Goal: Task Accomplishment & Management: Complete application form

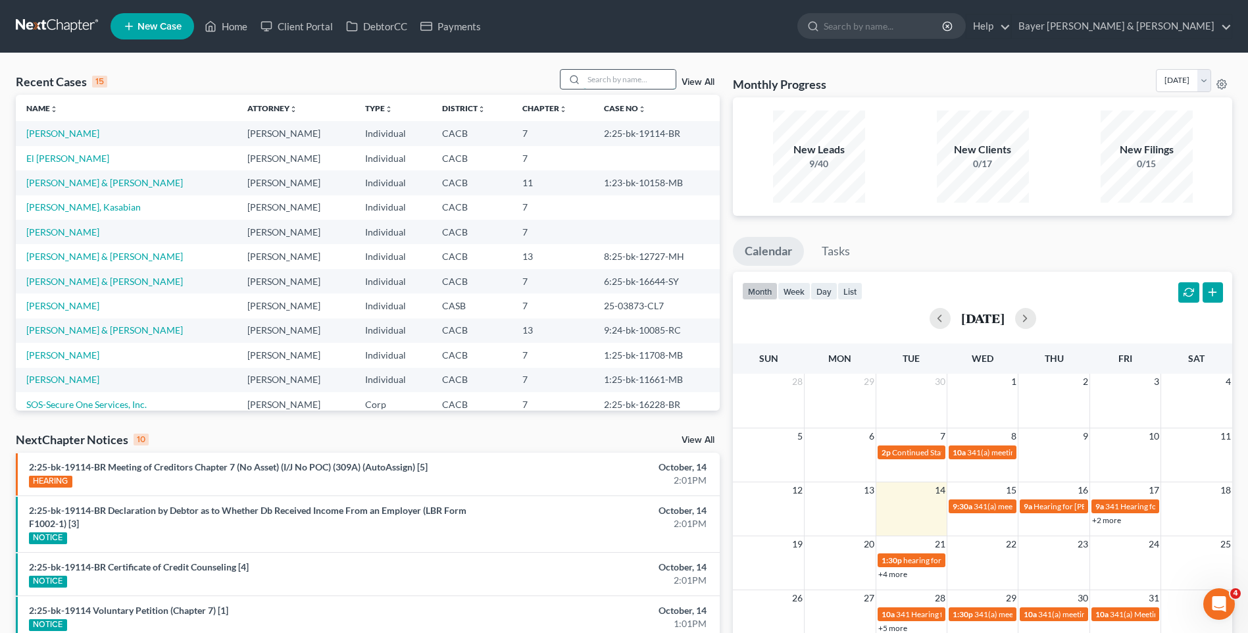
click at [598, 81] on input "search" at bounding box center [629, 79] width 92 height 19
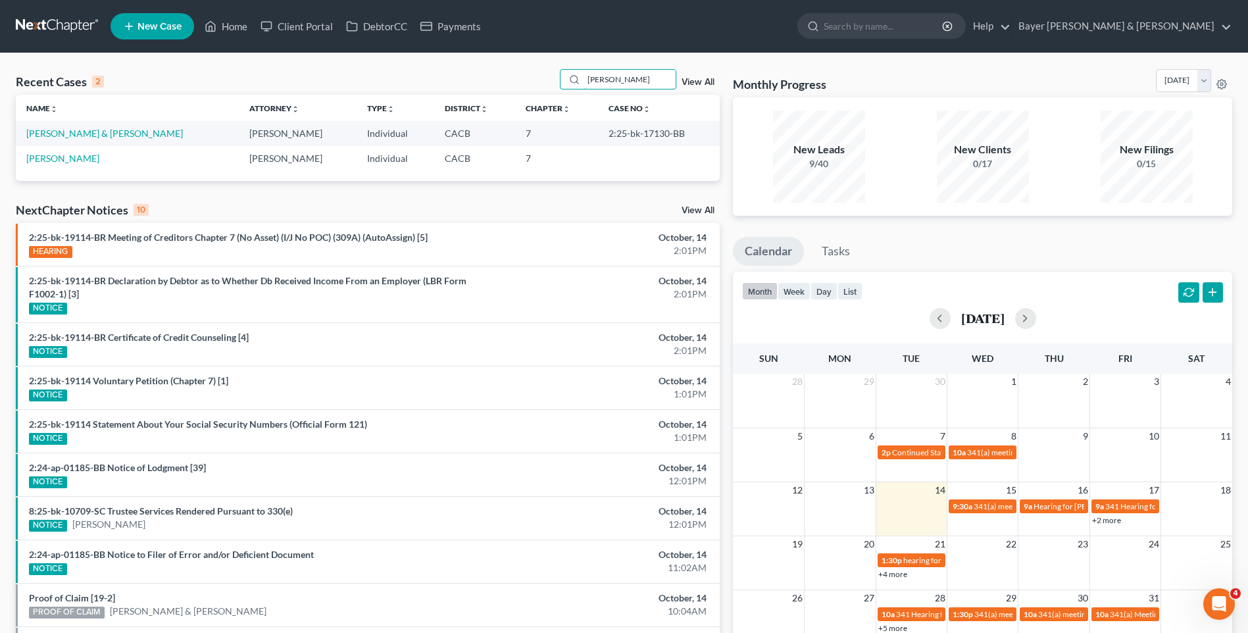
type input "[PERSON_NAME]"
click at [64, 164] on td "[PERSON_NAME]" at bounding box center [127, 158] width 223 height 24
click at [60, 157] on link "[PERSON_NAME]" at bounding box center [62, 158] width 73 height 11
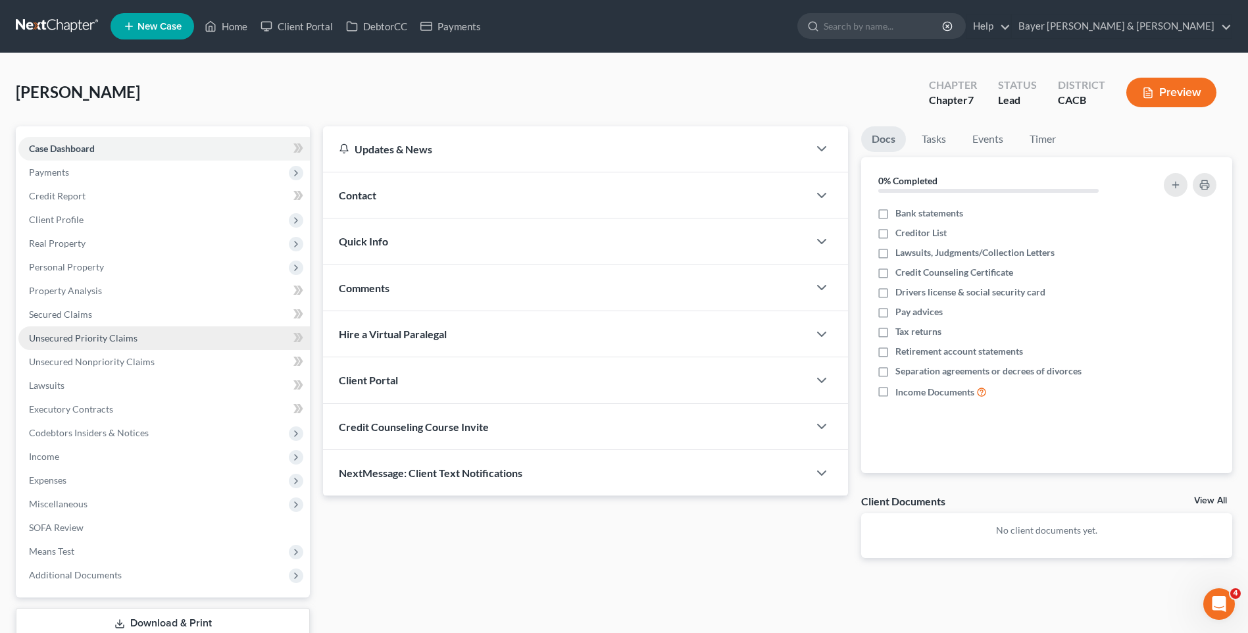
click at [105, 332] on span "Unsecured Priority Claims" at bounding box center [83, 337] width 109 height 11
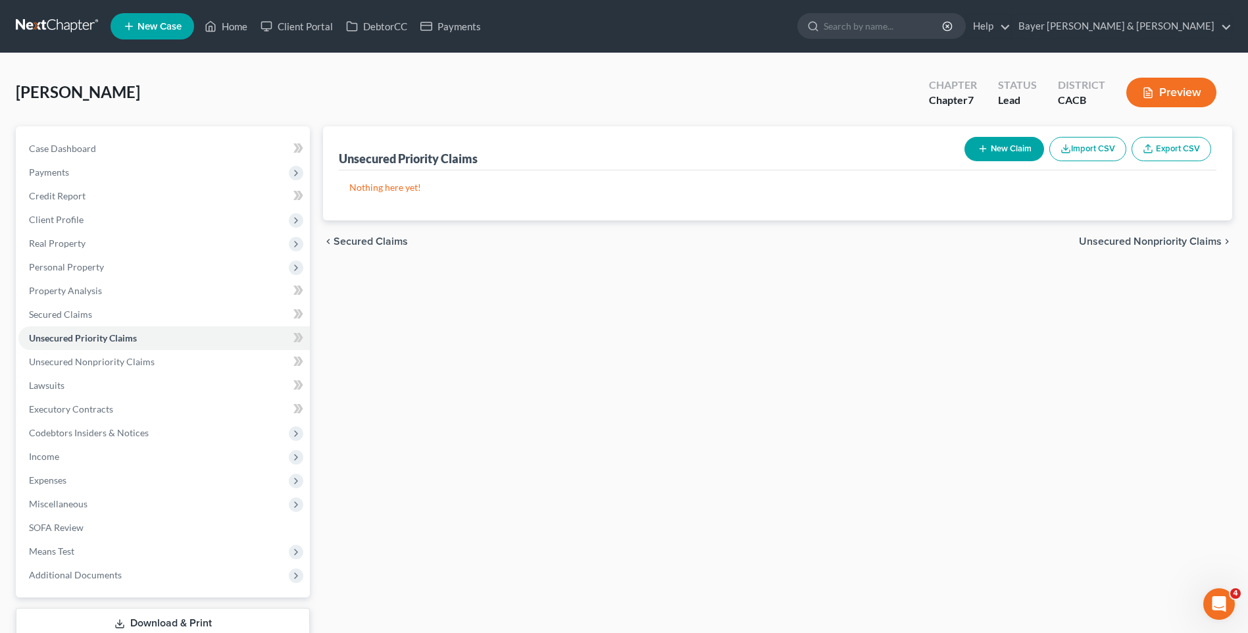
click at [997, 150] on button "New Claim" at bounding box center [1004, 149] width 80 height 24
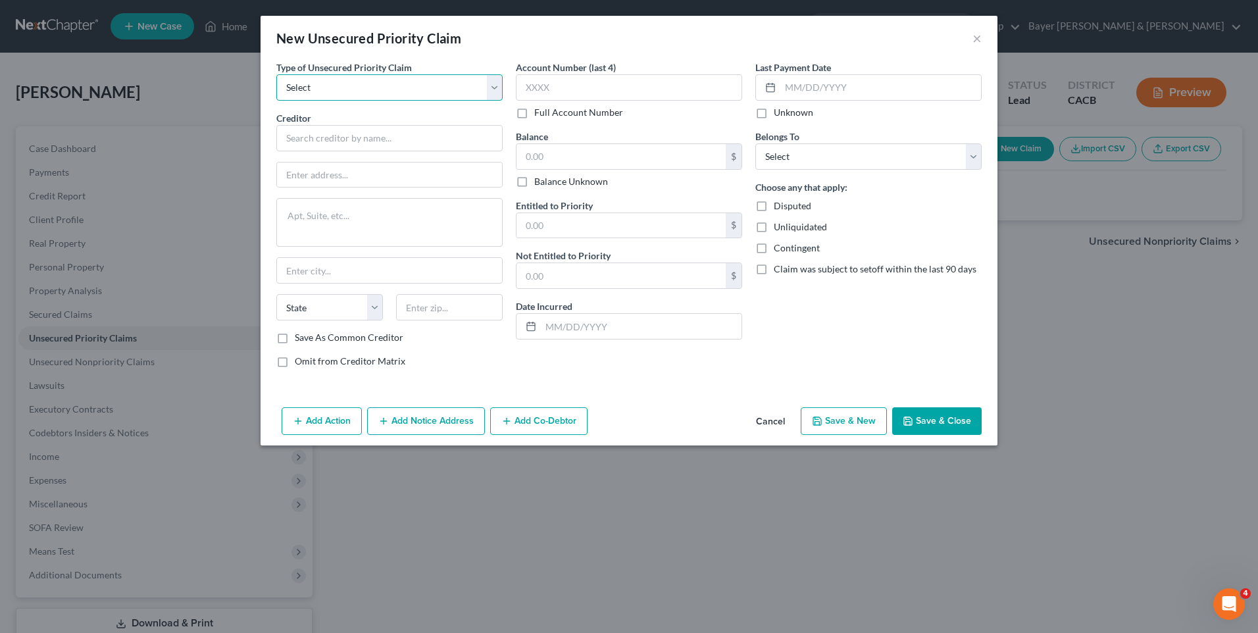
click at [322, 86] on select "Select Taxes & Other Government Units Domestic Support Obligations Extensions o…" at bounding box center [389, 87] width 226 height 26
select select "0"
click at [276, 74] on select "Select Taxes & Other Government Units Domestic Support Obligations Extensions o…" at bounding box center [389, 87] width 226 height 26
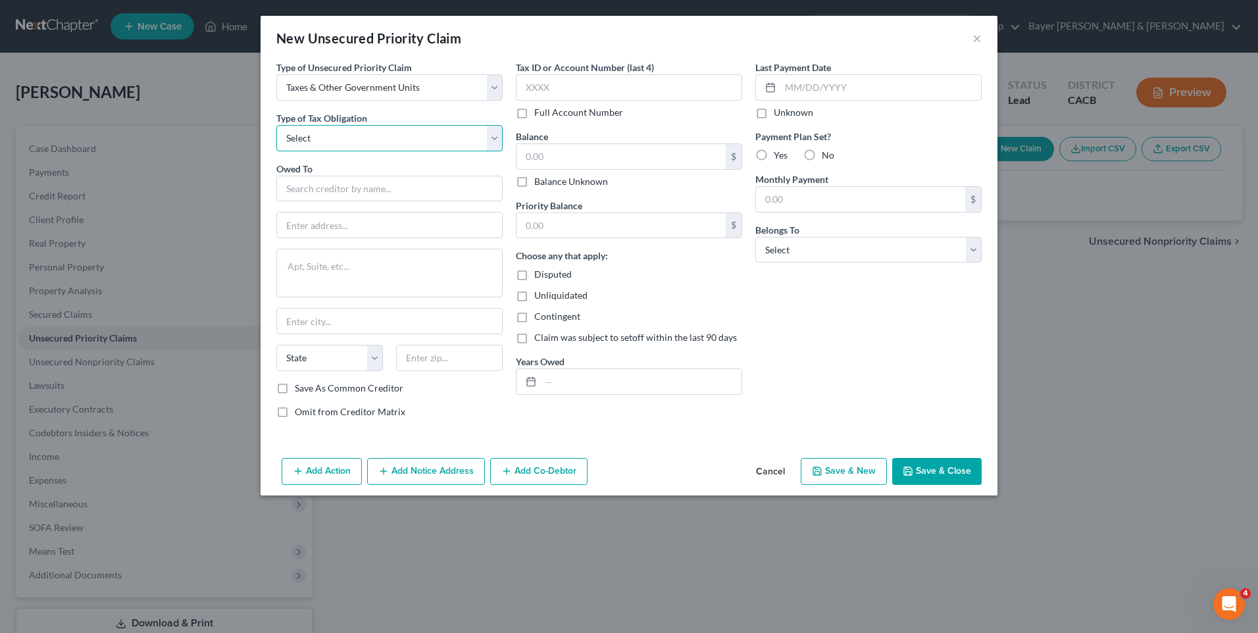
click at [324, 133] on select "Select Federal City State Franchise Tax Board Other" at bounding box center [389, 138] width 226 height 26
select select "0"
click at [276, 125] on select "Select Federal City State Franchise Tax Board Other" at bounding box center [389, 138] width 226 height 26
click at [315, 189] on input "text" at bounding box center [389, 189] width 226 height 26
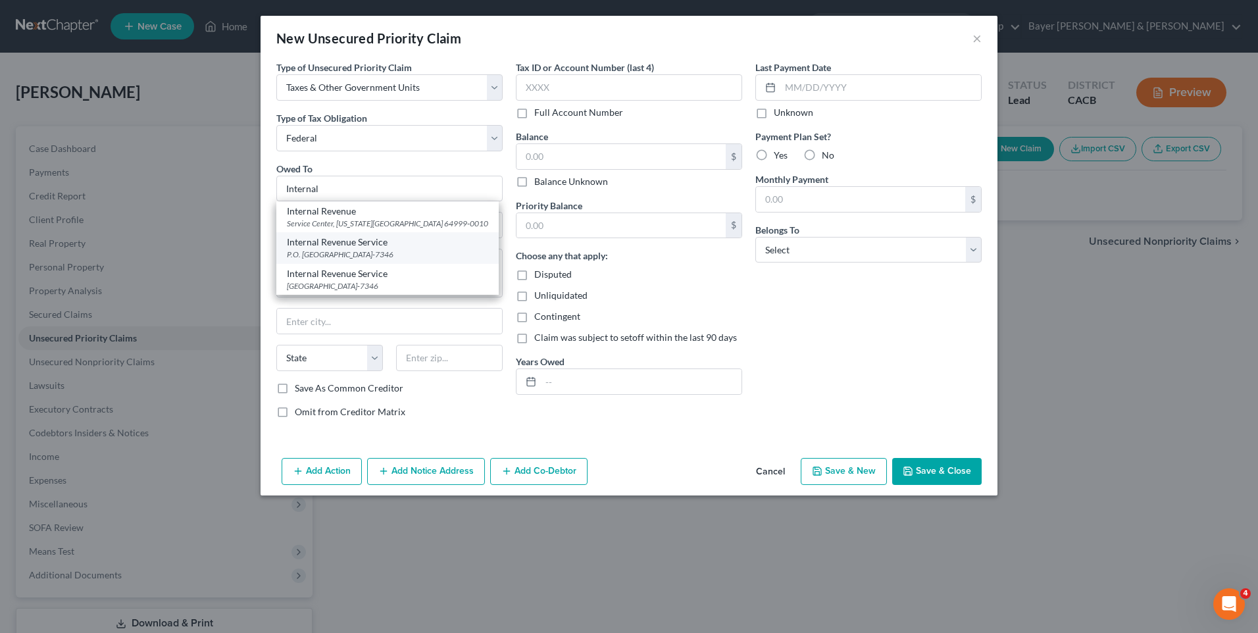
click at [357, 245] on div "Internal Revenue Service" at bounding box center [387, 241] width 201 height 13
type input "Internal Revenue Service"
type input "P.O. Box 7346"
type input "[GEOGRAPHIC_DATA]"
select select "39"
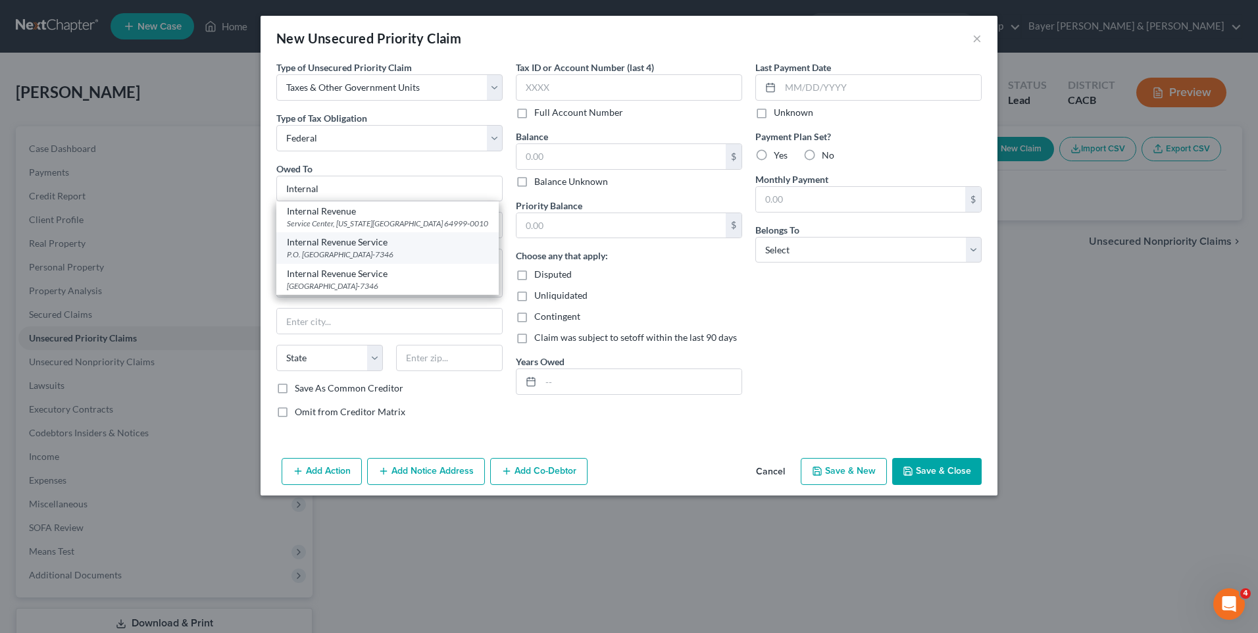
type input "19101-7346"
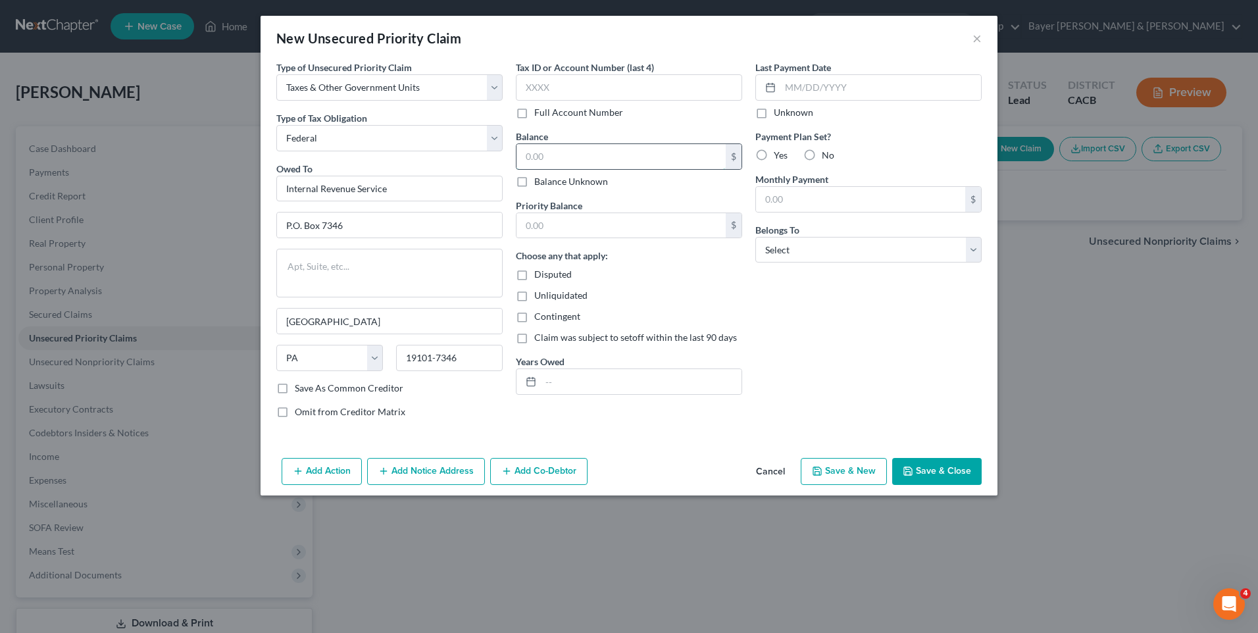
click at [553, 150] on input "text" at bounding box center [620, 156] width 209 height 25
type input "13,200"
click at [556, 223] on input "text" at bounding box center [620, 225] width 209 height 25
type input "13,200"
click at [566, 380] on input "text" at bounding box center [641, 381] width 201 height 25
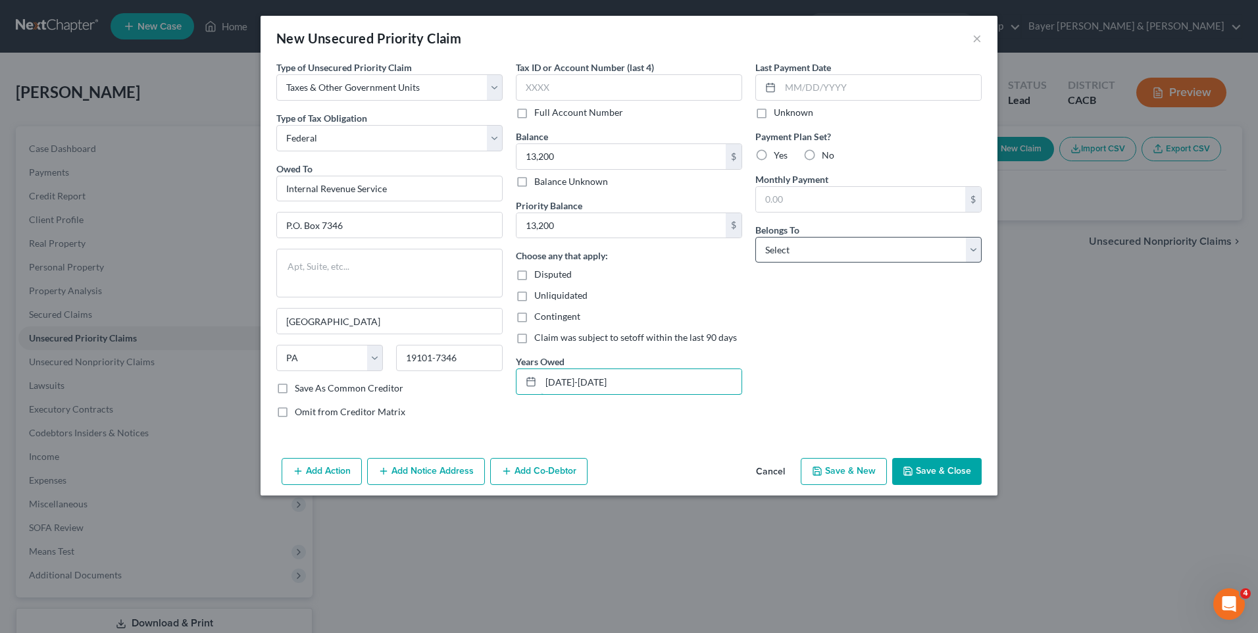
type input "[DATE]-[DATE]"
click at [781, 259] on select "Select Debtor 1 Only Debtor 2 Only Debtor 1 And Debtor 2 Only At Least One Of T…" at bounding box center [868, 250] width 226 height 26
select select "0"
click at [755, 237] on select "Select Debtor 1 Only Debtor 2 Only Debtor 1 And Debtor 2 Only At Least One Of T…" at bounding box center [868, 250] width 226 height 26
click at [939, 472] on button "Save & Close" at bounding box center [936, 472] width 89 height 28
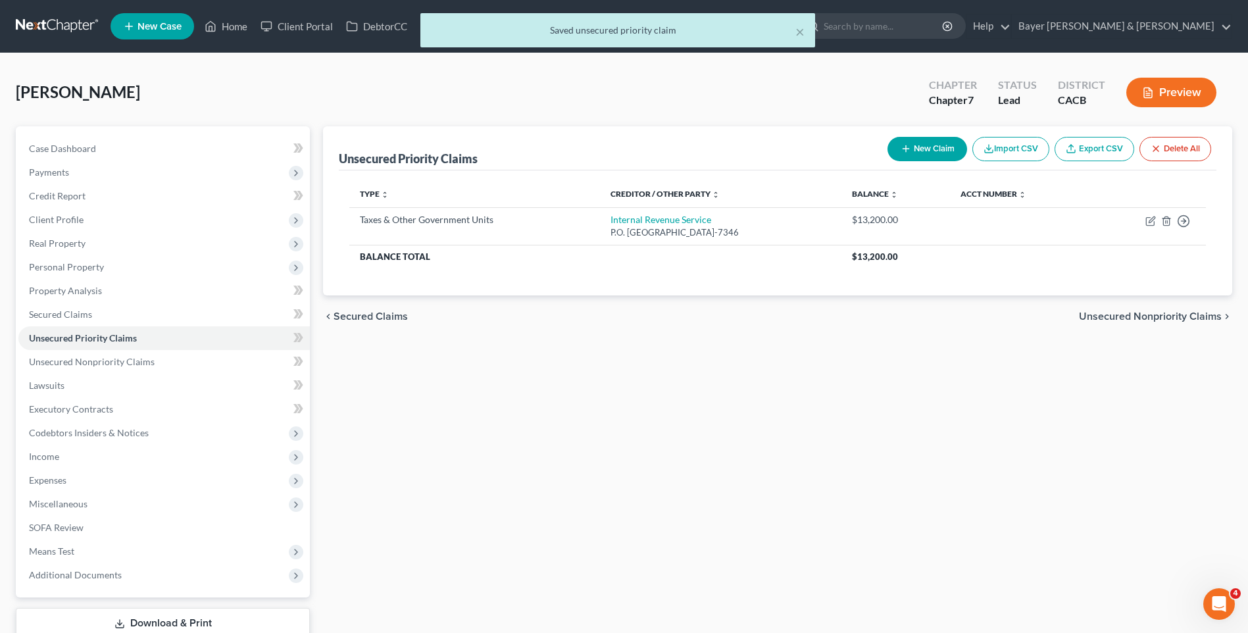
drag, startPoint x: 1124, startPoint y: 314, endPoint x: 1117, endPoint y: 315, distance: 7.3
click at [1123, 314] on span "Unsecured Nonpriority Claims" at bounding box center [1150, 316] width 143 height 11
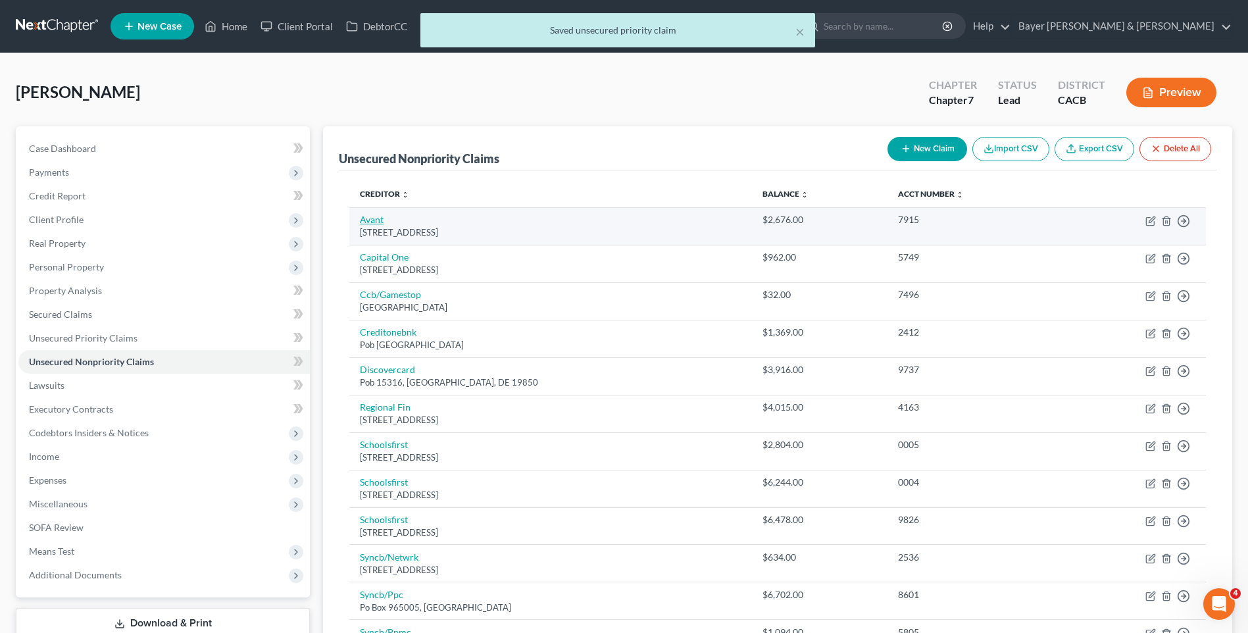
click at [376, 220] on link "Avant" at bounding box center [372, 219] width 24 height 11
select select "14"
select select "0"
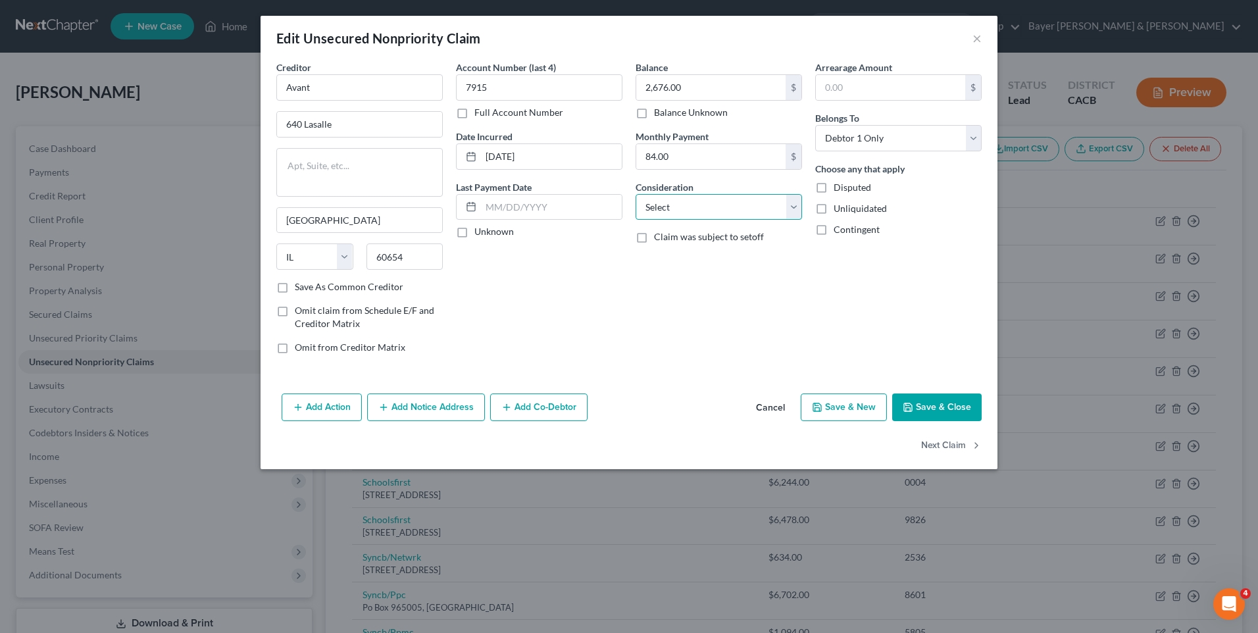
click at [742, 211] on select "Select Cable / Satellite Services Collection Agency Credit Card Debt Debt Couns…" at bounding box center [718, 207] width 166 height 26
select select "14"
click at [635, 194] on select "Select Cable / Satellite Services Collection Agency Credit Card Debt Debt Couns…" at bounding box center [718, 207] width 166 height 26
click at [677, 250] on input "text" at bounding box center [718, 257] width 165 height 25
type input "Loan"
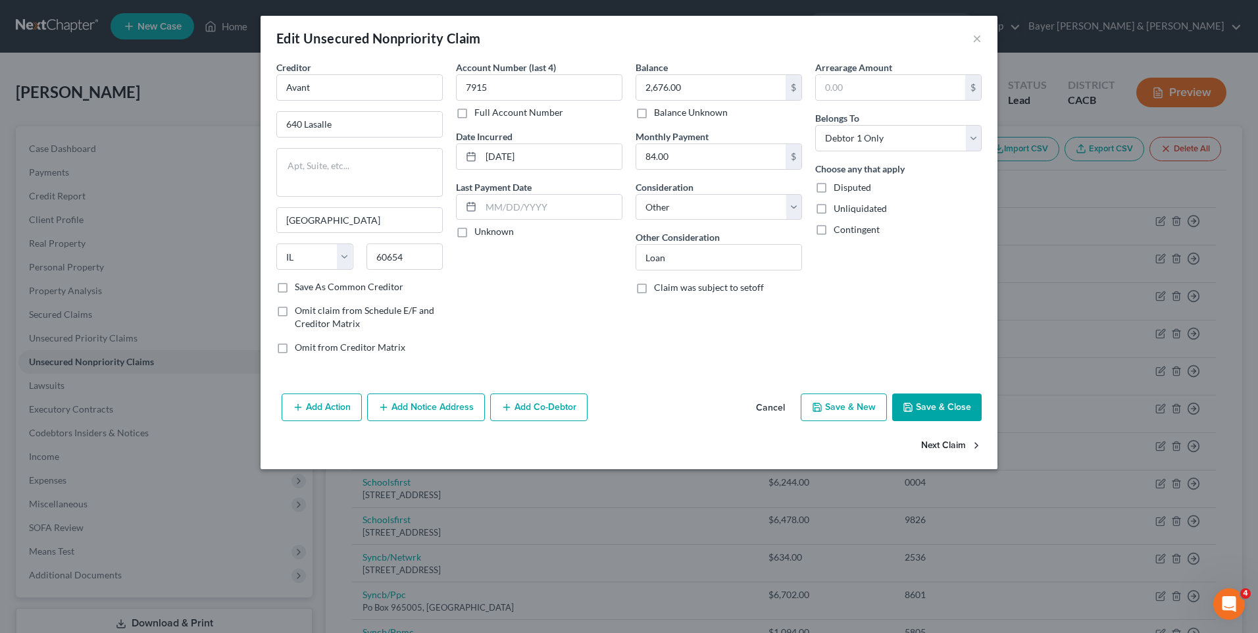
click at [935, 417] on button "Save & Close" at bounding box center [936, 407] width 89 height 28
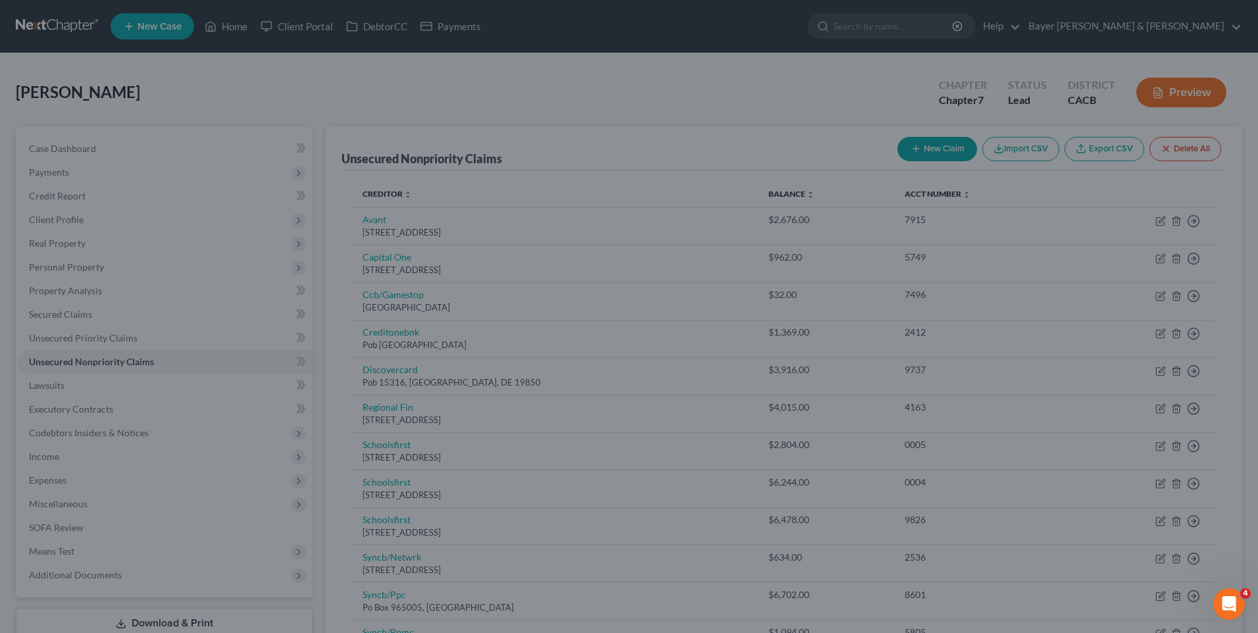
type input "0"
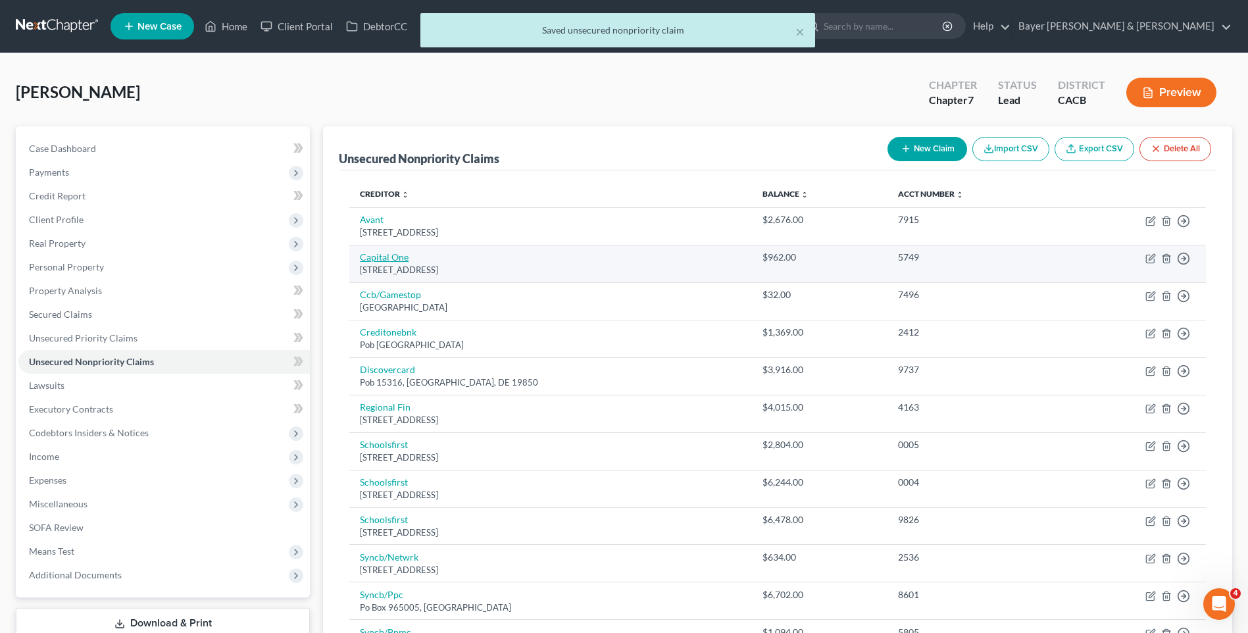
click at [378, 258] on link "Capital One" at bounding box center [384, 256] width 49 height 11
select select "48"
select select "2"
select select "0"
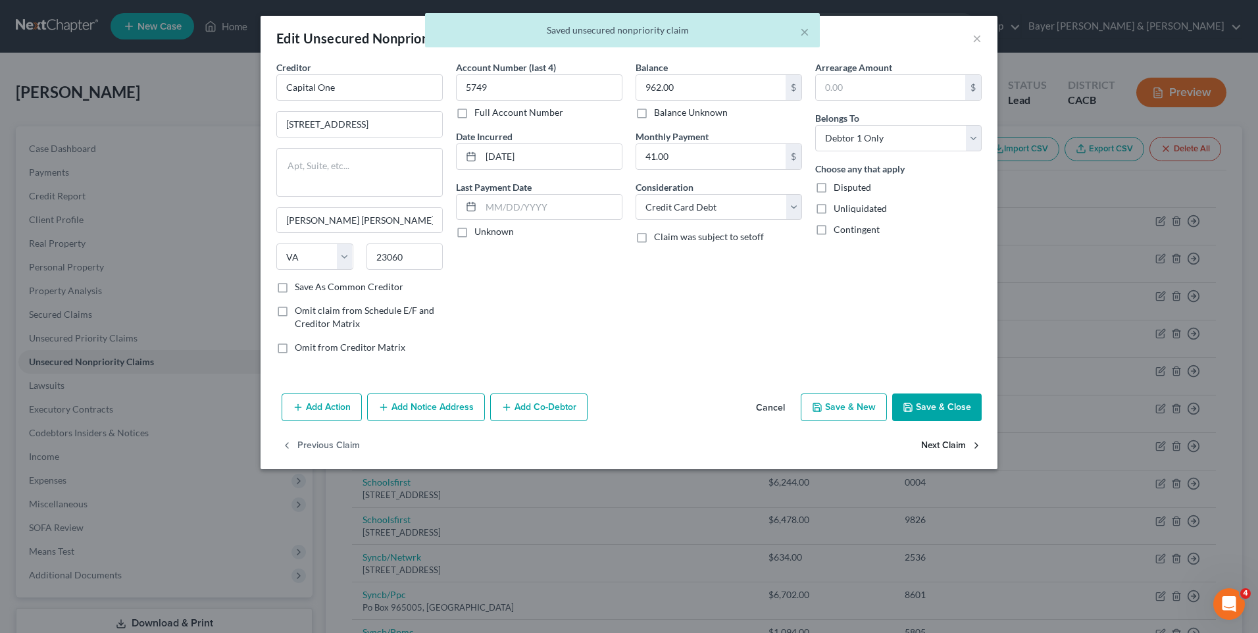
click at [941, 447] on button "Next Claim" at bounding box center [951, 445] width 61 height 28
select select "36"
select select "2"
select select "0"
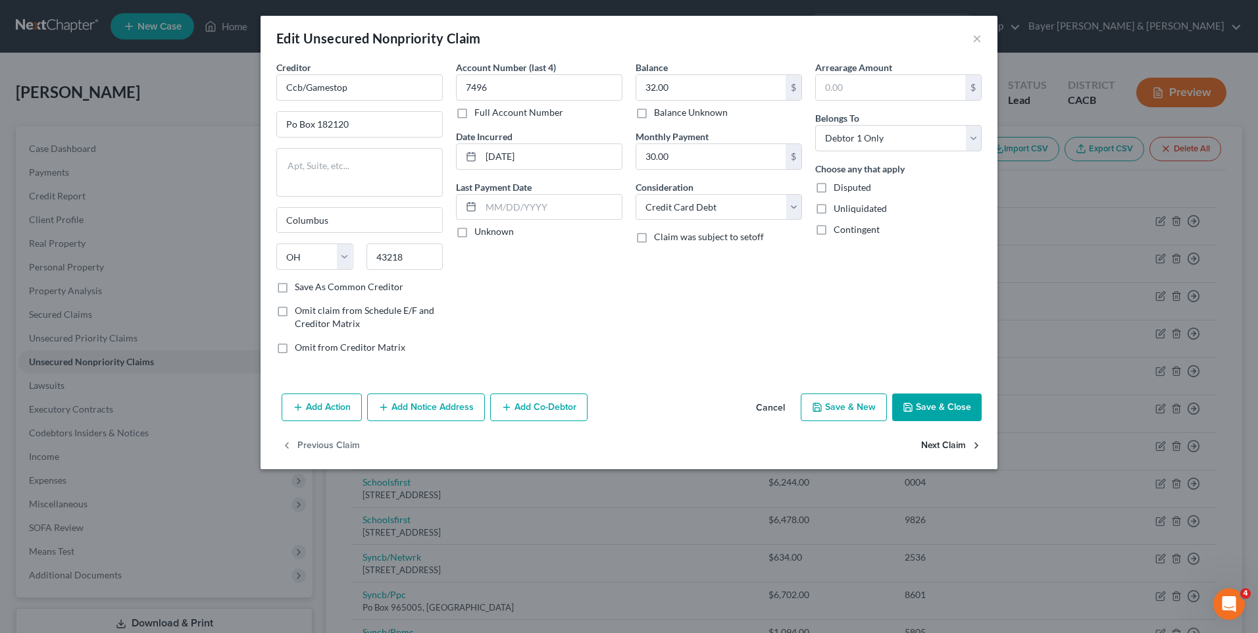
click at [941, 447] on button "Next Claim" at bounding box center [951, 445] width 61 height 28
select select "31"
select select "2"
select select "0"
click at [941, 447] on button "Next Claim" at bounding box center [951, 445] width 61 height 28
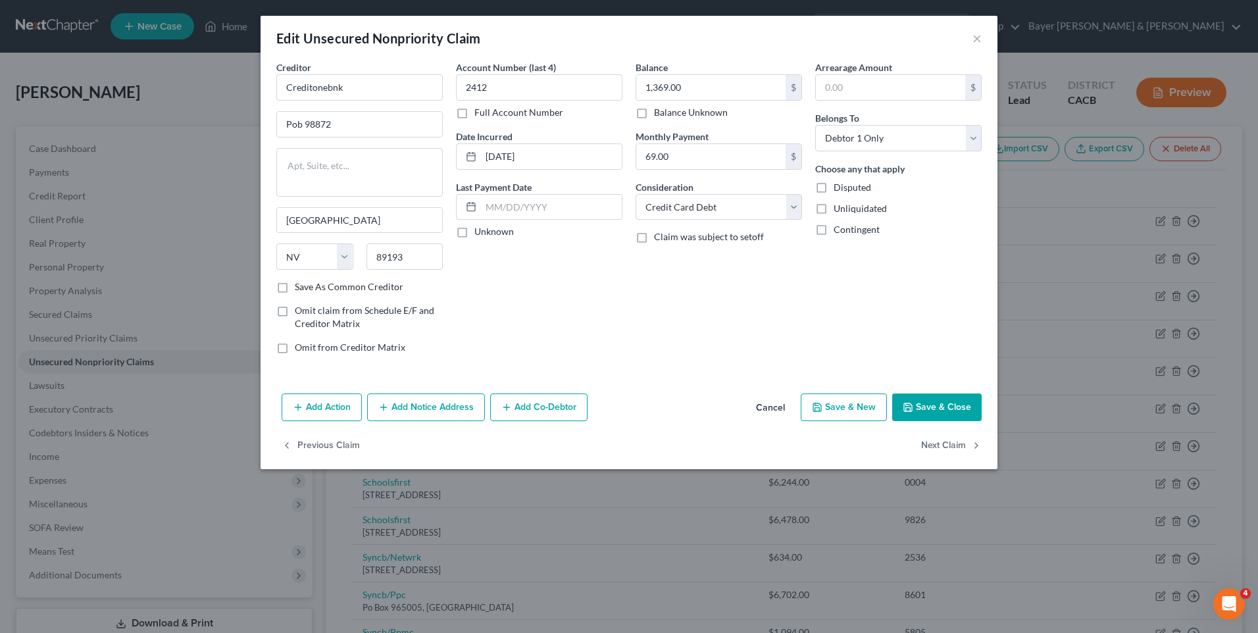
select select "7"
select select "2"
select select "0"
click at [941, 447] on button "Next Claim" at bounding box center [951, 445] width 61 height 28
select select "45"
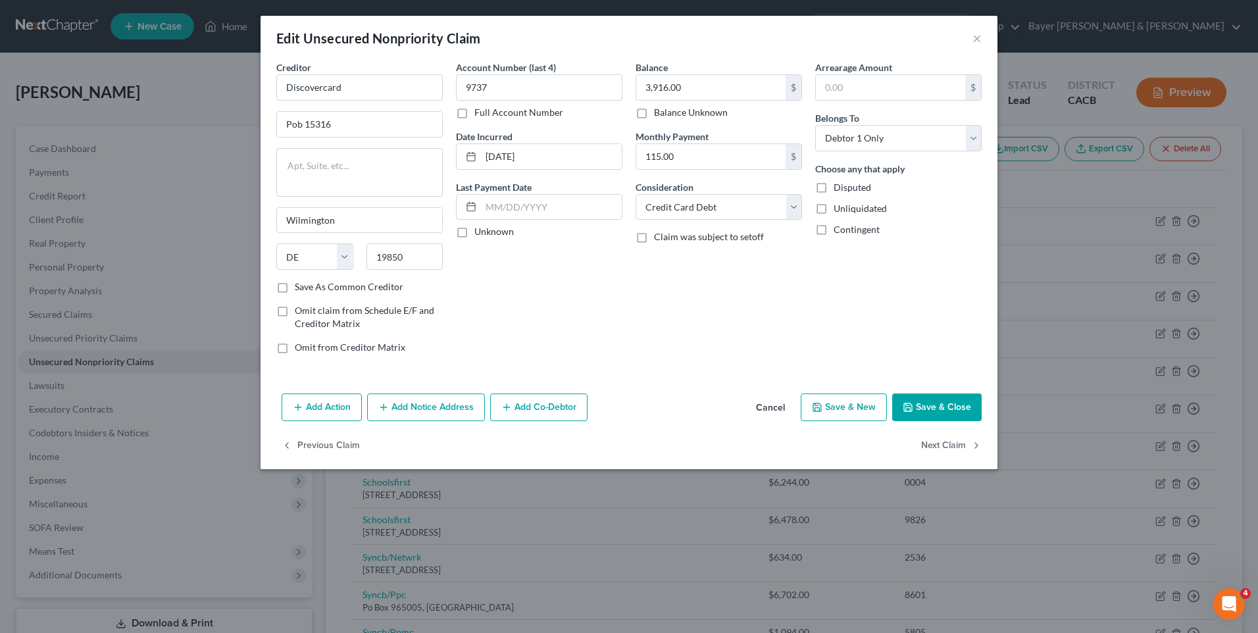
select select "0"
click at [796, 208] on select "Select Cable / Satellite Services Collection Agency Credit Card Debt Debt Couns…" at bounding box center [718, 207] width 166 height 26
select select "14"
click at [635, 194] on select "Select Cable / Satellite Services Collection Agency Credit Card Debt Debt Couns…" at bounding box center [718, 207] width 166 height 26
click at [662, 259] on input "text" at bounding box center [718, 257] width 165 height 25
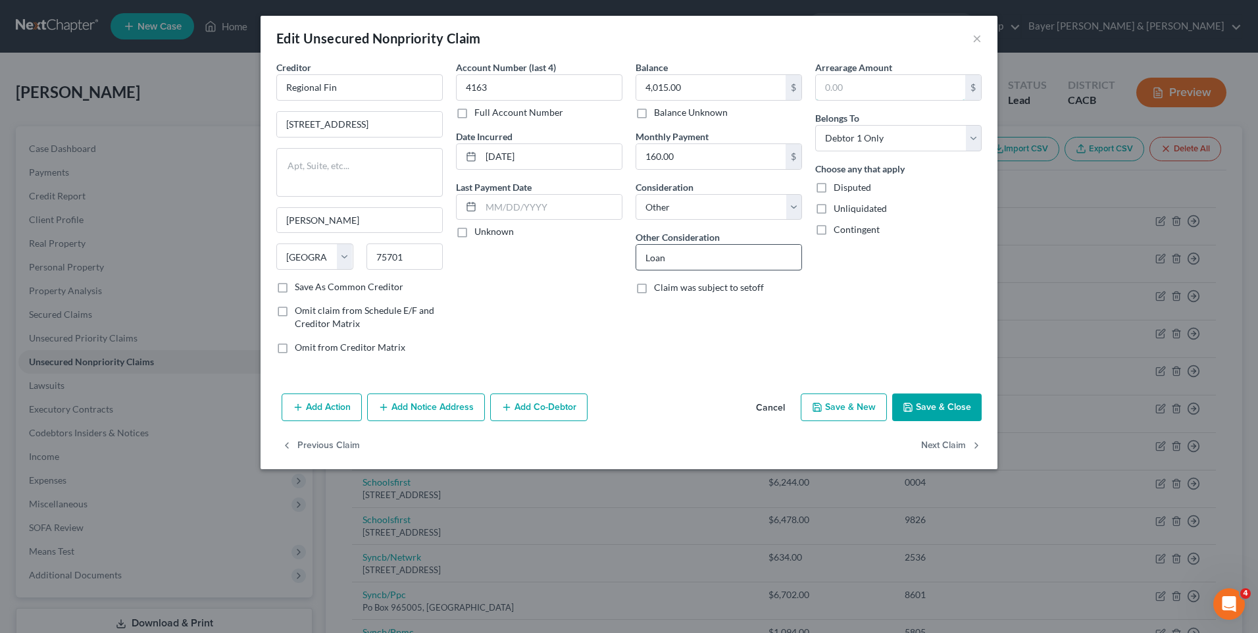
type input "Loan"
click at [951, 403] on button "Save & Close" at bounding box center [936, 407] width 89 height 28
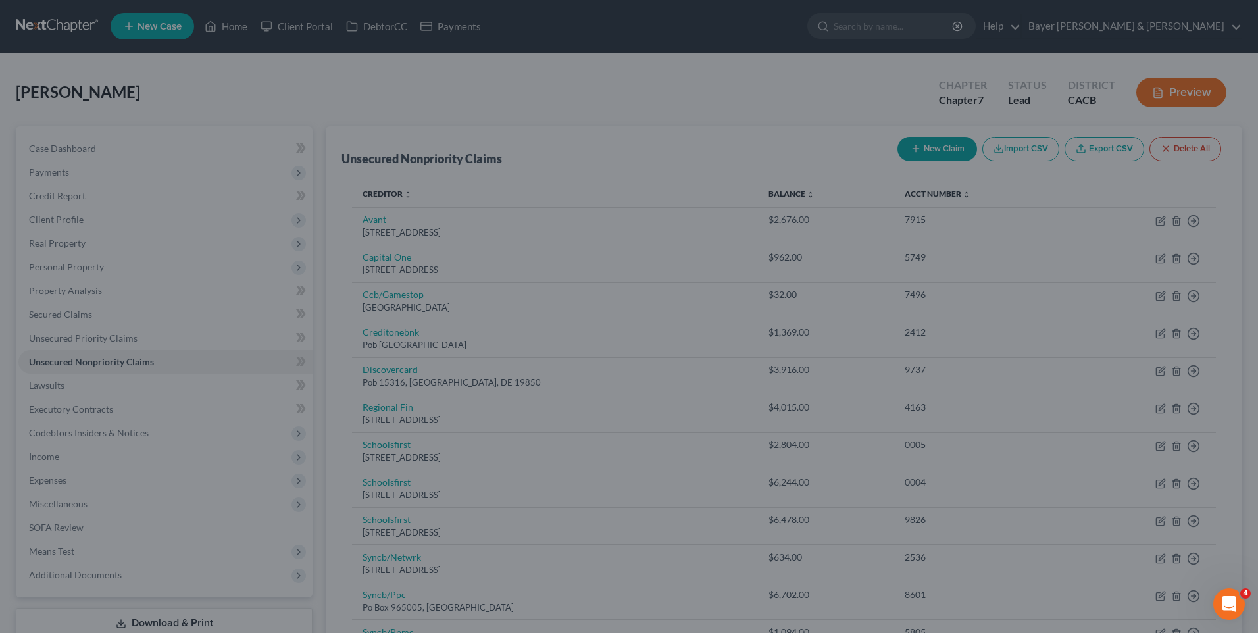
type input "0"
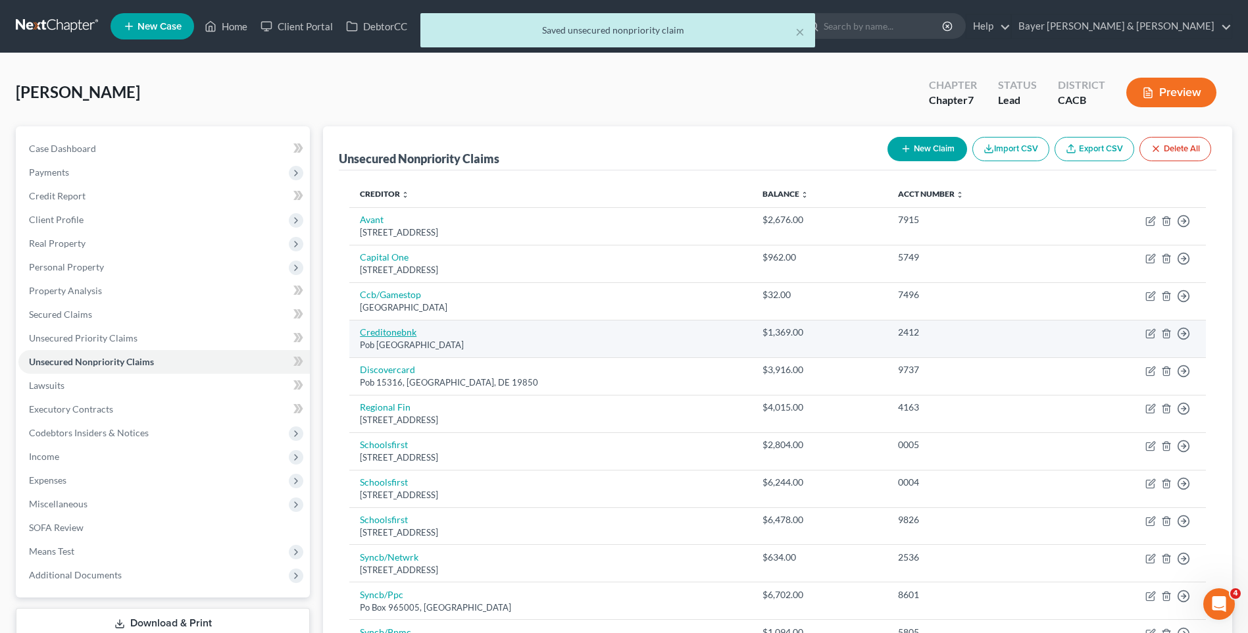
click at [376, 335] on link "Creditonebnk" at bounding box center [388, 331] width 57 height 11
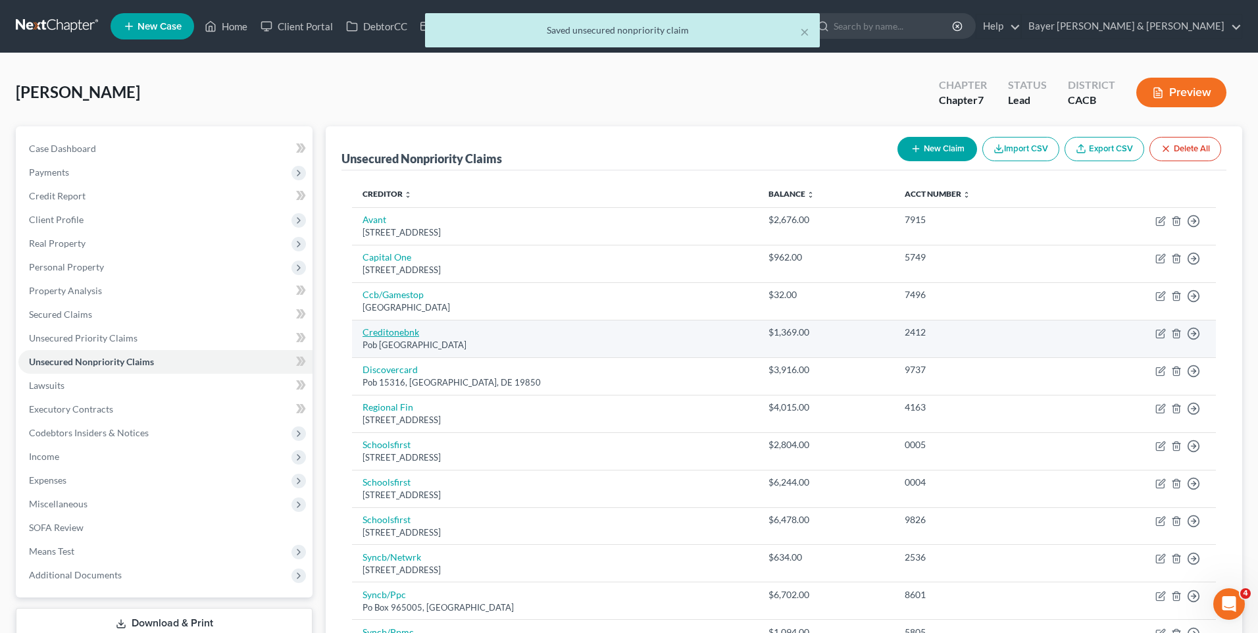
select select "31"
select select "2"
select select "0"
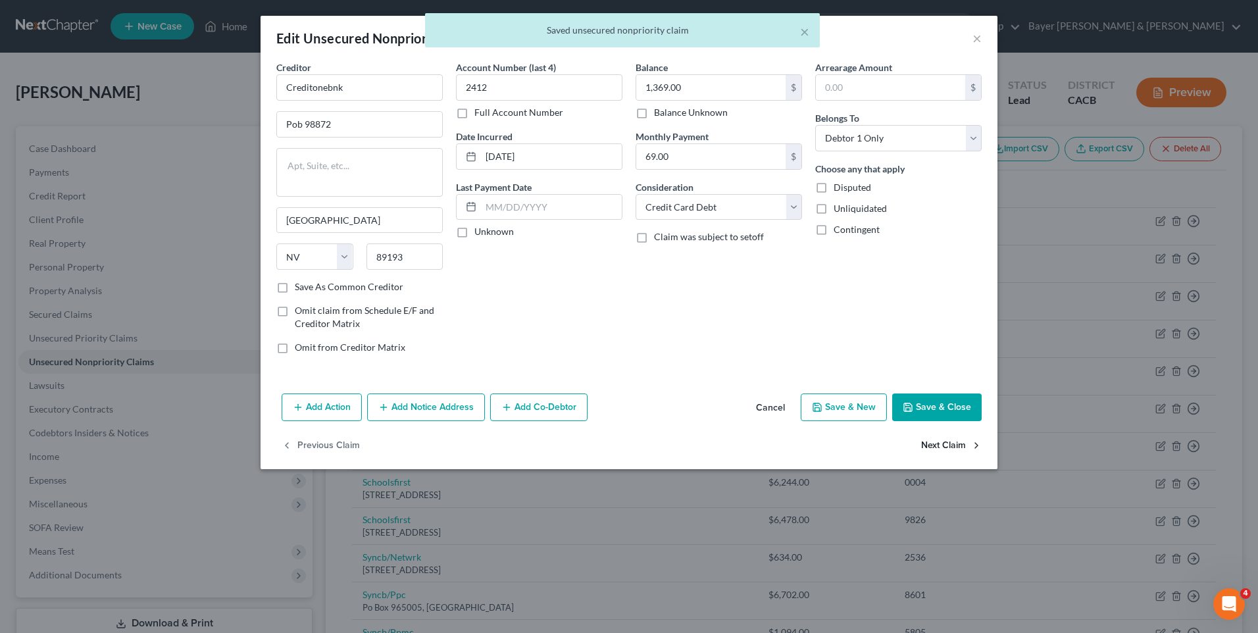
click at [942, 446] on button "Next Claim" at bounding box center [951, 445] width 61 height 28
select select "7"
select select "2"
select select "0"
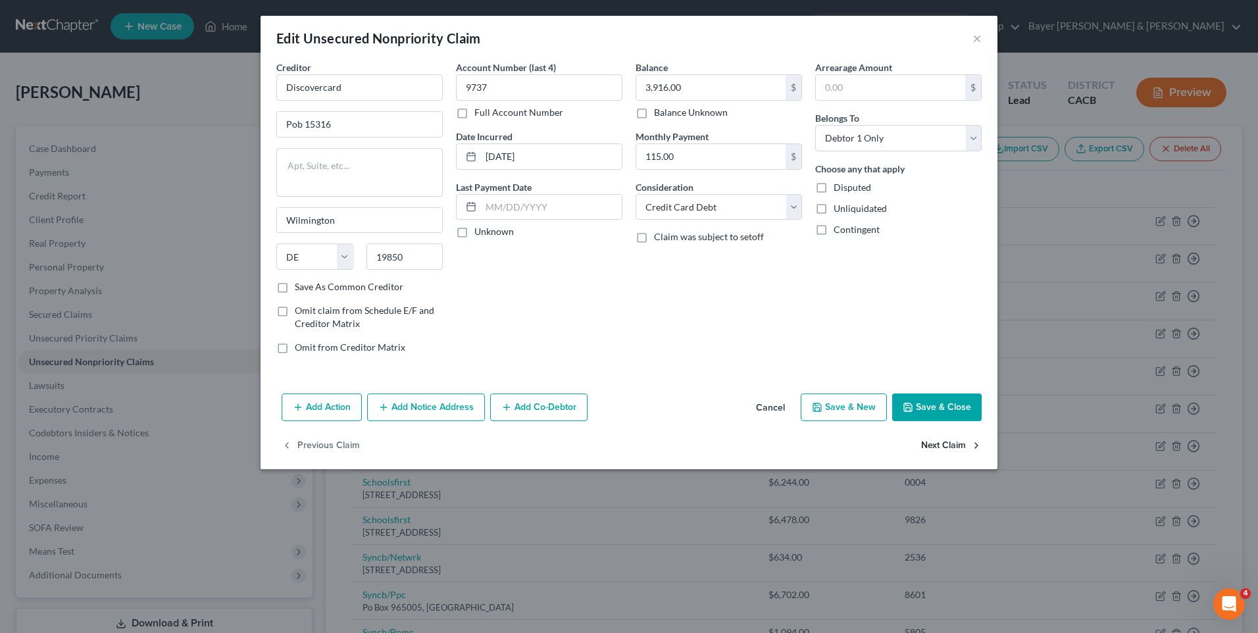
click at [940, 446] on button "Next Claim" at bounding box center [951, 445] width 61 height 28
select select "45"
select select "14"
select select "0"
click at [933, 447] on button "Next Claim" at bounding box center [951, 445] width 61 height 28
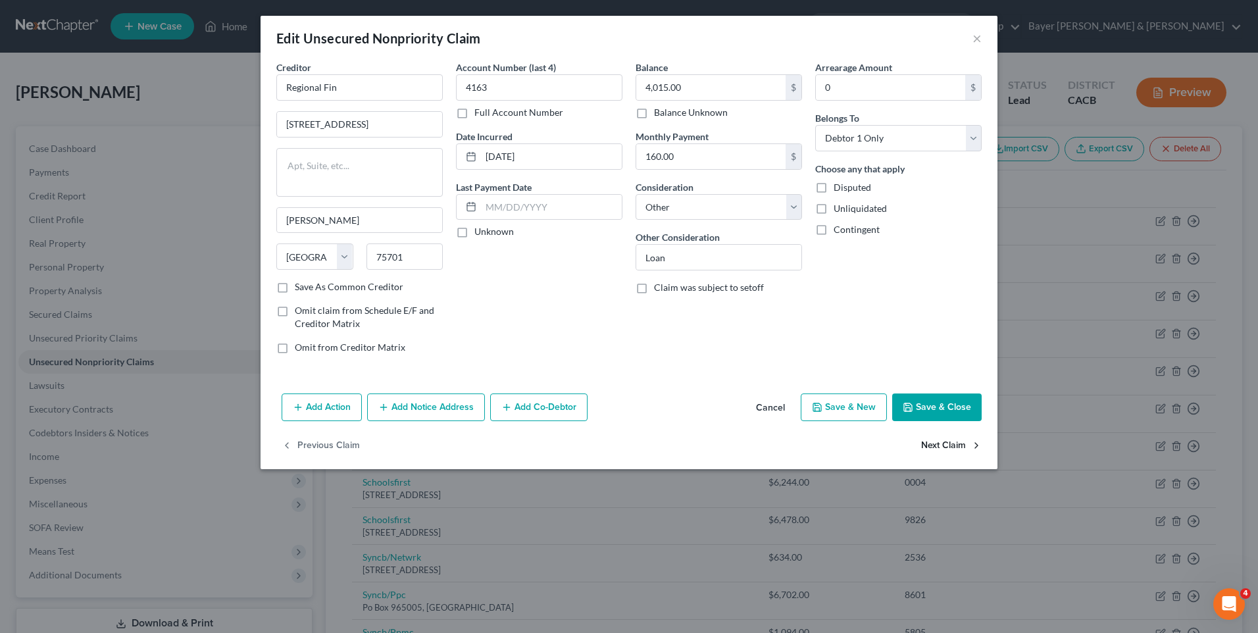
select select "4"
select select "0"
click at [788, 208] on select "Select Cable / Satellite Services Collection Agency Credit Card Debt Debt Couns…" at bounding box center [718, 207] width 166 height 26
select select "14"
click at [635, 194] on select "Select Cable / Satellite Services Collection Agency Credit Card Debt Debt Couns…" at bounding box center [718, 207] width 166 height 26
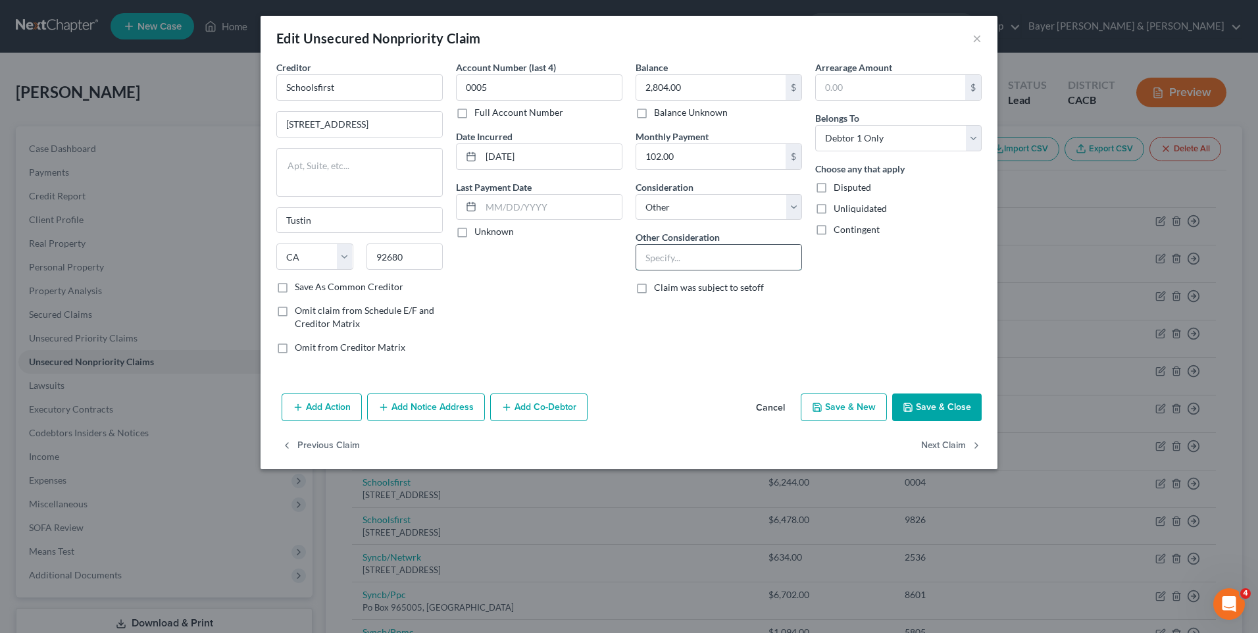
click at [693, 259] on input "text" at bounding box center [718, 257] width 165 height 25
type input "Loan"
drag, startPoint x: 921, startPoint y: 410, endPoint x: 893, endPoint y: 384, distance: 38.6
click at [920, 408] on button "Save & Close" at bounding box center [936, 407] width 89 height 28
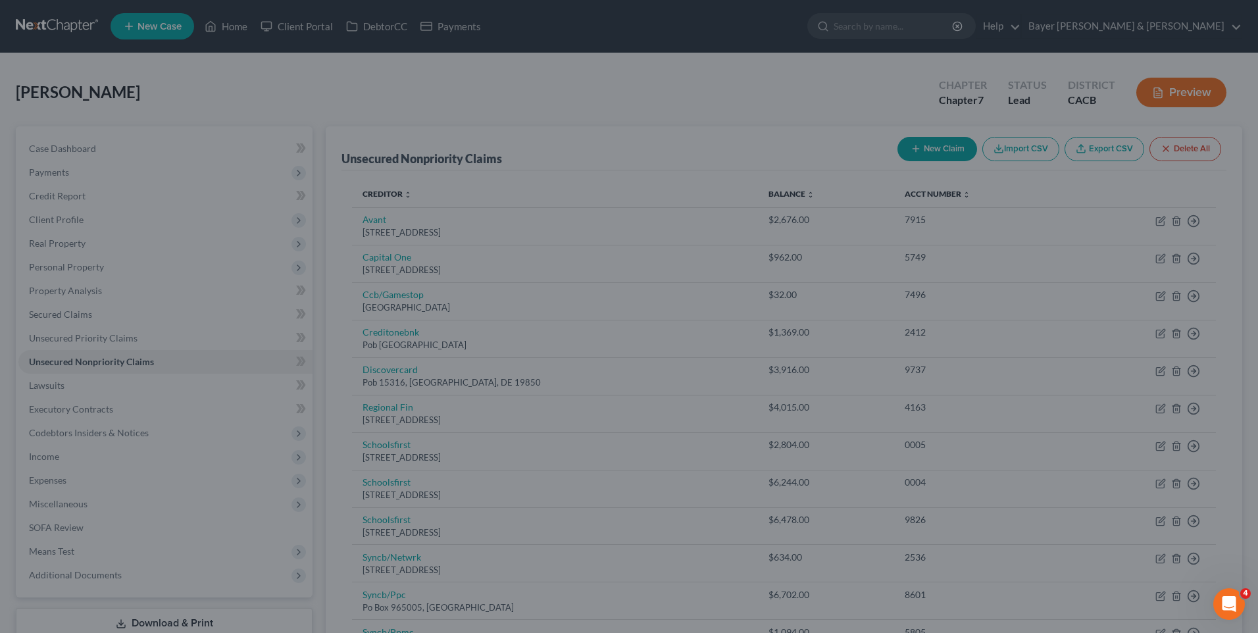
type input "0"
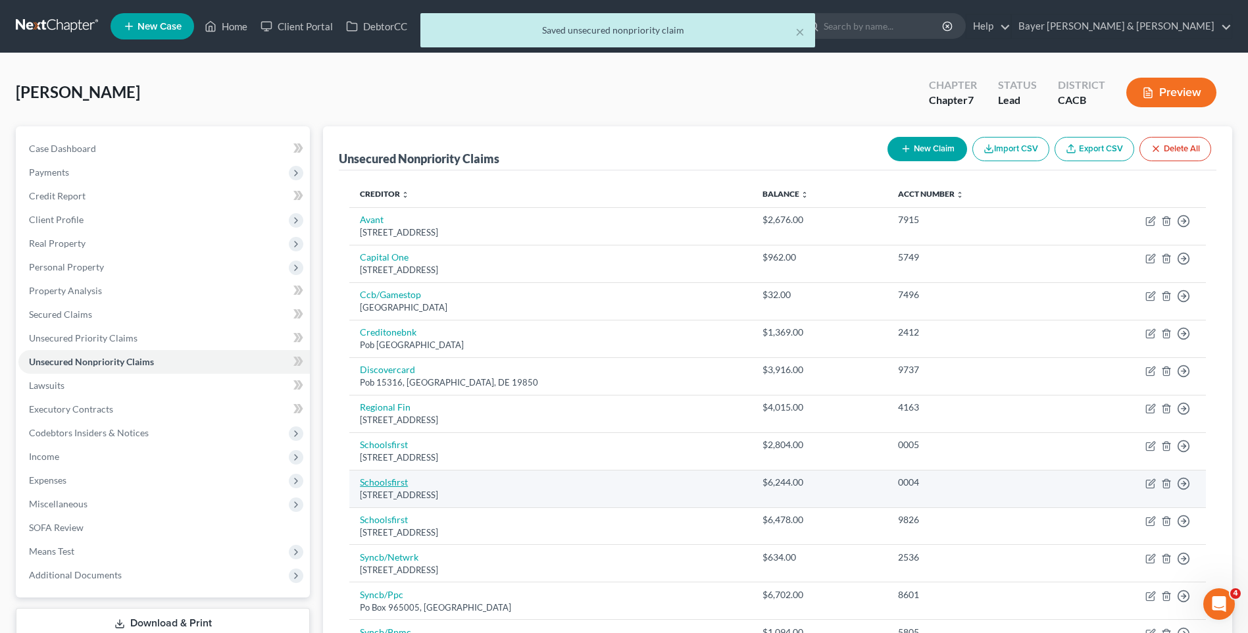
click at [389, 487] on link "Schoolsfirst" at bounding box center [384, 481] width 48 height 11
select select "4"
select select "0"
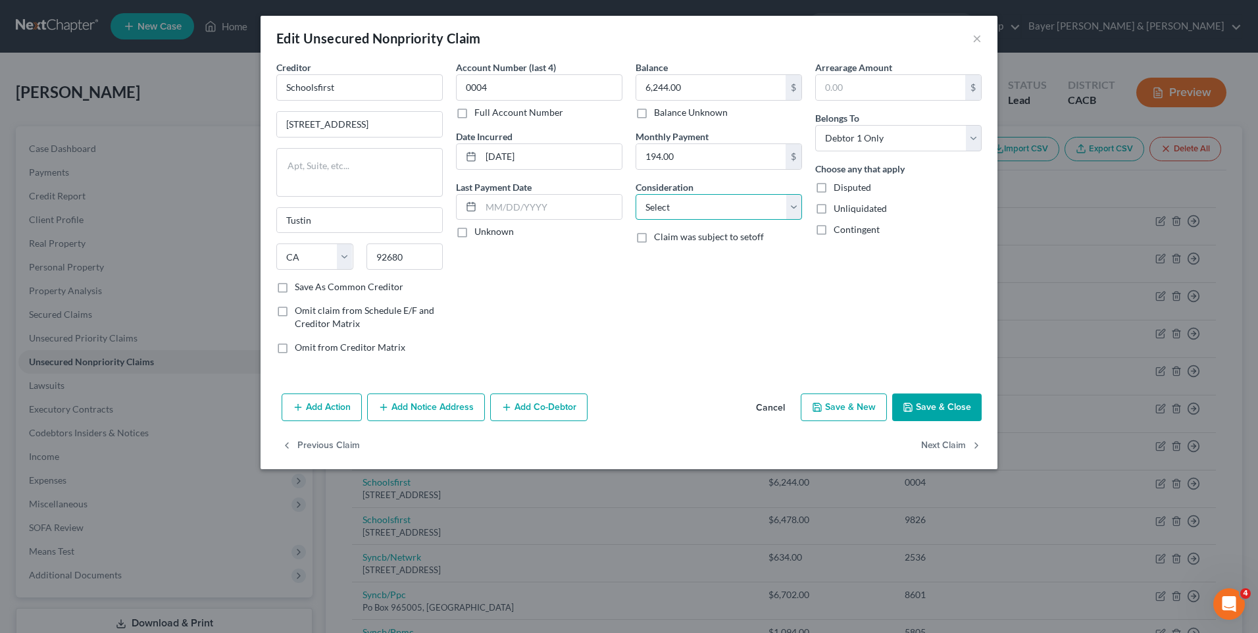
click at [793, 210] on select "Select Cable / Satellite Services Collection Agency Credit Card Debt Debt Couns…" at bounding box center [718, 207] width 166 height 26
select select "14"
click at [635, 194] on select "Select Cable / Satellite Services Collection Agency Credit Card Debt Debt Couns…" at bounding box center [718, 207] width 166 height 26
drag, startPoint x: 674, startPoint y: 255, endPoint x: 676, endPoint y: 264, distance: 9.3
click at [674, 255] on input "text" at bounding box center [718, 257] width 165 height 25
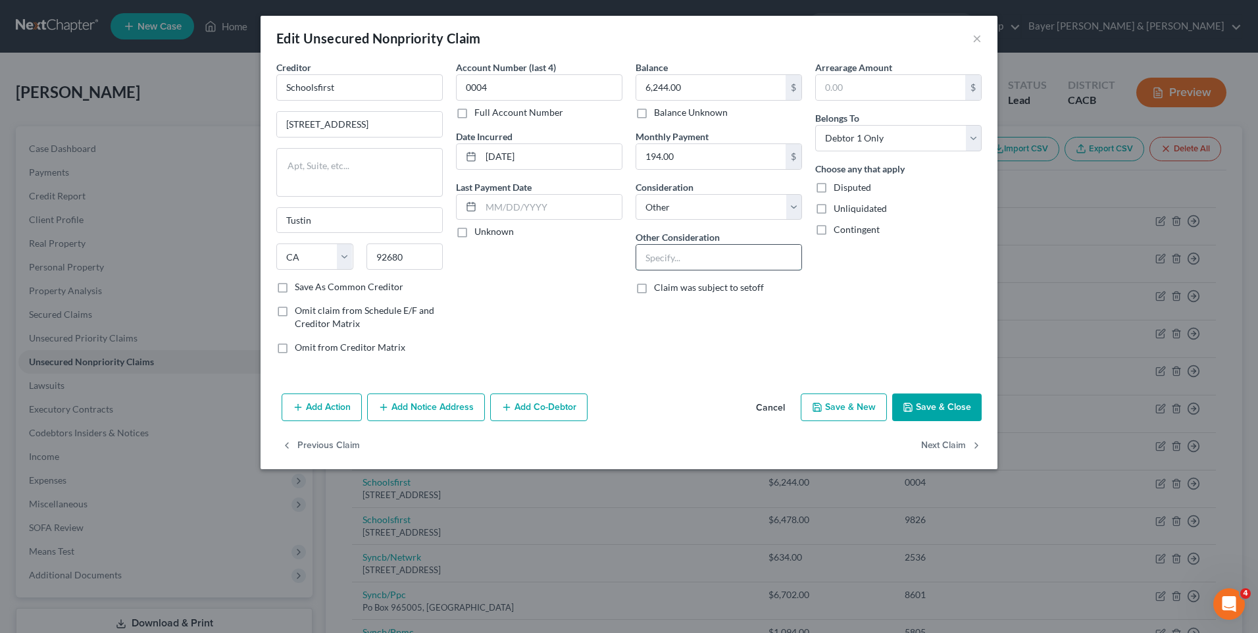
type input "Loan"
click at [963, 406] on button "Save & Close" at bounding box center [936, 407] width 89 height 28
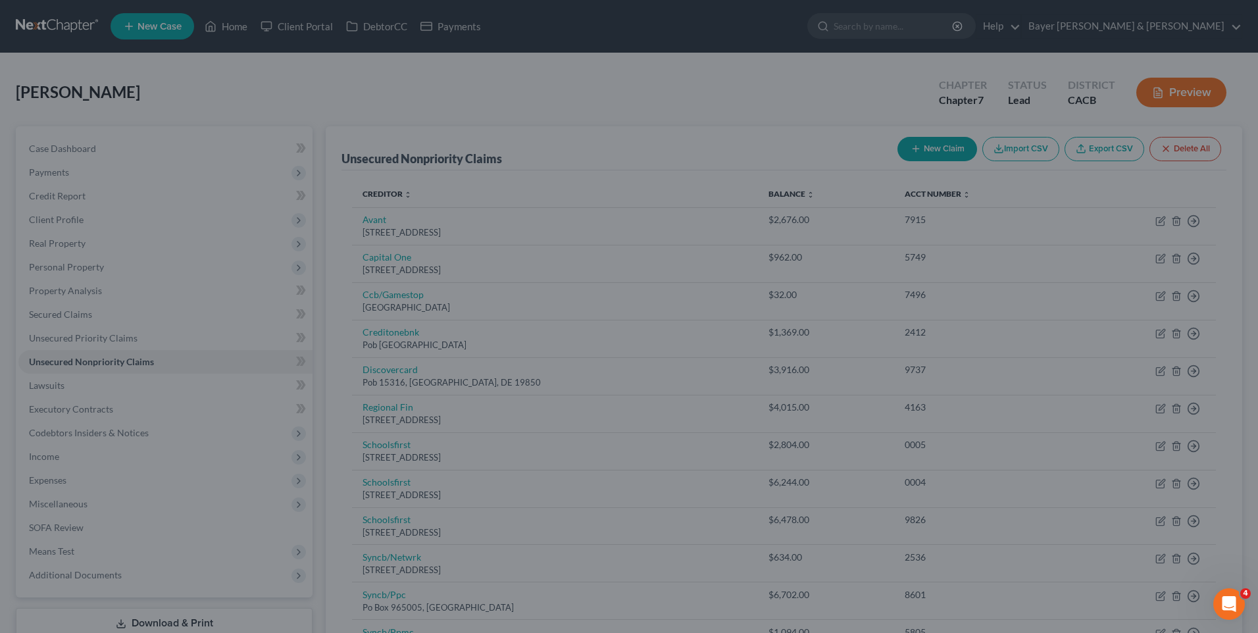
type input "0"
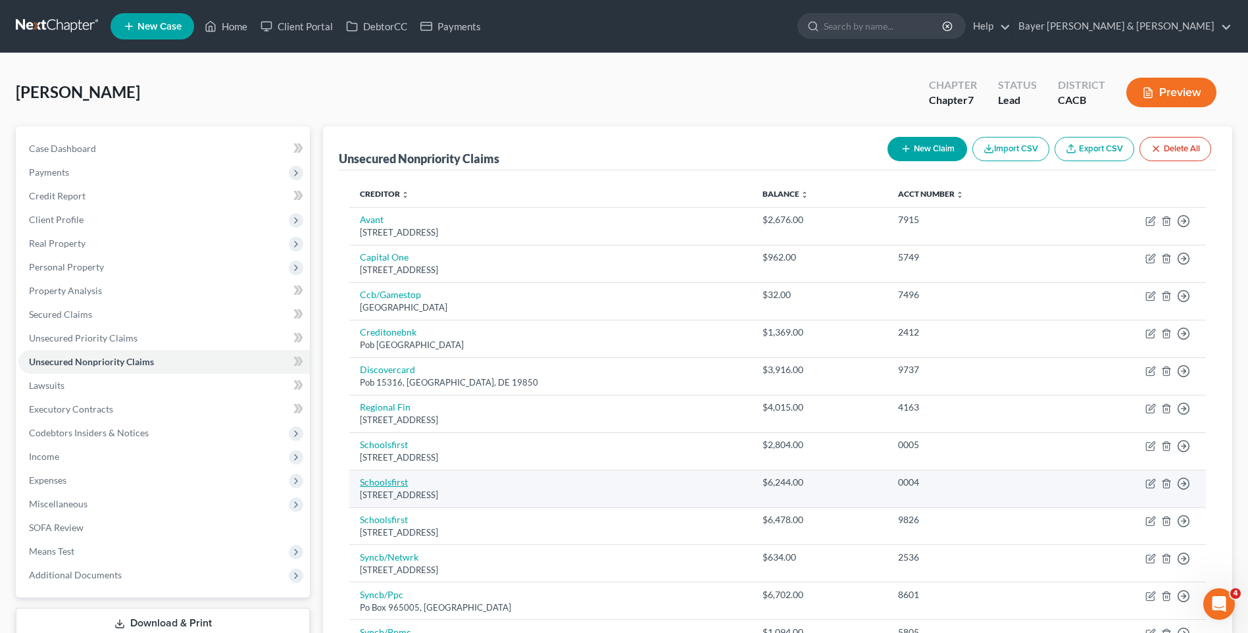
click at [385, 487] on link "Schoolsfirst" at bounding box center [384, 481] width 48 height 11
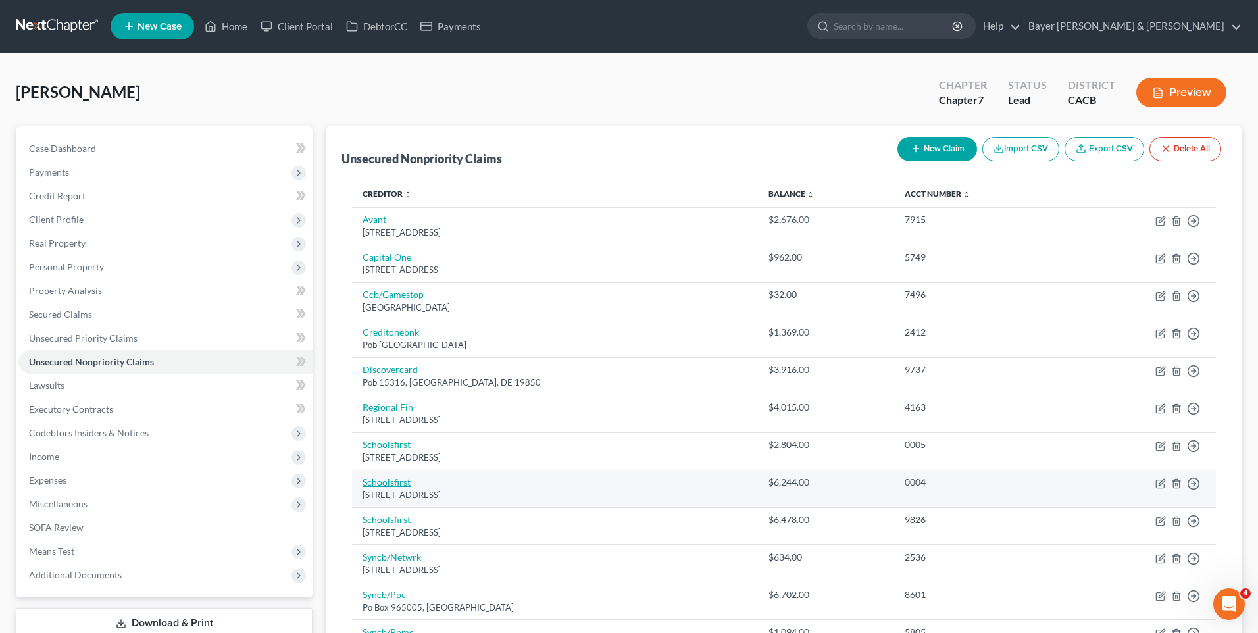
select select "4"
select select "14"
select select "0"
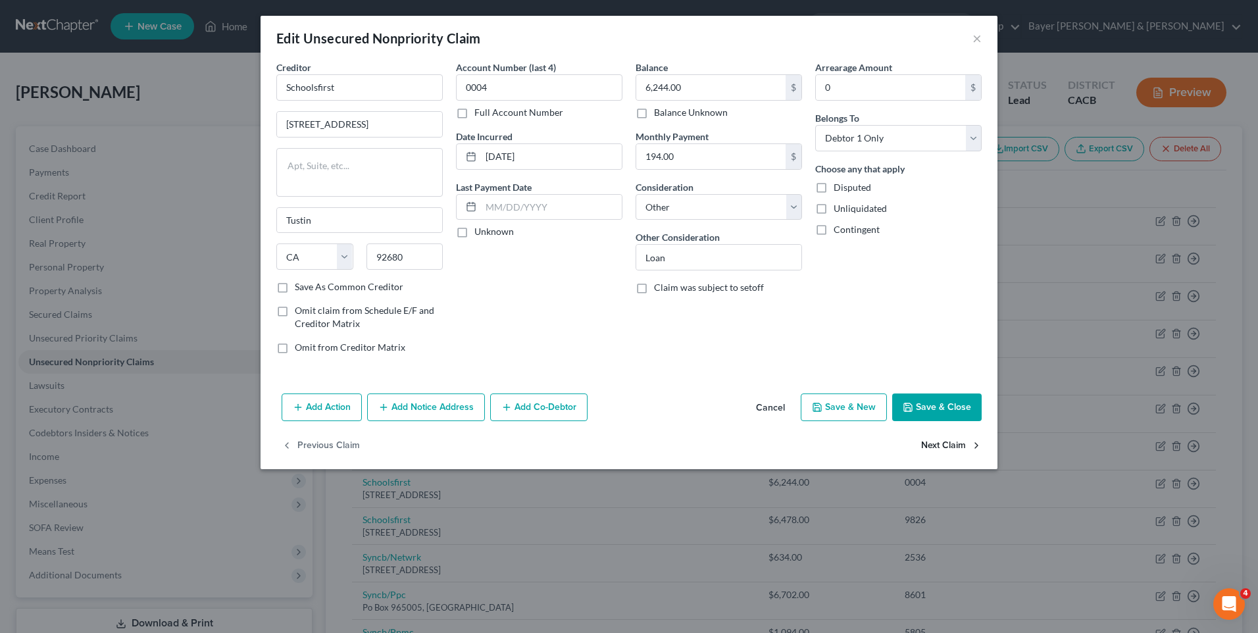
click at [949, 444] on button "Next Claim" at bounding box center [951, 445] width 61 height 28
select select "4"
select select "2"
select select "0"
click at [791, 202] on select "Select Cable / Satellite Services Collection Agency Credit Card Debt Debt Couns…" at bounding box center [718, 207] width 166 height 26
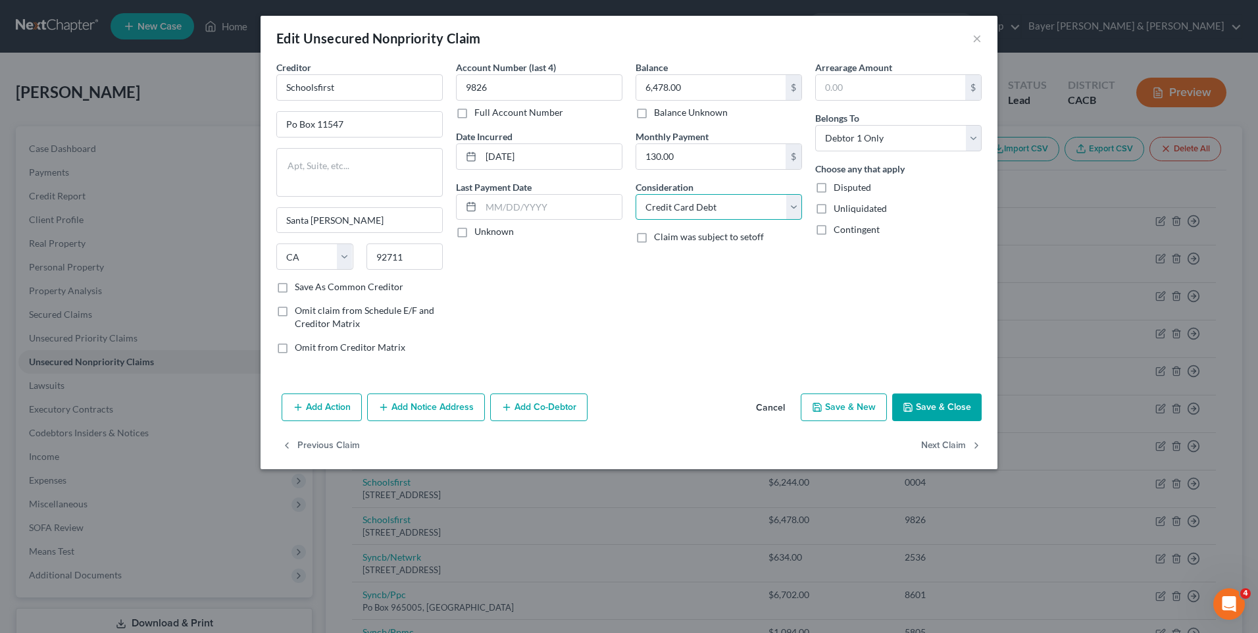
select select "14"
click at [635, 194] on select "Select Cable / Satellite Services Collection Agency Credit Card Debt Debt Couns…" at bounding box center [718, 207] width 166 height 26
click at [678, 249] on input "text" at bounding box center [718, 257] width 165 height 25
type input "Loan"
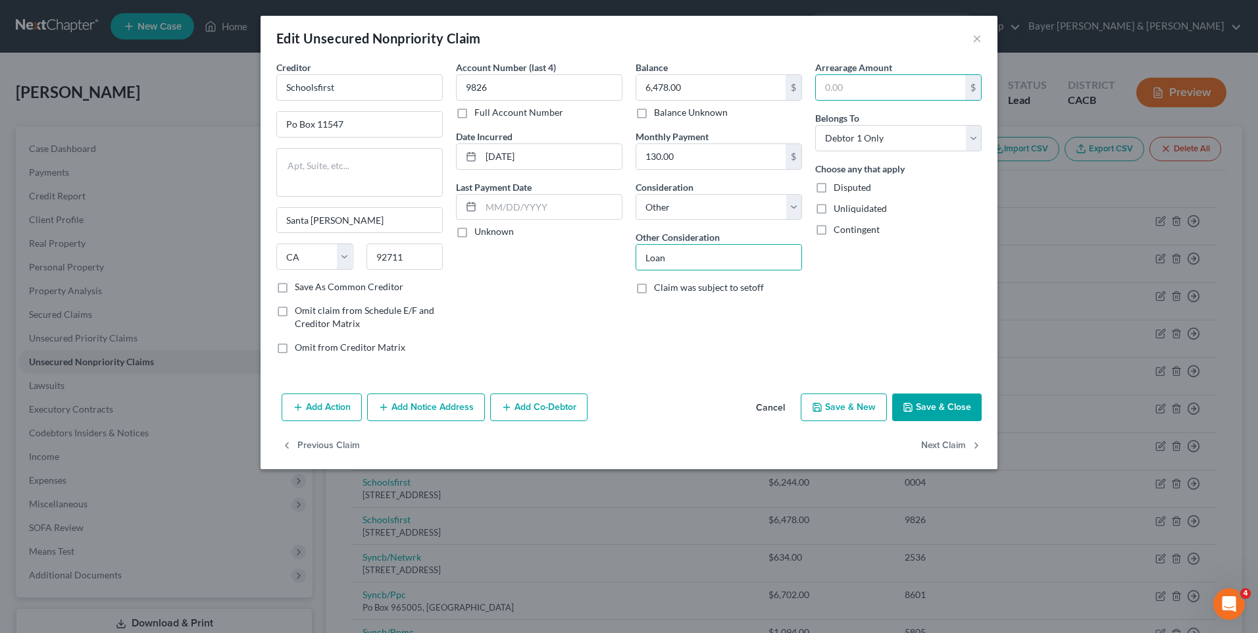
click at [936, 412] on button "Save & Close" at bounding box center [936, 407] width 89 height 28
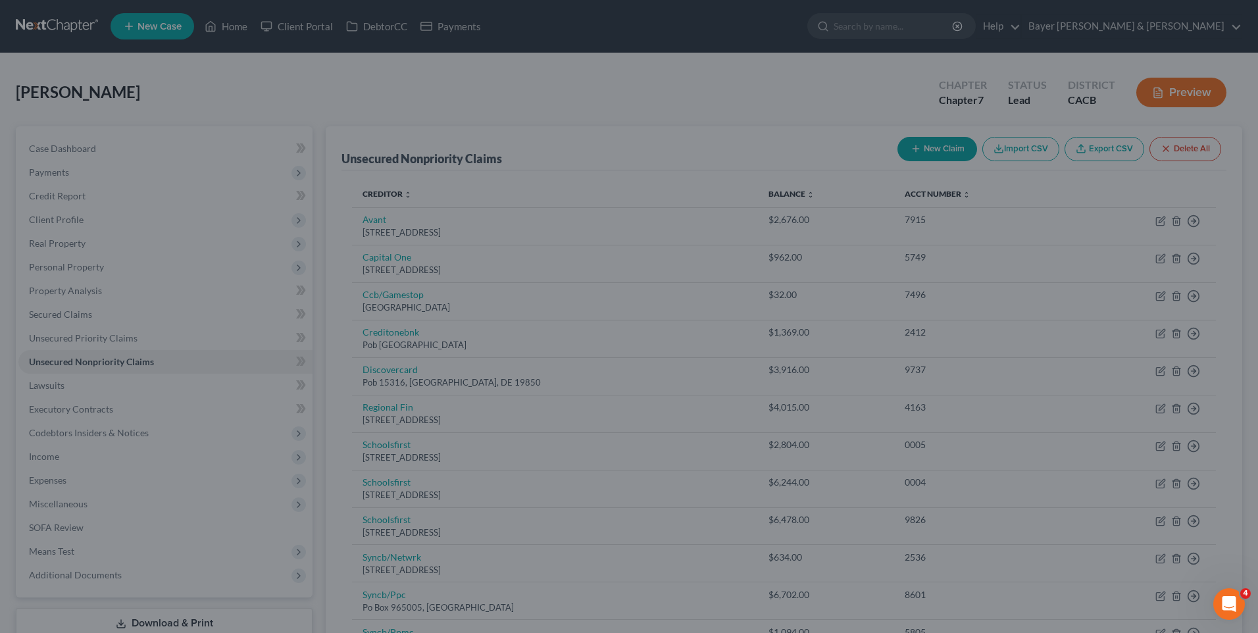
type input "0"
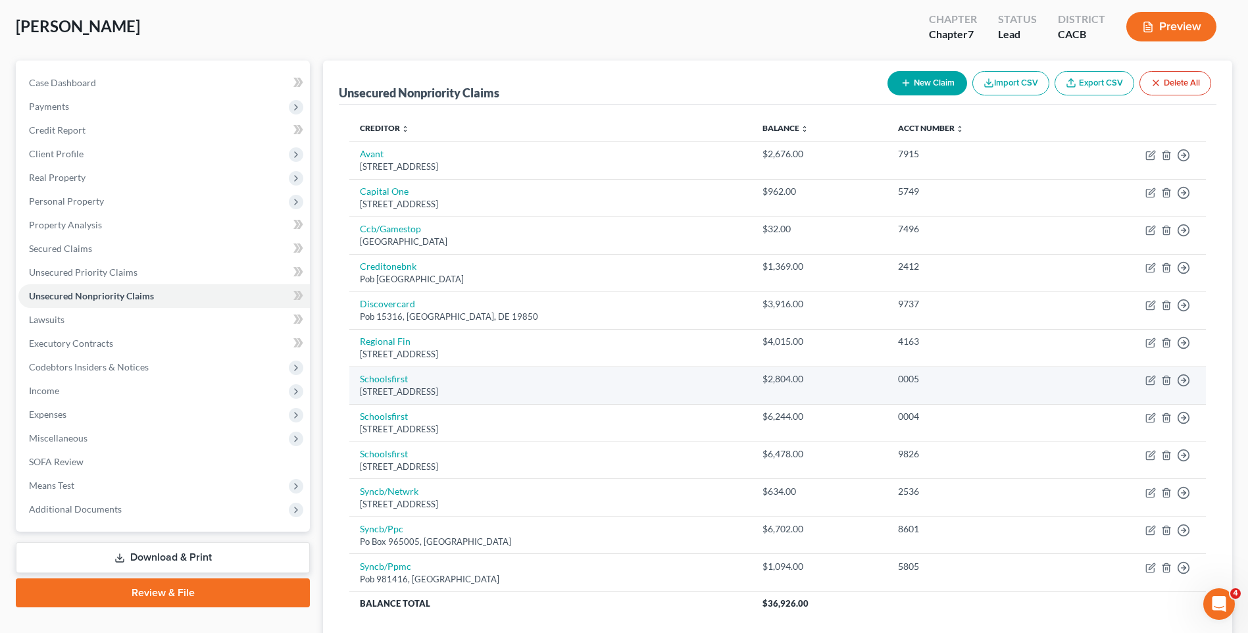
scroll to position [166, 0]
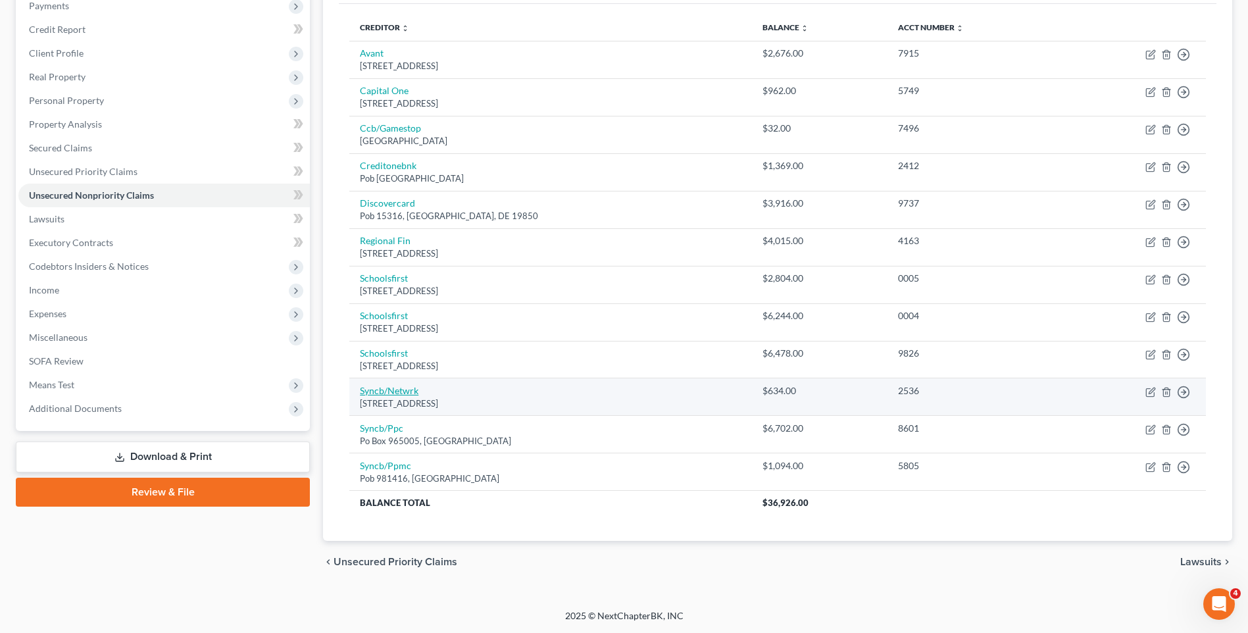
click at [389, 392] on link "Syncb/Netwrk" at bounding box center [389, 390] width 59 height 11
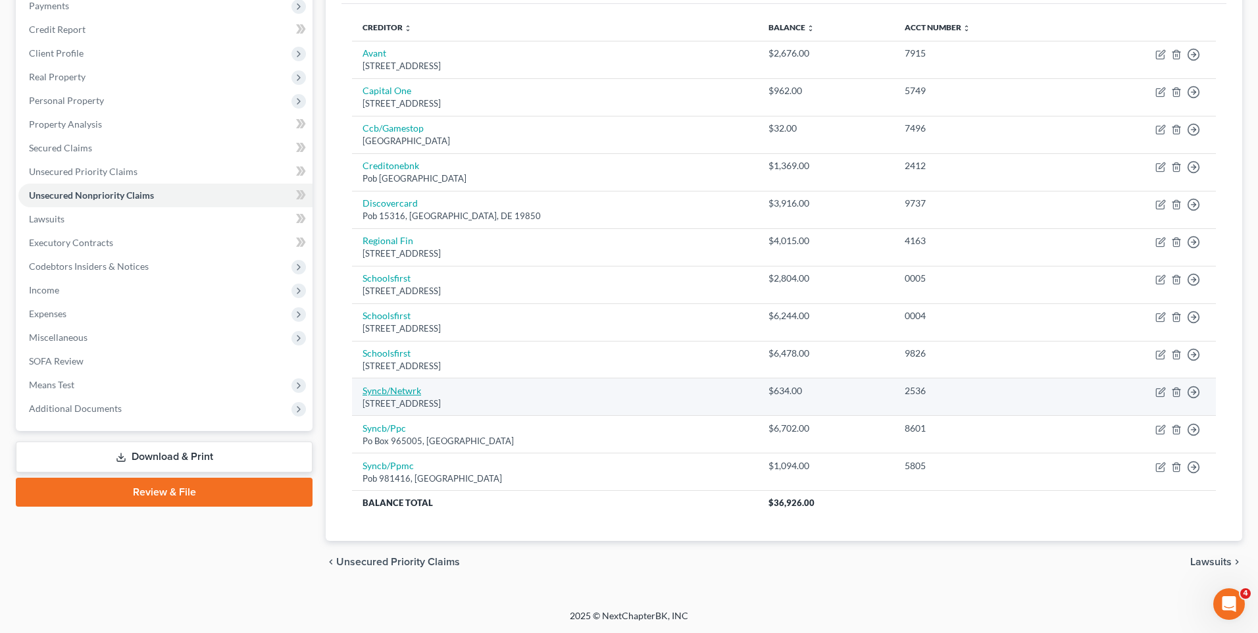
select select "45"
select select "2"
select select "0"
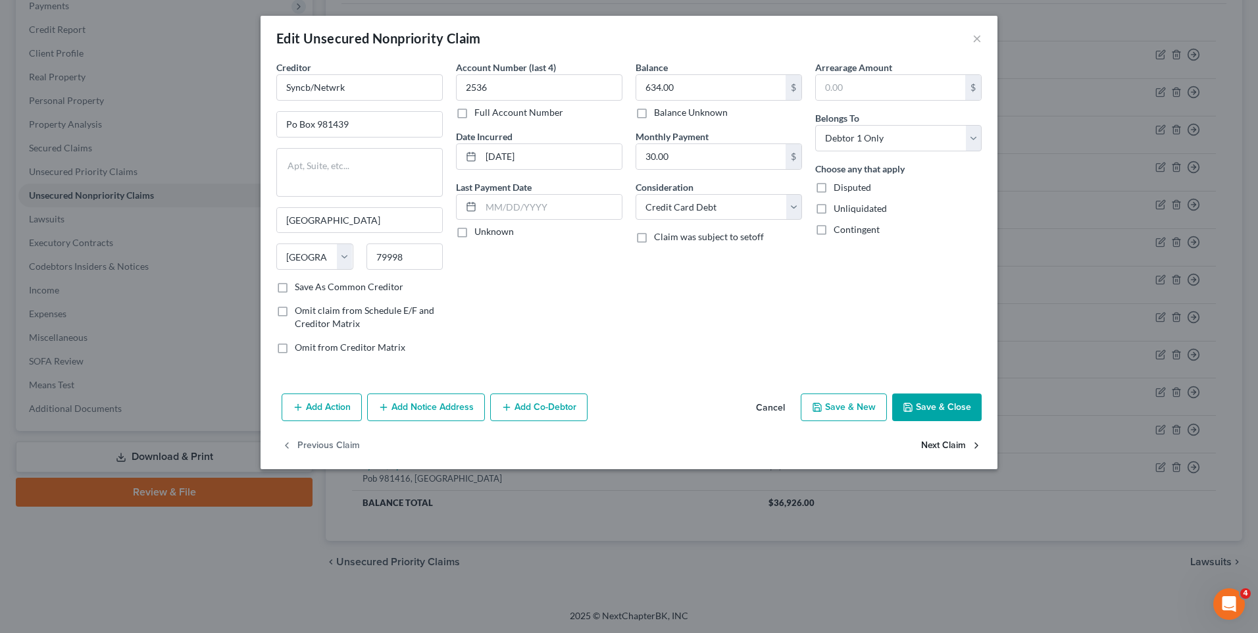
click at [946, 443] on button "Next Claim" at bounding box center [951, 445] width 61 height 28
select select "9"
select select "2"
select select "0"
click at [946, 443] on button "Next Claim" at bounding box center [951, 445] width 61 height 28
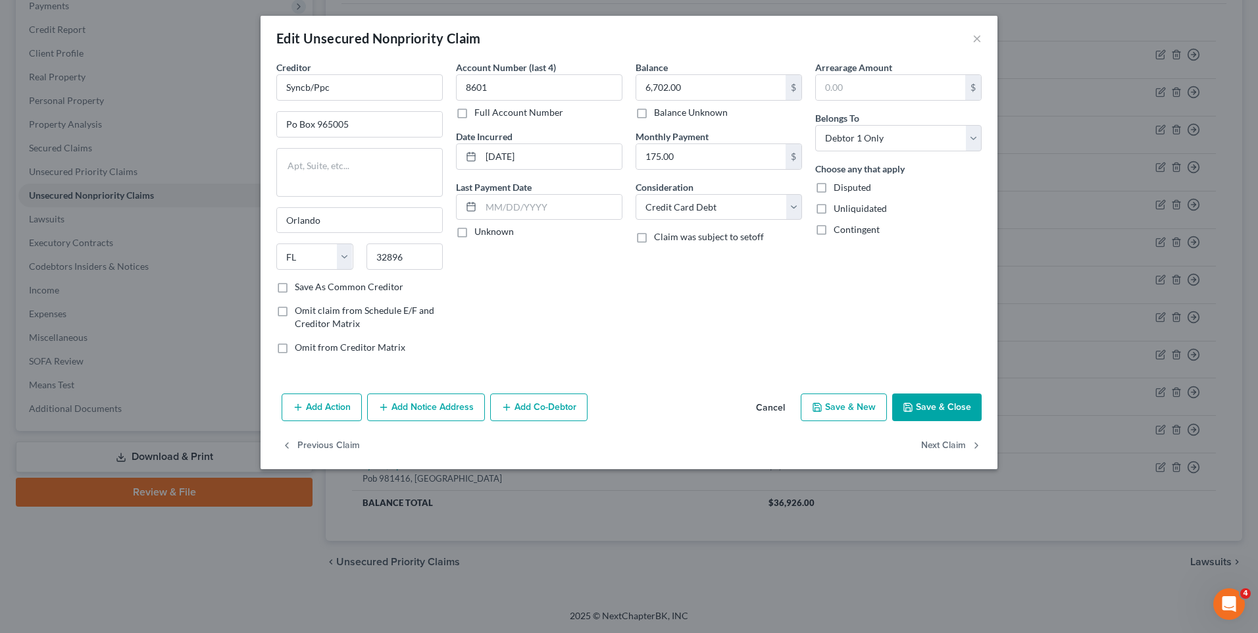
select select "45"
select select "2"
select select "0"
click at [939, 402] on button "Save & Close" at bounding box center [936, 407] width 89 height 28
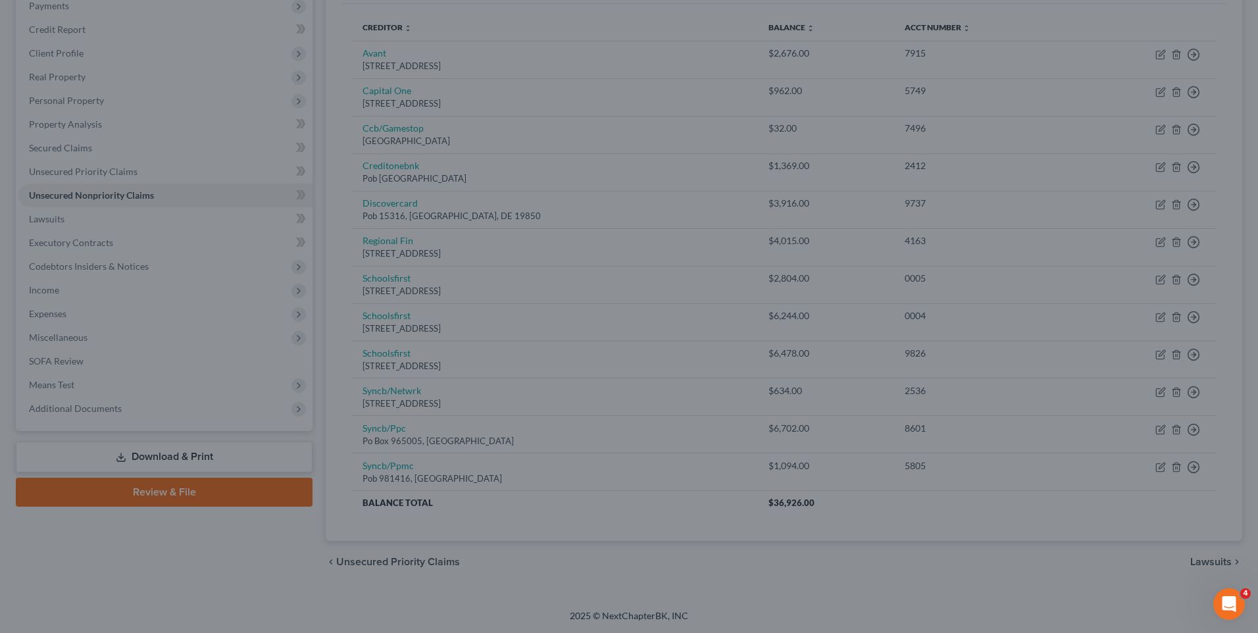
type input "0"
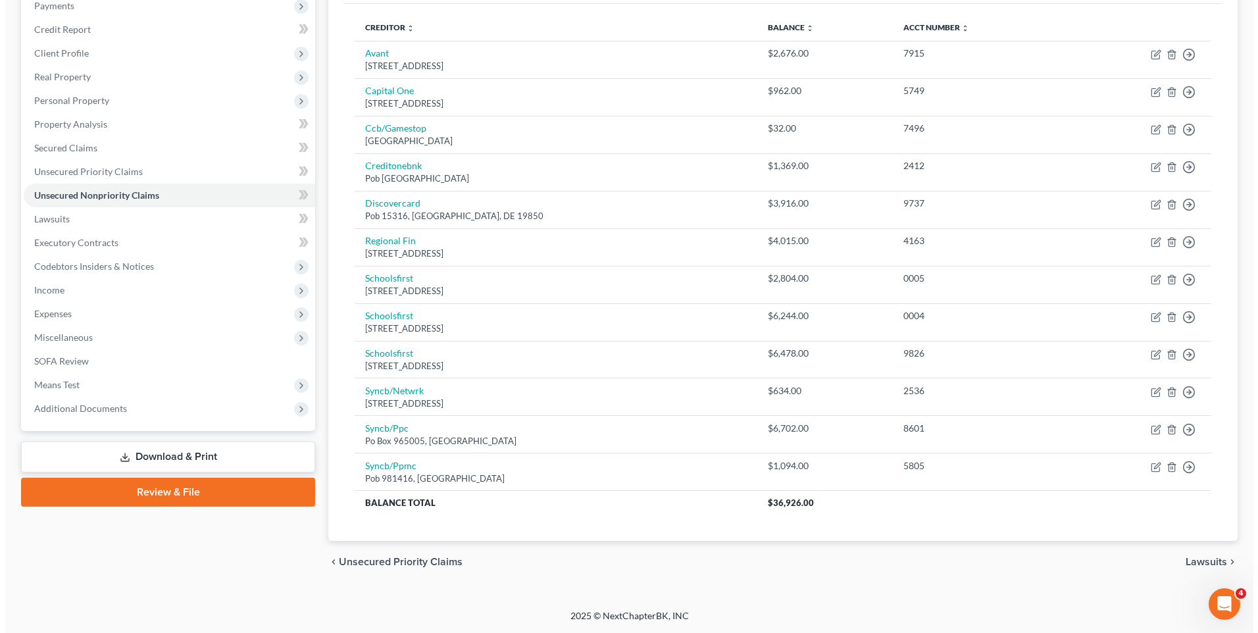
scroll to position [0, 0]
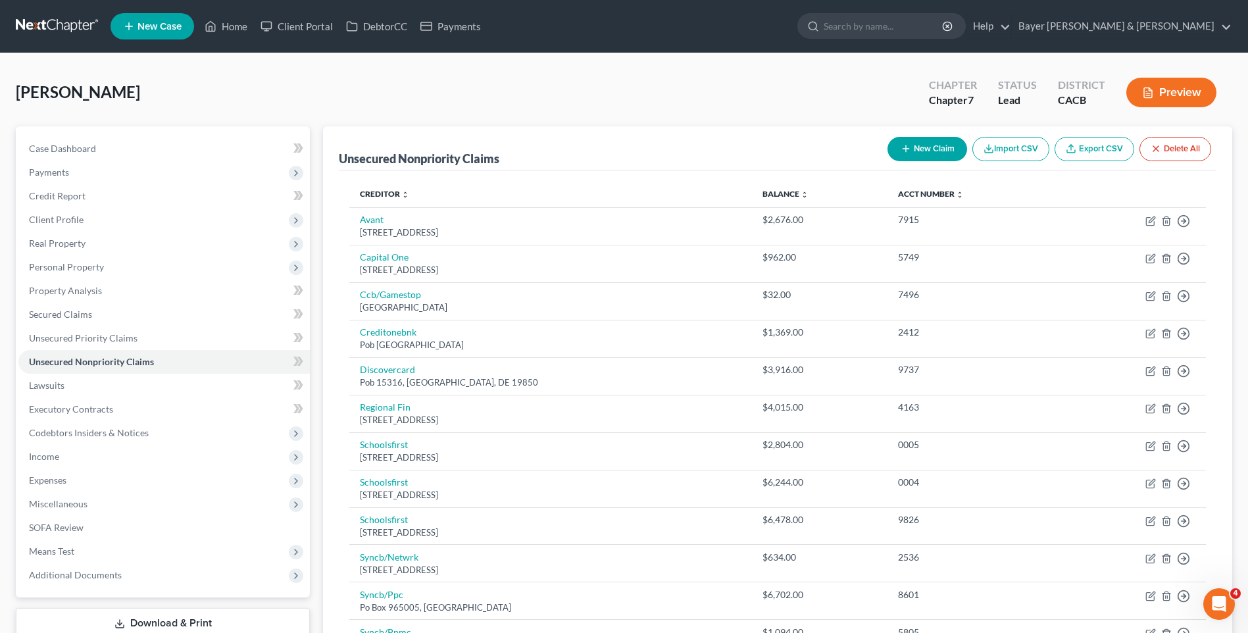
click at [935, 149] on button "New Claim" at bounding box center [927, 149] width 80 height 24
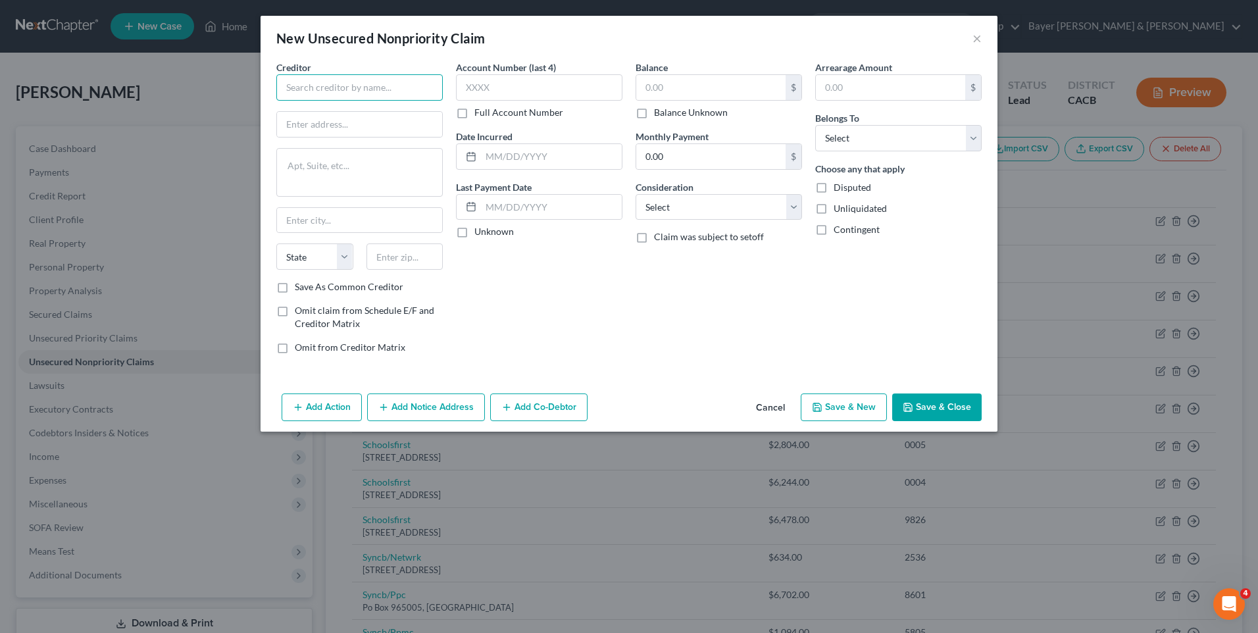
click at [334, 89] on input "text" at bounding box center [359, 87] width 166 height 26
type input "Klarma"
click at [683, 91] on input "text" at bounding box center [710, 87] width 149 height 25
type input "972"
click at [891, 140] on select "Select Debtor 1 Only Debtor 2 Only Debtor 1 And Debtor 2 Only At Least One Of T…" at bounding box center [898, 138] width 166 height 26
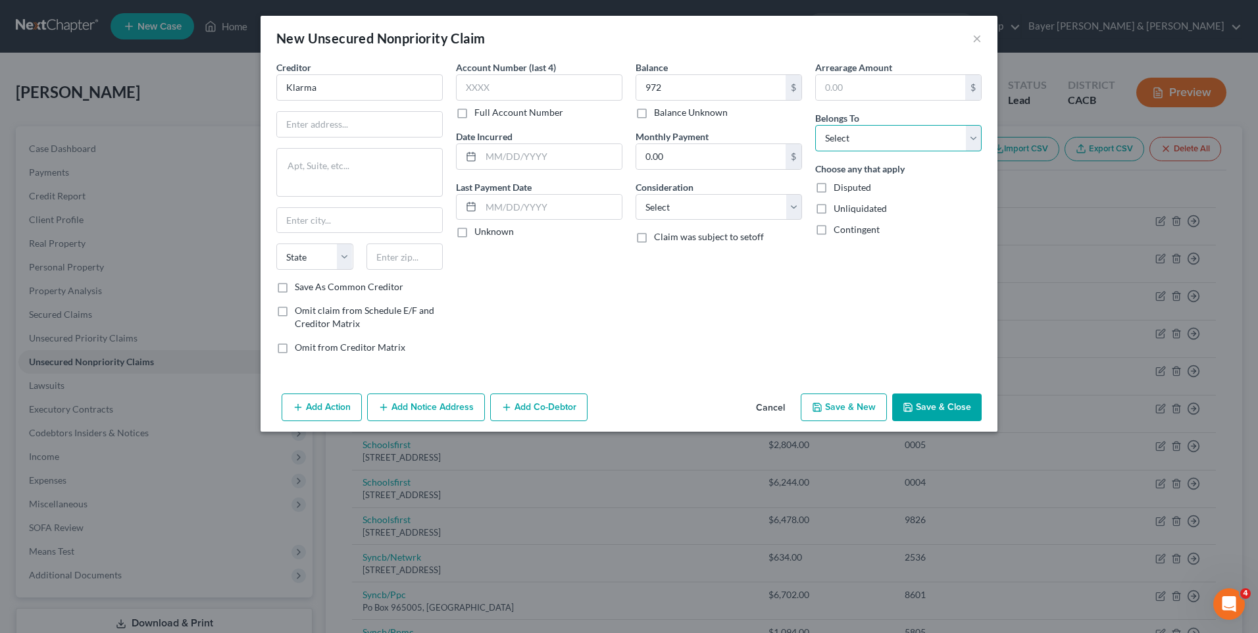
select select "0"
click at [815, 125] on select "Select Debtor 1 Only Debtor 2 Only Debtor 1 And Debtor 2 Only At Least One Of T…" at bounding box center [898, 138] width 166 height 26
click at [506, 156] on input "text" at bounding box center [551, 156] width 141 height 25
type input "09/2025"
drag, startPoint x: 957, startPoint y: 401, endPoint x: 941, endPoint y: 392, distance: 18.0
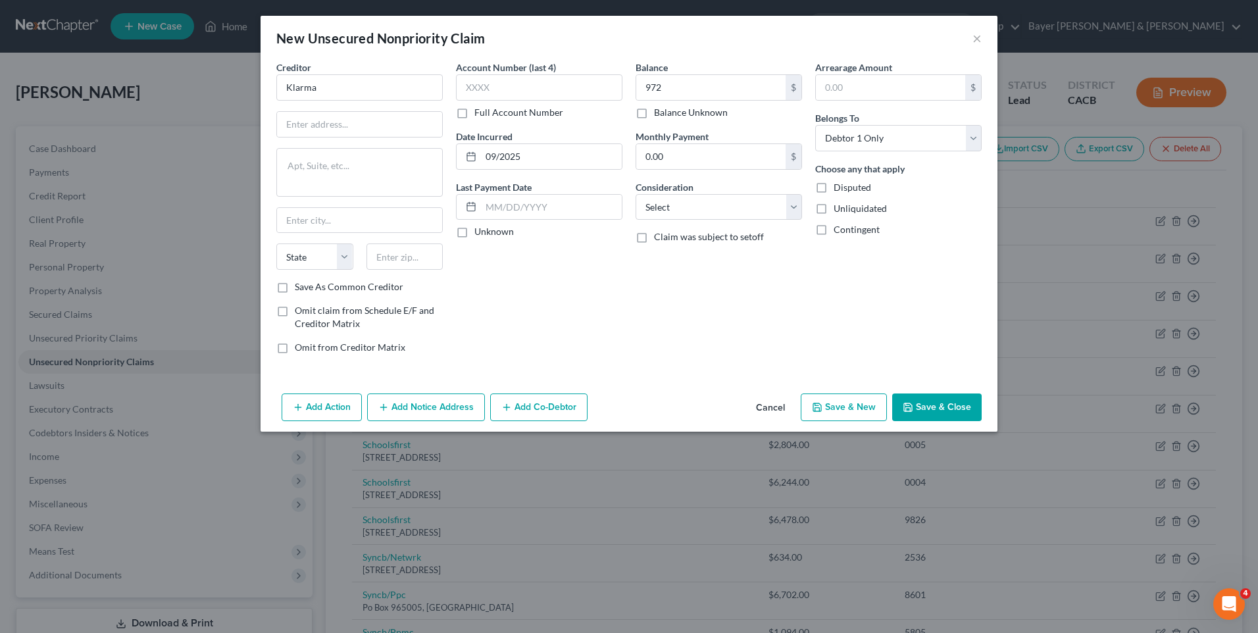
click at [955, 401] on button "Save & Close" at bounding box center [936, 407] width 89 height 28
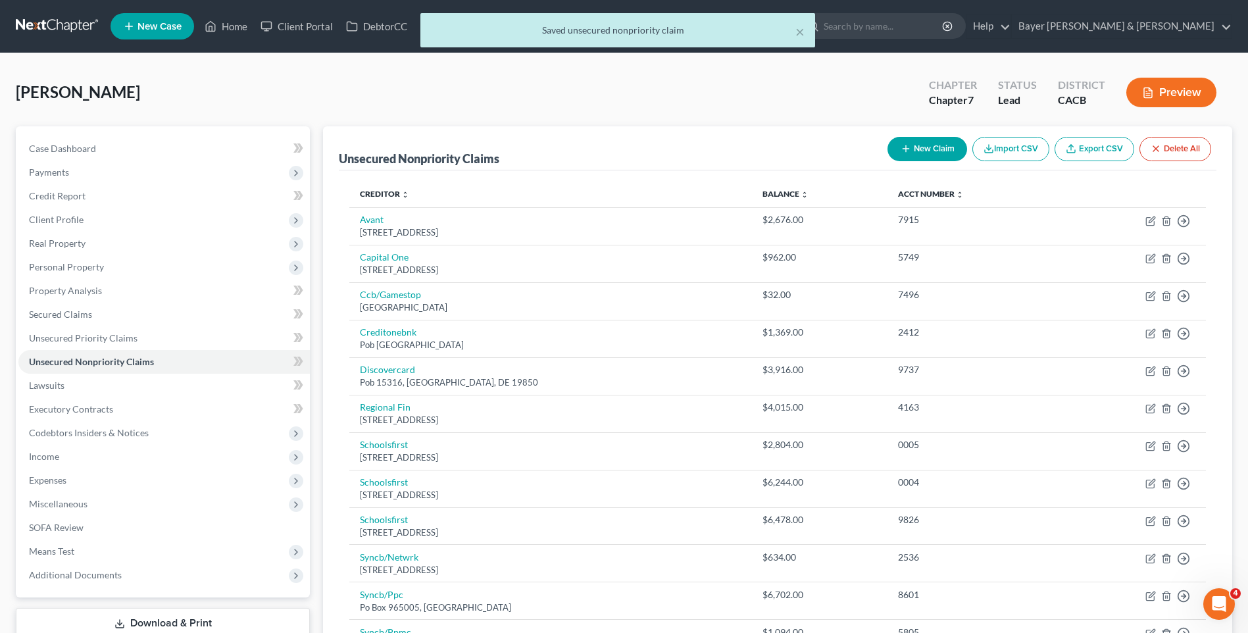
click at [916, 151] on button "New Claim" at bounding box center [927, 149] width 80 height 24
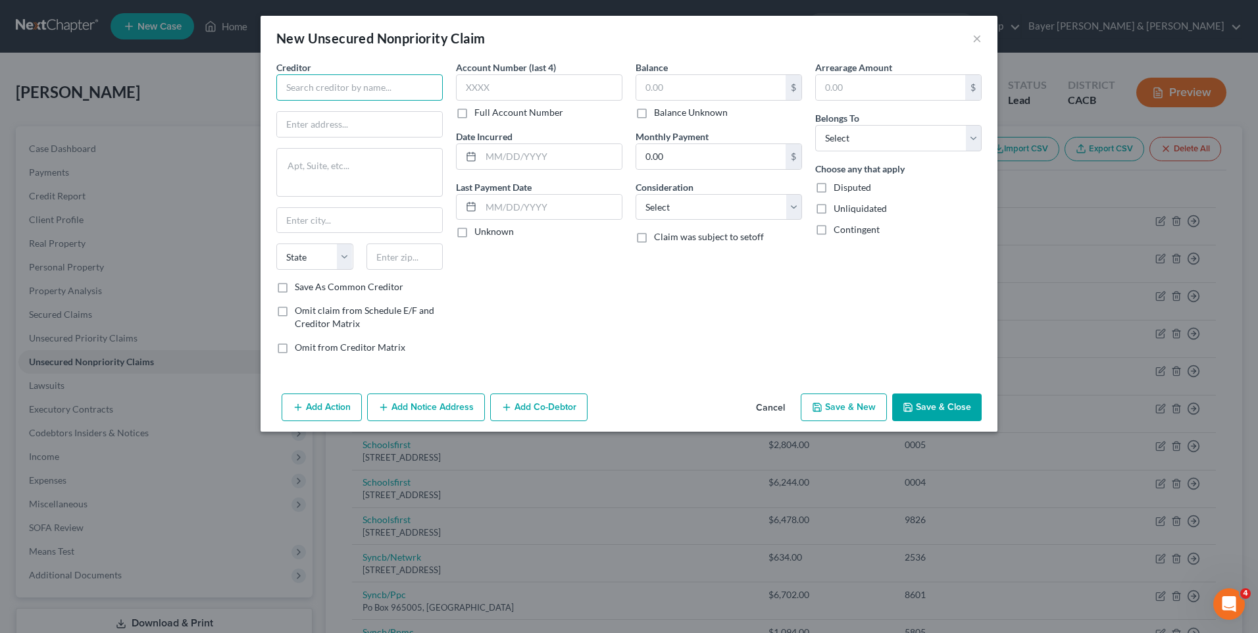
click at [326, 88] on input "text" at bounding box center [359, 87] width 166 height 26
type input "Zip"
click at [658, 81] on input "text" at bounding box center [710, 87] width 149 height 25
type input "308"
click at [873, 134] on select "Select Debtor 1 Only Debtor 2 Only Debtor 1 And Debtor 2 Only At Least One Of T…" at bounding box center [898, 138] width 166 height 26
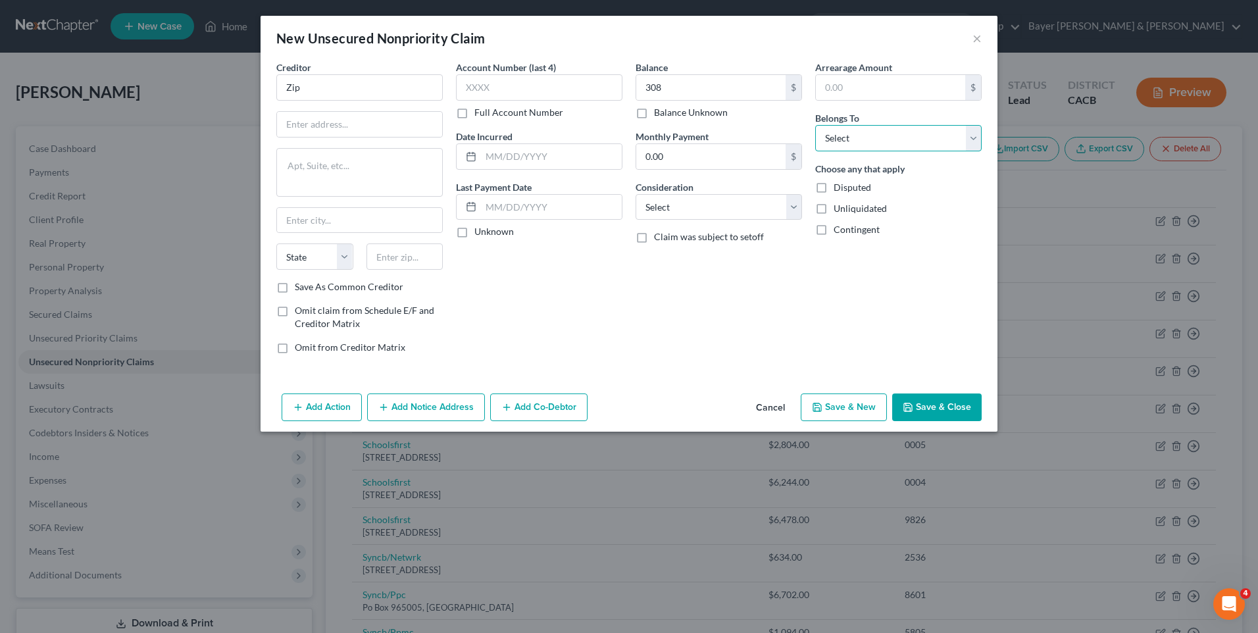
select select "0"
click at [815, 125] on select "Select Debtor 1 Only Debtor 2 Only Debtor 1 And Debtor 2 Only At Least One Of T…" at bounding box center [898, 138] width 166 height 26
click at [512, 155] on input "text" at bounding box center [551, 156] width 141 height 25
type input "08/2025"
click at [677, 215] on select "Select Cable / Satellite Services Collection Agency Credit Card Debt Debt Couns…" at bounding box center [718, 207] width 166 height 26
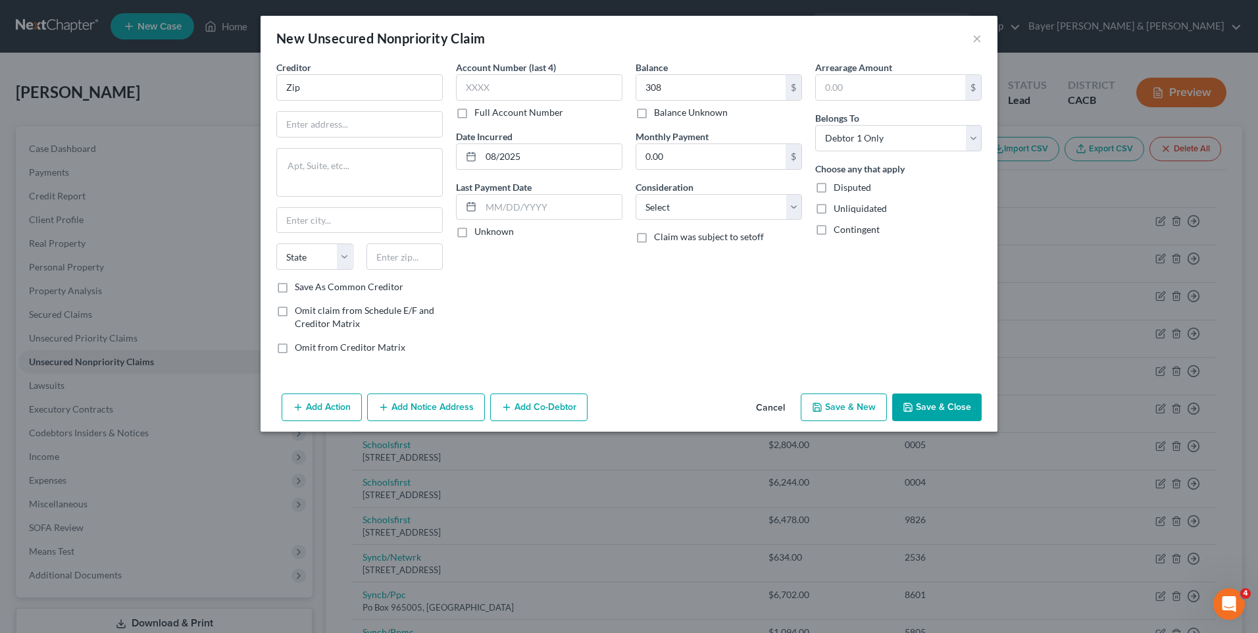
click at [943, 405] on button "Save & Close" at bounding box center [936, 407] width 89 height 28
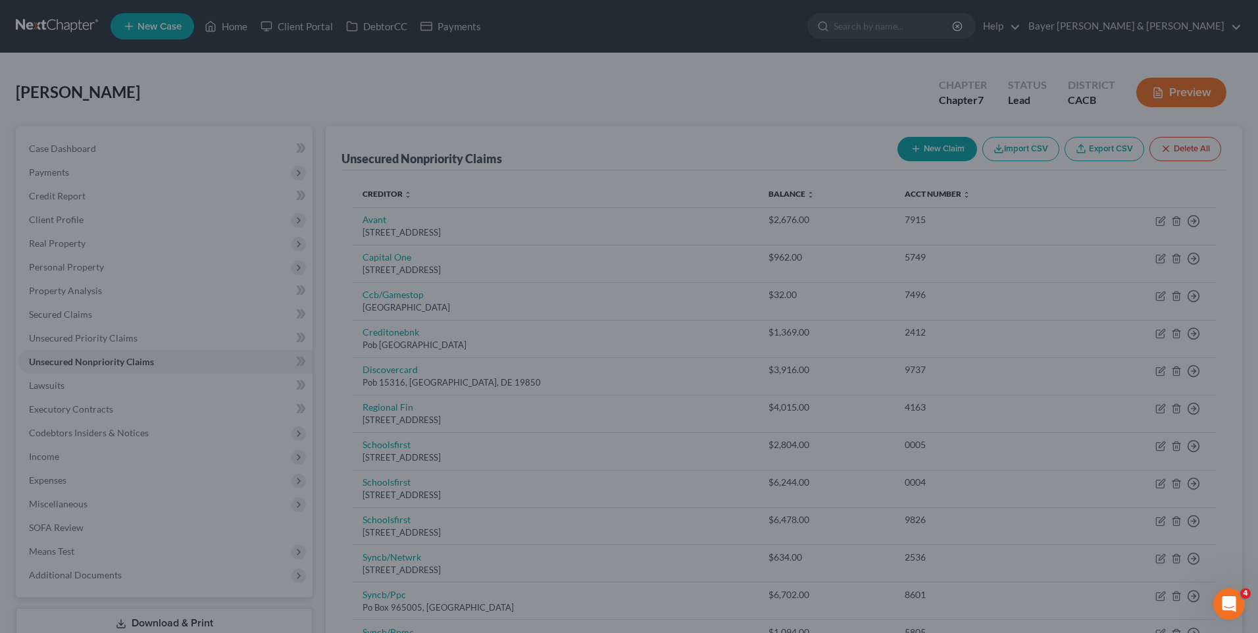
type input "308.00"
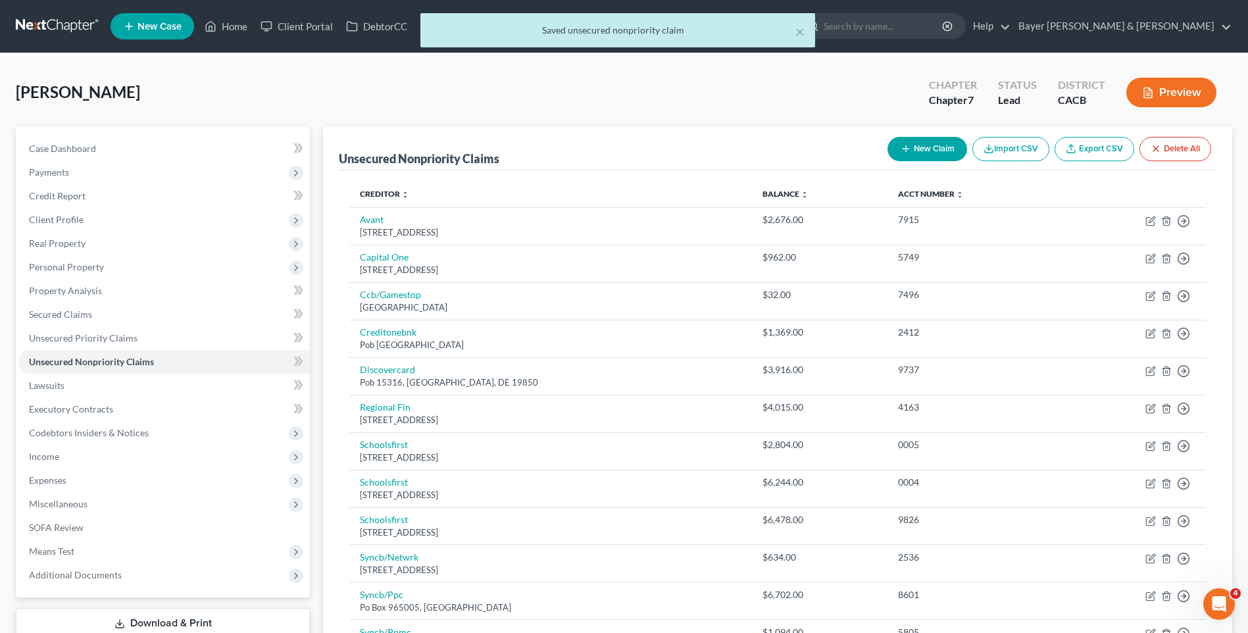
click at [945, 143] on button "New Claim" at bounding box center [927, 149] width 80 height 24
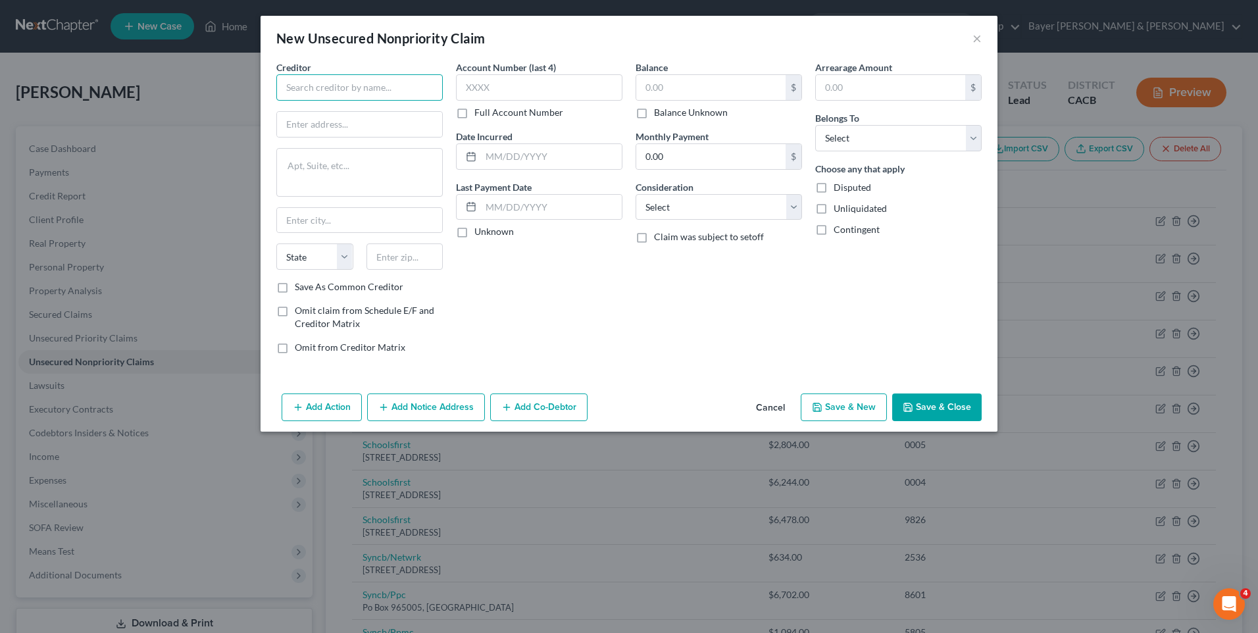
click at [320, 87] on input "text" at bounding box center [359, 87] width 166 height 26
type input "Affirm"
click at [268, 138] on div "Creditor * Affirm Affirm Inc [STREET_ADDRESS][US_STATE] Affirm Inc [STREET_ADDR…" at bounding box center [628, 225] width 737 height 328
click at [321, 128] on input "text" at bounding box center [359, 124] width 165 height 25
type input "[STREET_ADDRESS][PERSON_NAME]"
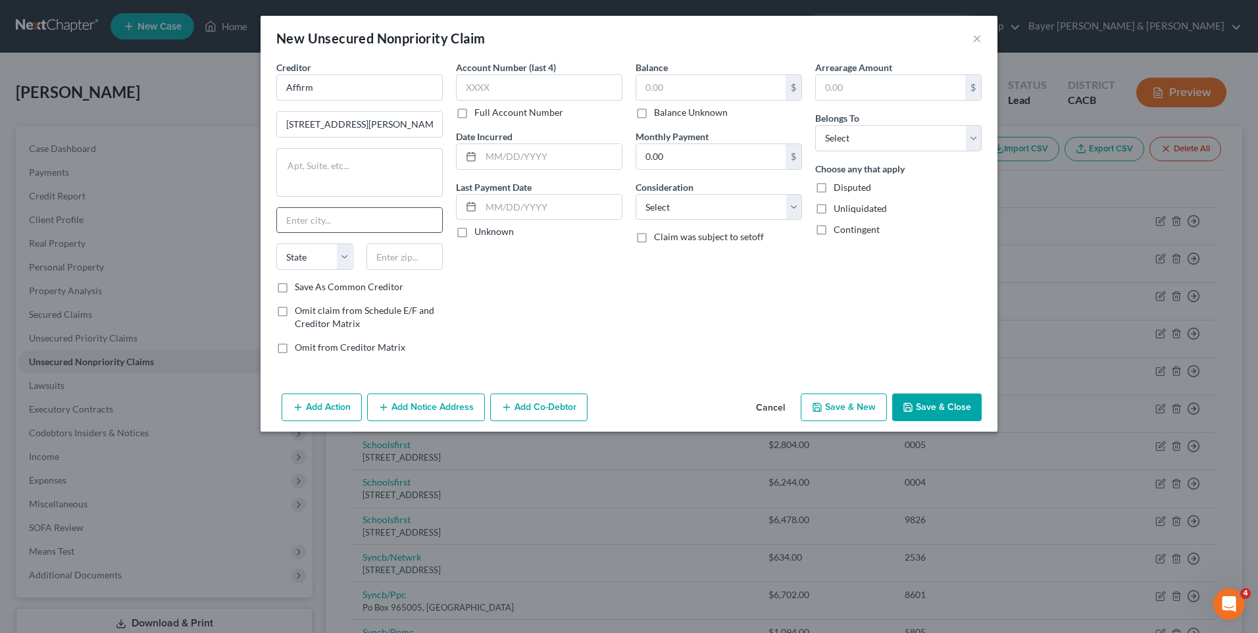
click at [326, 218] on input "text" at bounding box center [359, 220] width 165 height 25
click at [324, 168] on textarea at bounding box center [359, 172] width 166 height 49
type textarea "Floor 4"
click at [325, 222] on input "text" at bounding box center [359, 220] width 165 height 25
type input "[GEOGRAPHIC_DATA]"
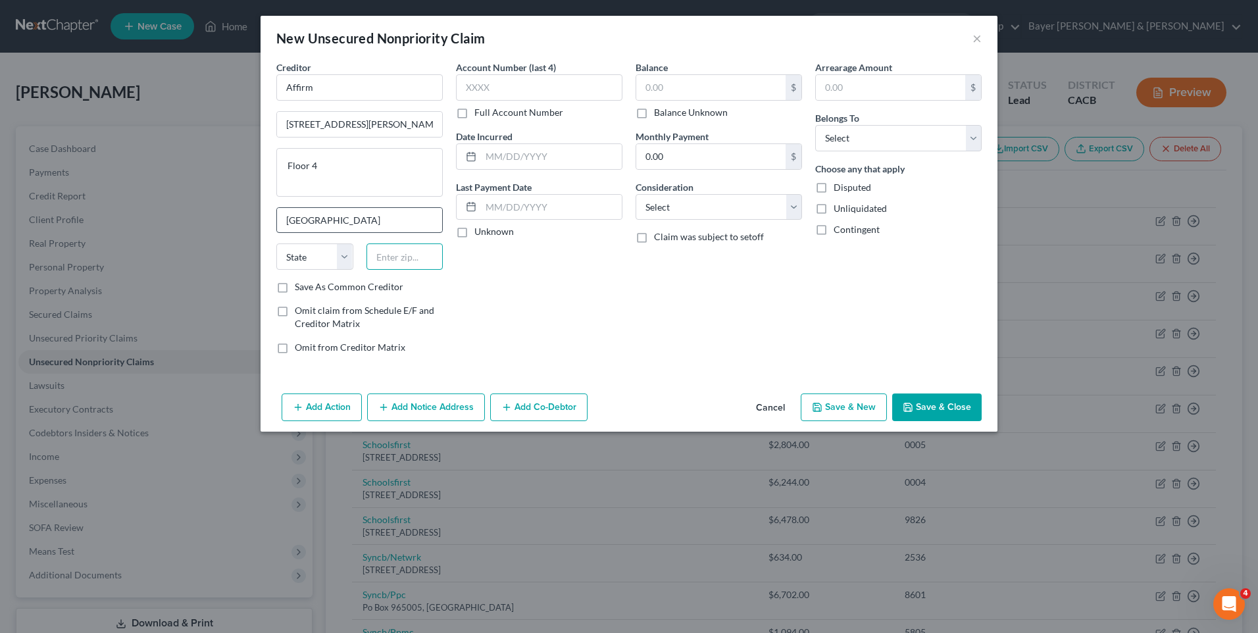
type input "15203"
select select "39"
click at [410, 255] on input "15203" at bounding box center [404, 256] width 77 height 26
type input "15212"
click at [654, 89] on input "text" at bounding box center [710, 87] width 149 height 25
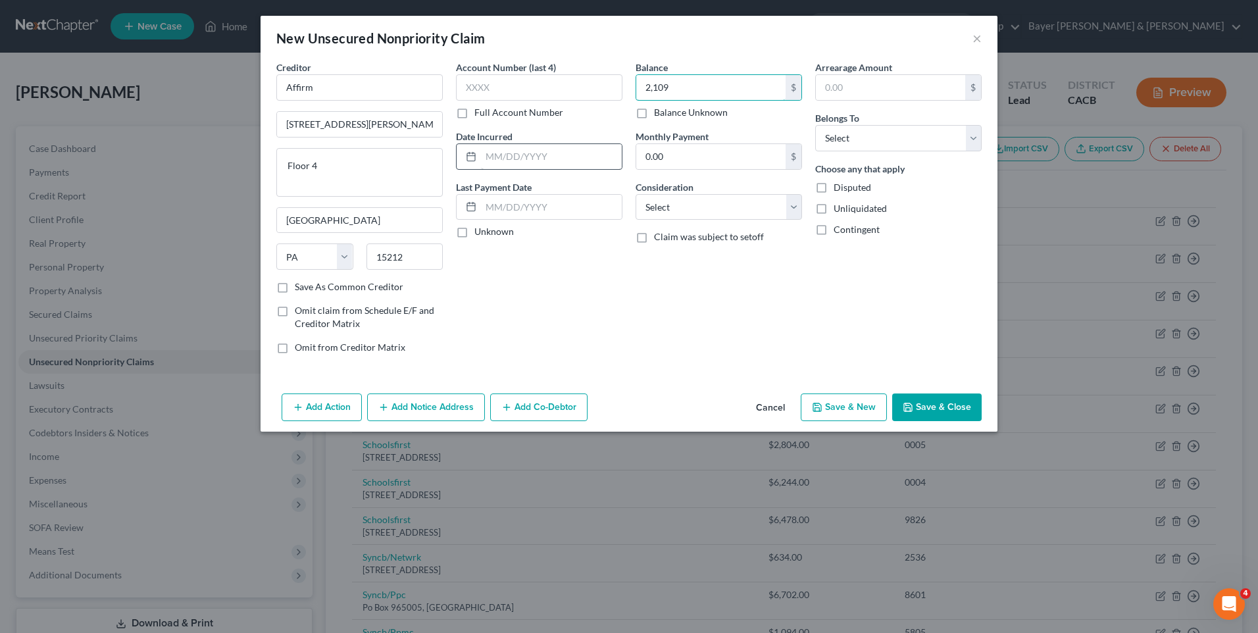
type input "2,109"
click at [521, 164] on input "text" at bounding box center [551, 156] width 141 height 25
type input "08/25"
click at [873, 141] on select "Select Debtor 1 Only Debtor 2 Only Debtor 1 And Debtor 2 Only At Least One Of T…" at bounding box center [898, 138] width 166 height 26
select select "0"
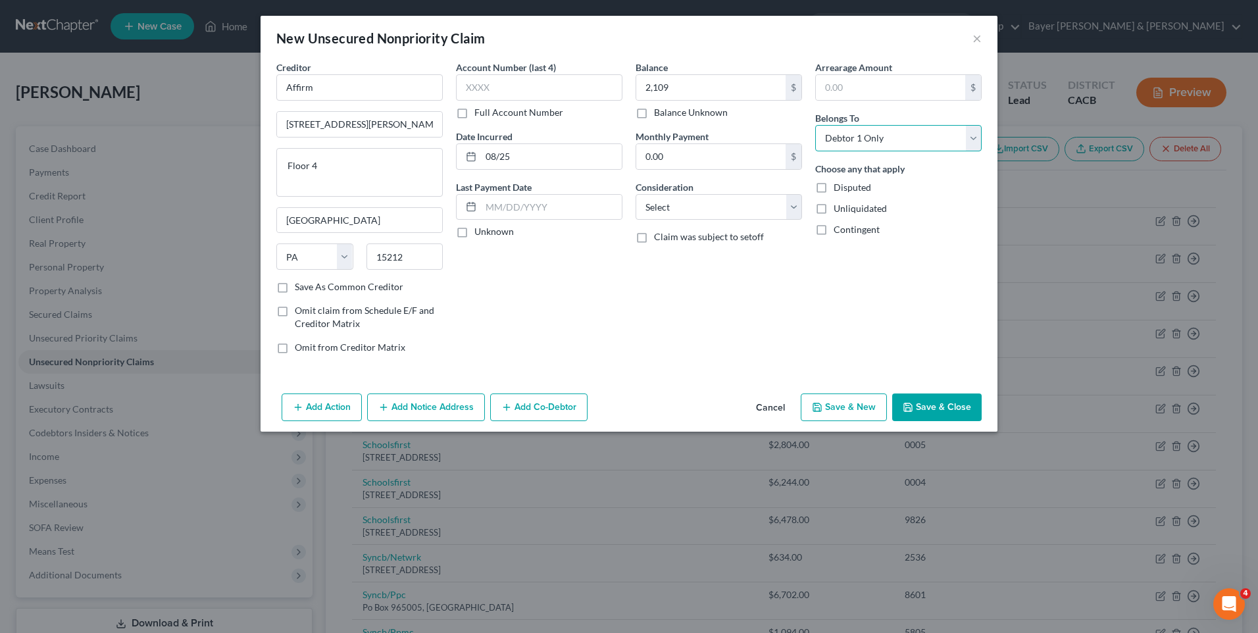
click at [815, 125] on select "Select Debtor 1 Only Debtor 2 Only Debtor 1 And Debtor 2 Only At Least One Of T…" at bounding box center [898, 138] width 166 height 26
click at [793, 199] on select "Select Cable / Satellite Services Collection Agency Credit Card Debt Debt Couns…" at bounding box center [718, 207] width 166 height 26
select select "14"
click at [635, 194] on select "Select Cable / Satellite Services Collection Agency Credit Card Debt Debt Couns…" at bounding box center [718, 207] width 166 height 26
click at [667, 261] on input "text" at bounding box center [718, 257] width 165 height 25
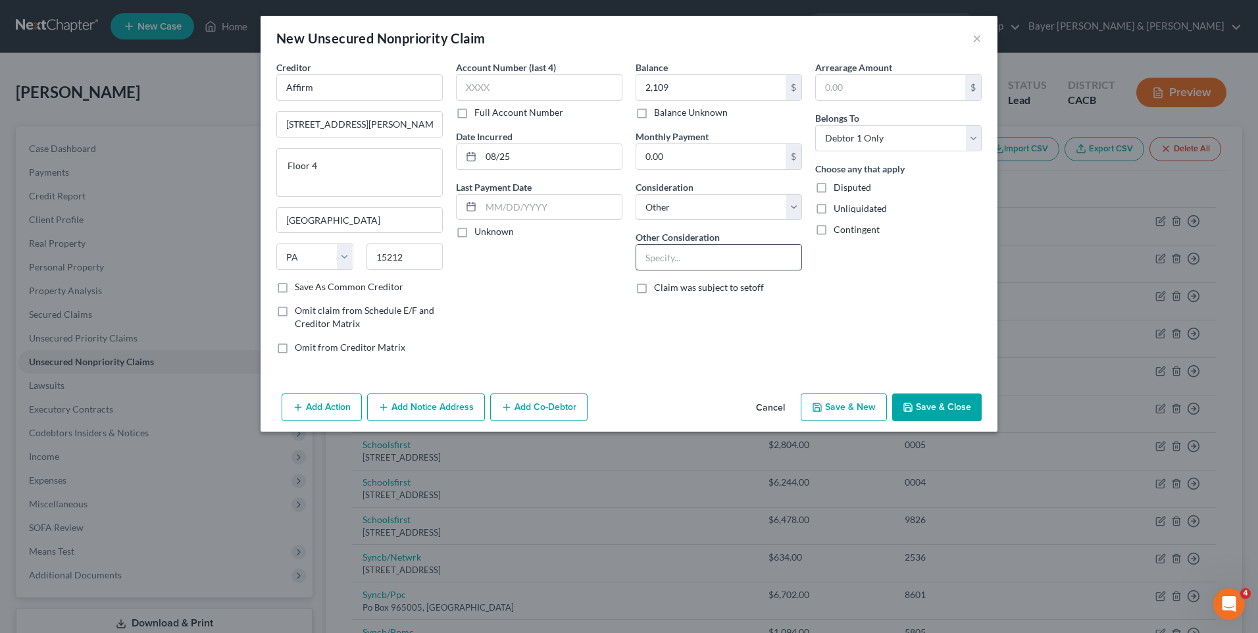
type input "Loan"
click at [933, 409] on button "Save & Close" at bounding box center [936, 407] width 89 height 28
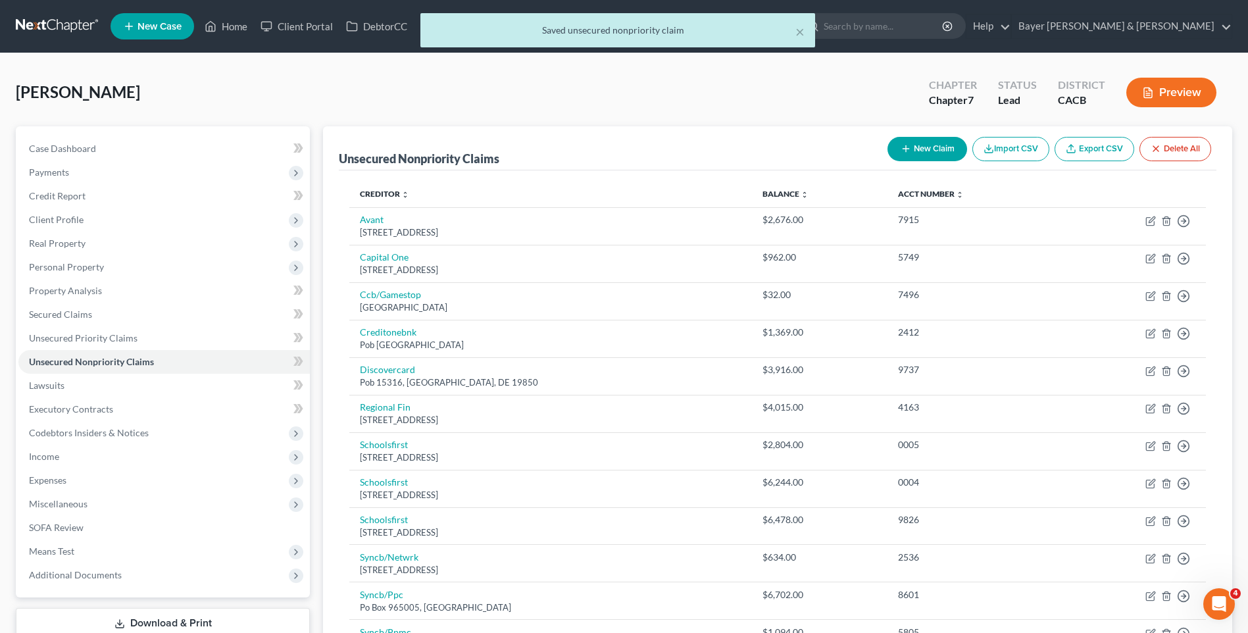
click at [912, 149] on button "New Claim" at bounding box center [927, 149] width 80 height 24
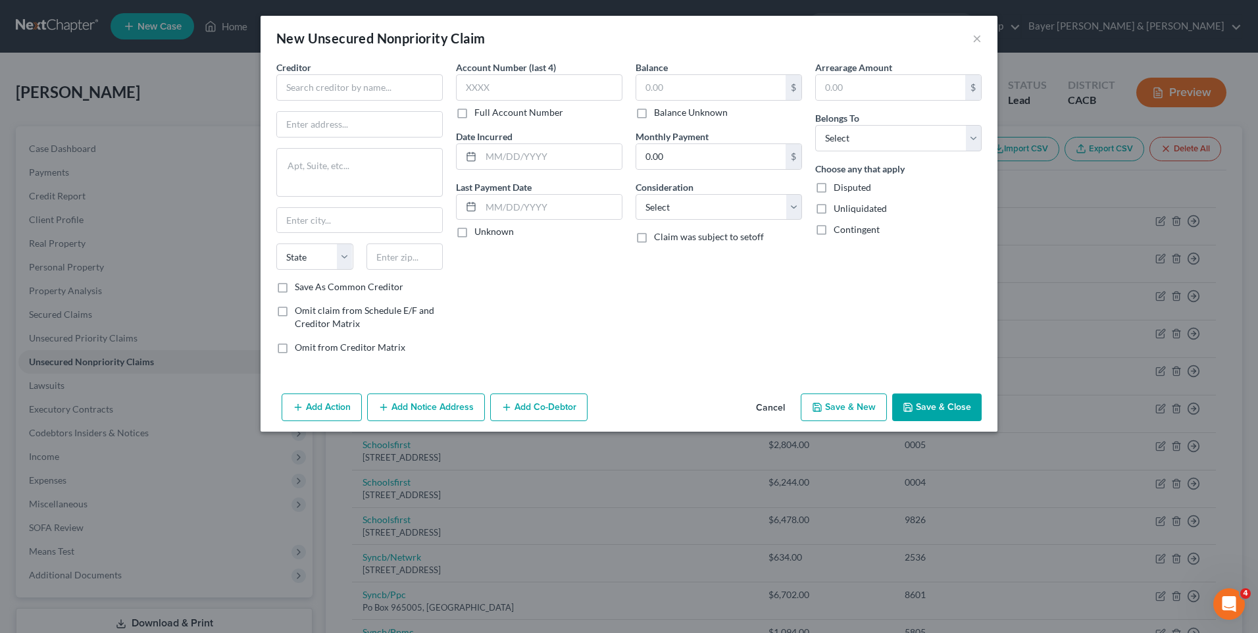
click at [441, 403] on button "Add Notice Address" at bounding box center [426, 407] width 118 height 28
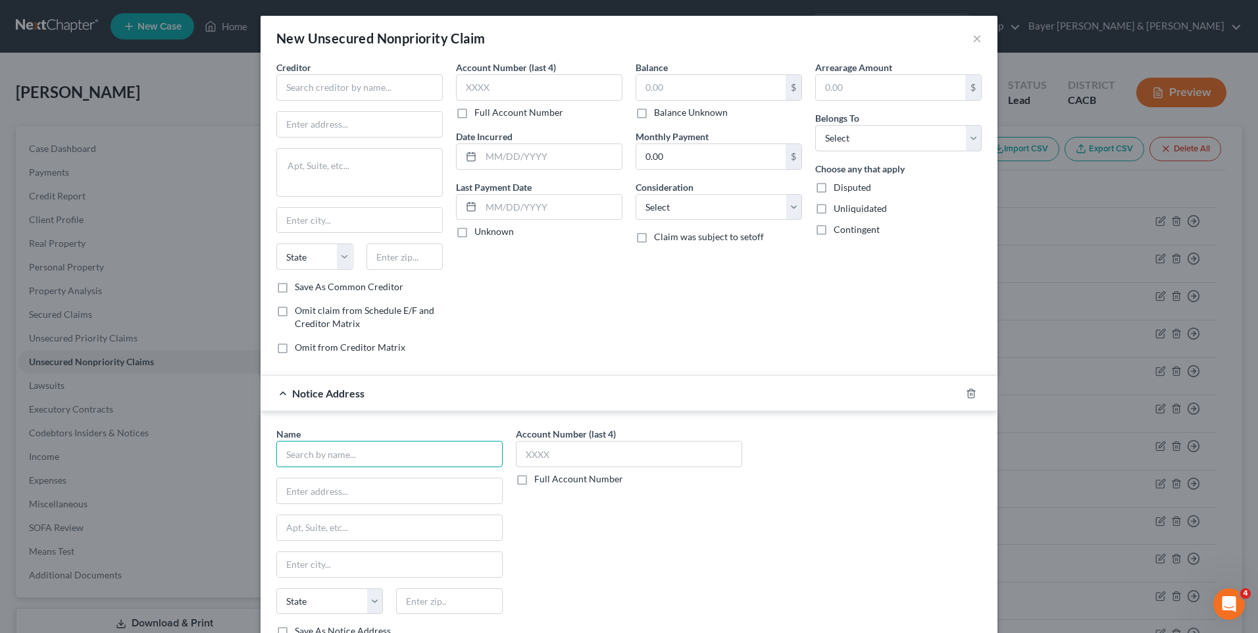
click at [363, 459] on input "text" at bounding box center [389, 454] width 226 height 26
click at [370, 481] on div "Jefferson Capital Systems LLC" at bounding box center [355, 476] width 137 height 13
type input "Jefferson Capital Systems LLC"
type input "[PERSON_NAME], Atty"
type input "PO Box 17210"
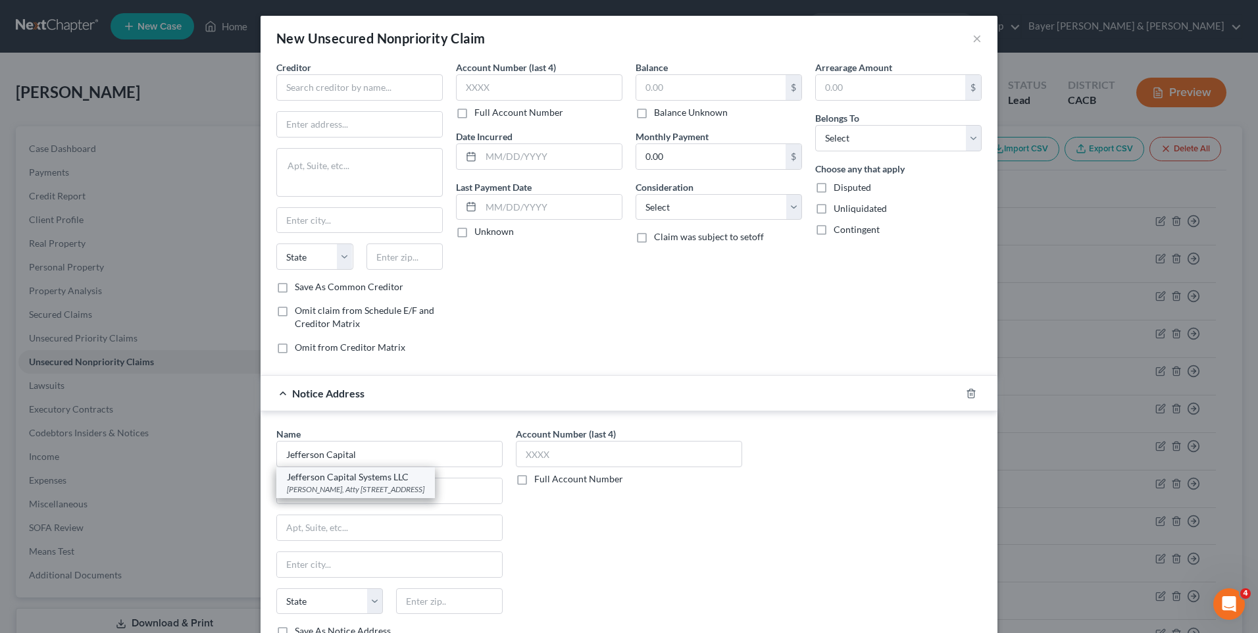
type input "Golden"
select select "5"
type input "80402"
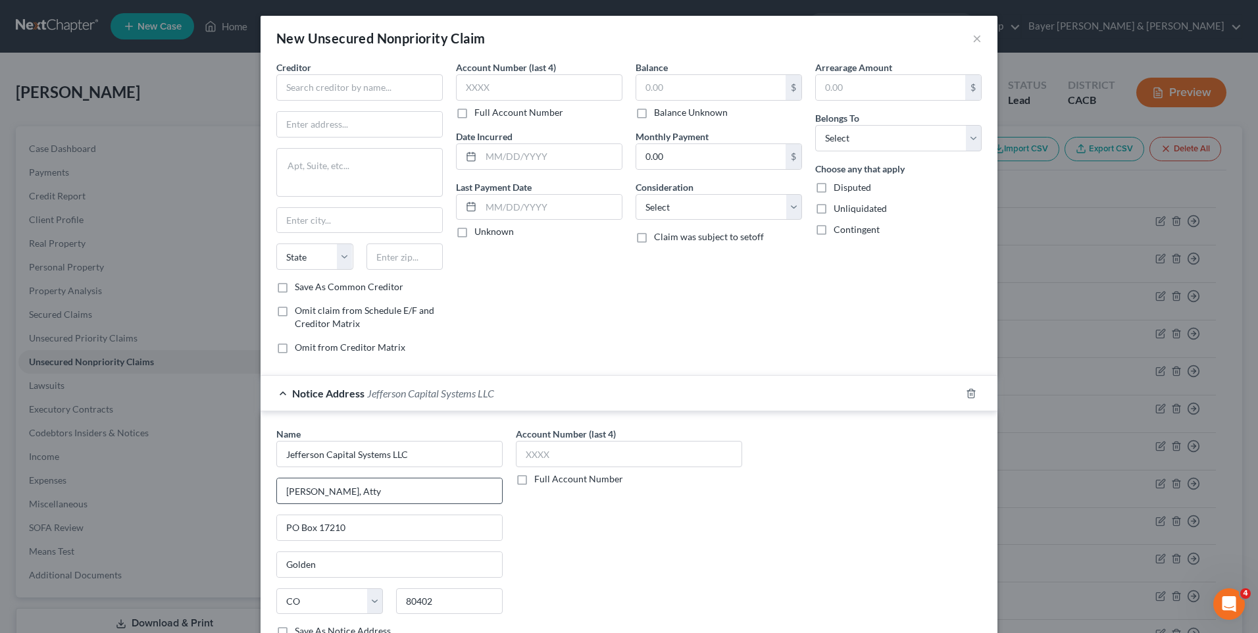
scroll to position [98, 0]
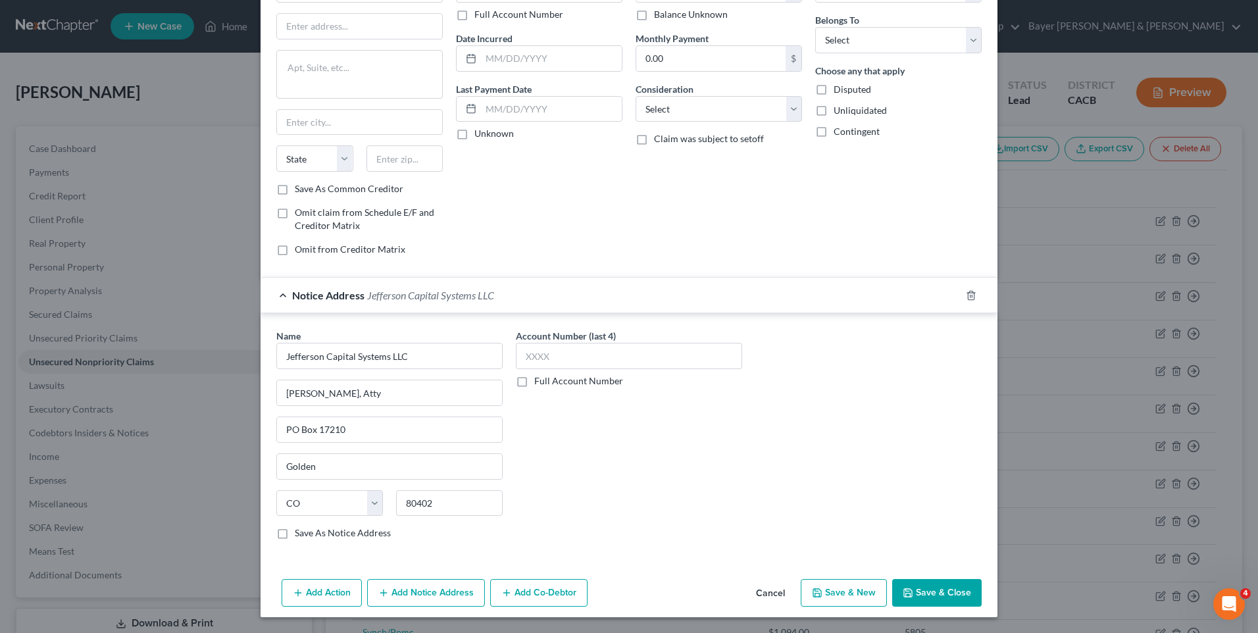
click at [428, 593] on button "Add Notice Address" at bounding box center [426, 593] width 118 height 28
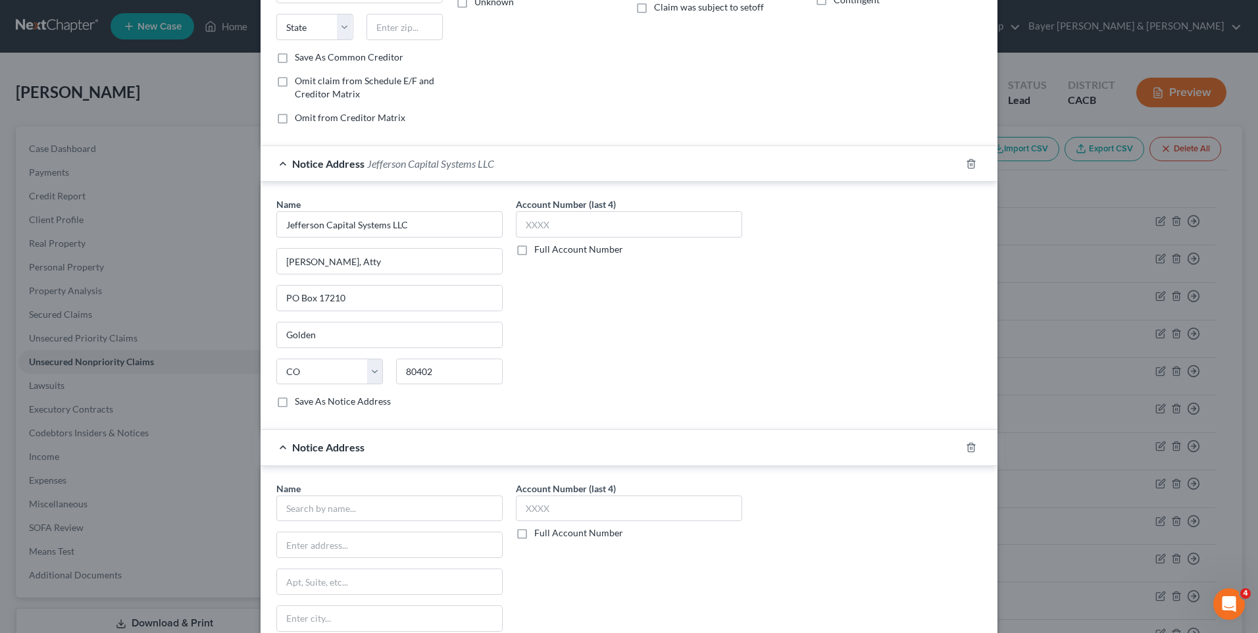
scroll to position [295, 0]
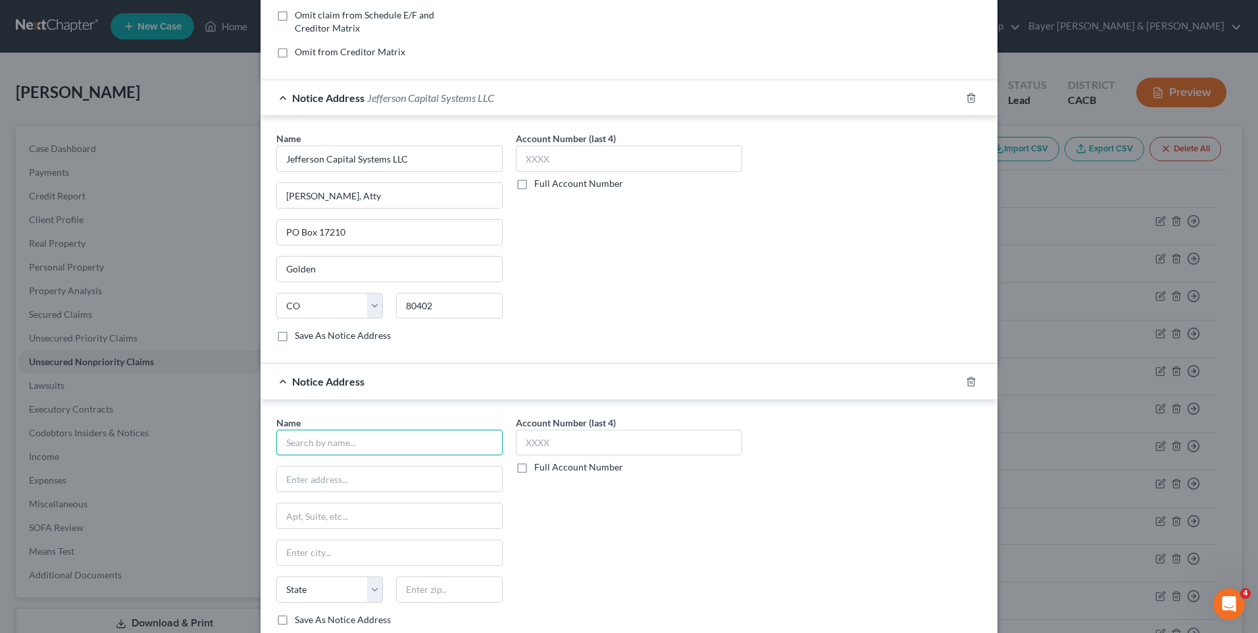
click at [321, 439] on input "text" at bounding box center [389, 443] width 226 height 26
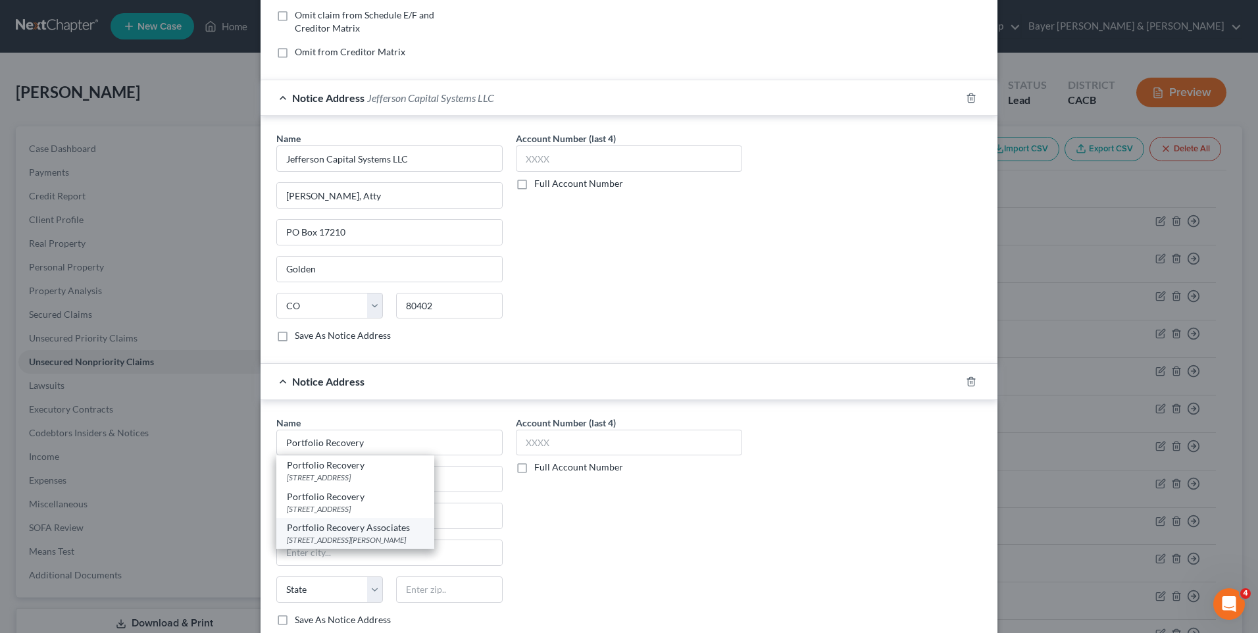
click at [330, 532] on div "Portfolio Recovery Associates" at bounding box center [355, 527] width 137 height 13
type input "Portfolio Recovery Associates"
type input "[STREET_ADDRESS][PERSON_NAME]"
type input "Suite 500"
type input "[GEOGRAPHIC_DATA]"
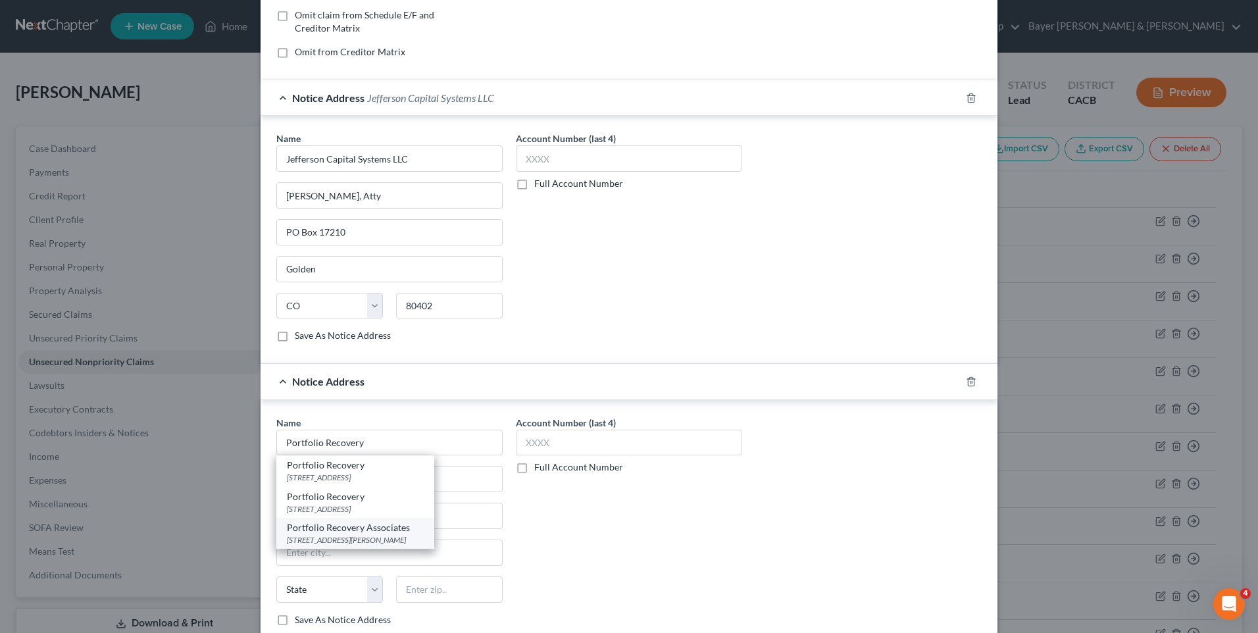
select select "4"
type input "92131-2447"
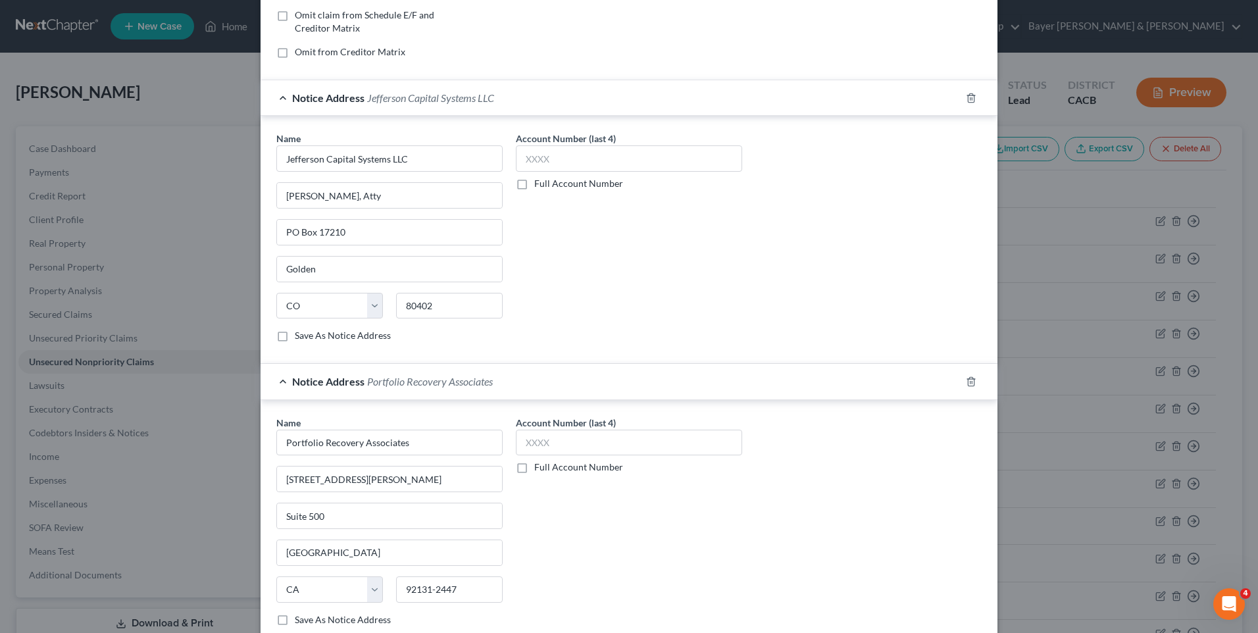
scroll to position [381, 0]
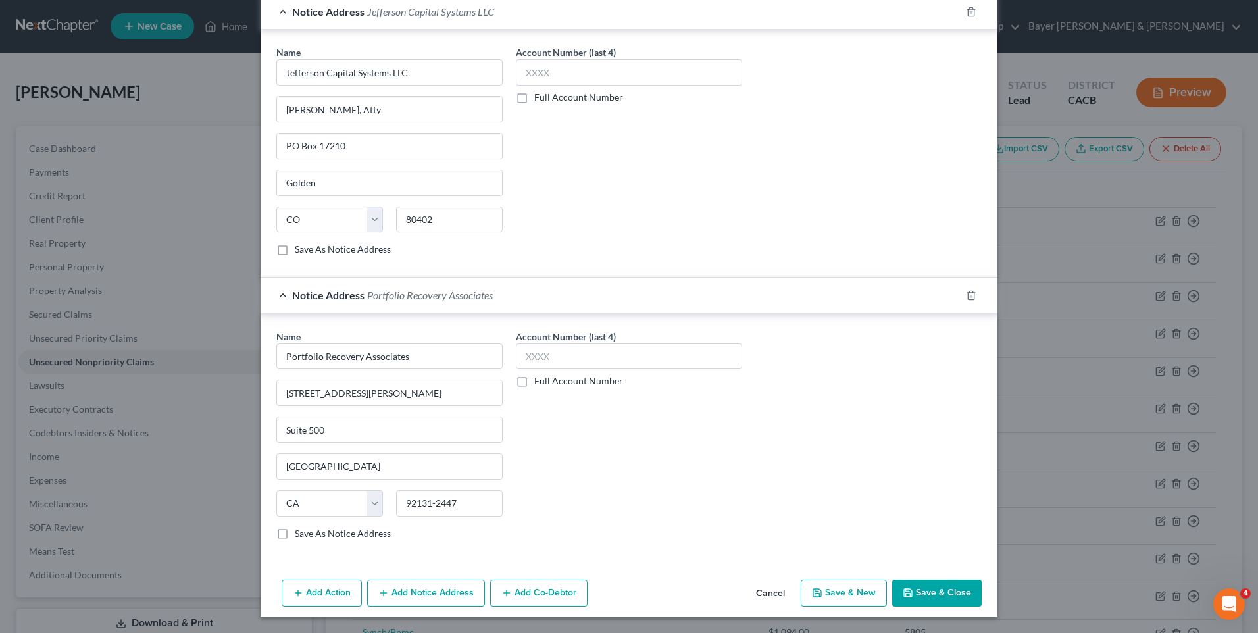
click at [927, 588] on button "Save & Close" at bounding box center [936, 593] width 89 height 28
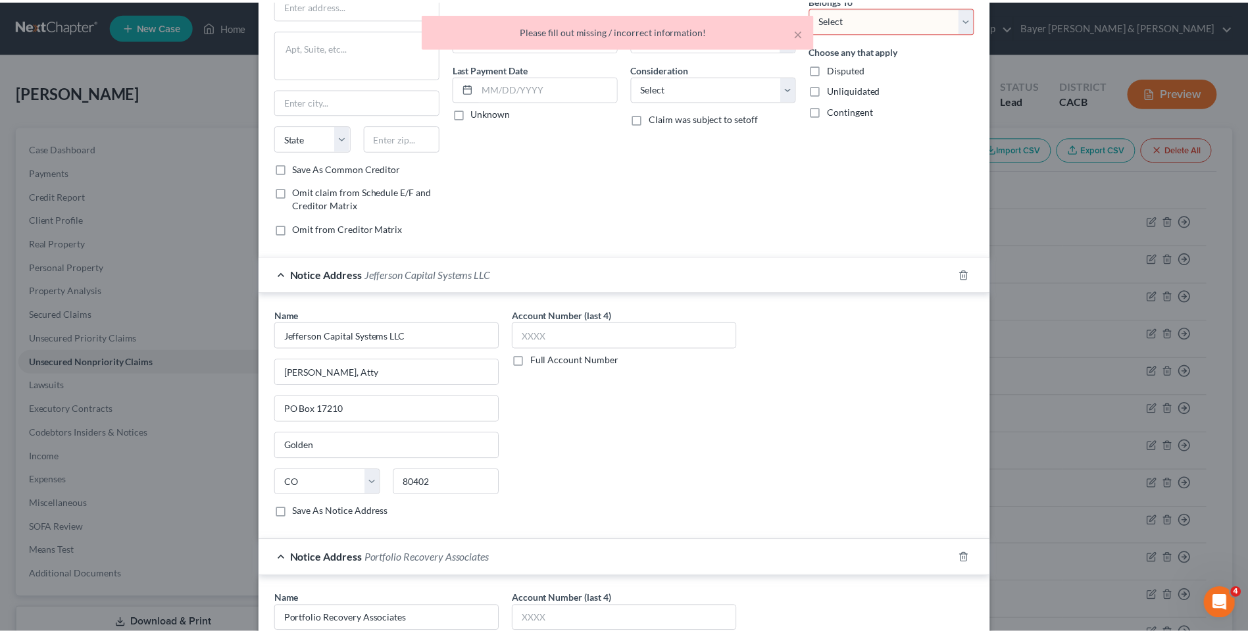
scroll to position [0, 0]
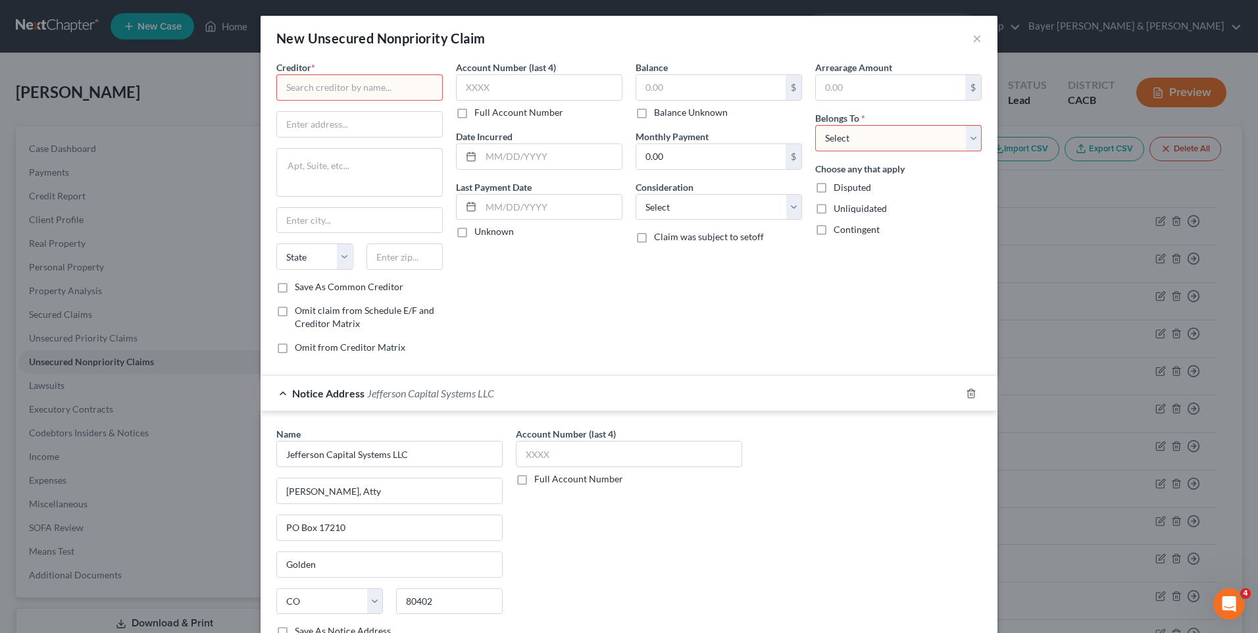
click at [280, 391] on div "Notice Address Jefferson Capital Systems LLC" at bounding box center [610, 393] width 700 height 35
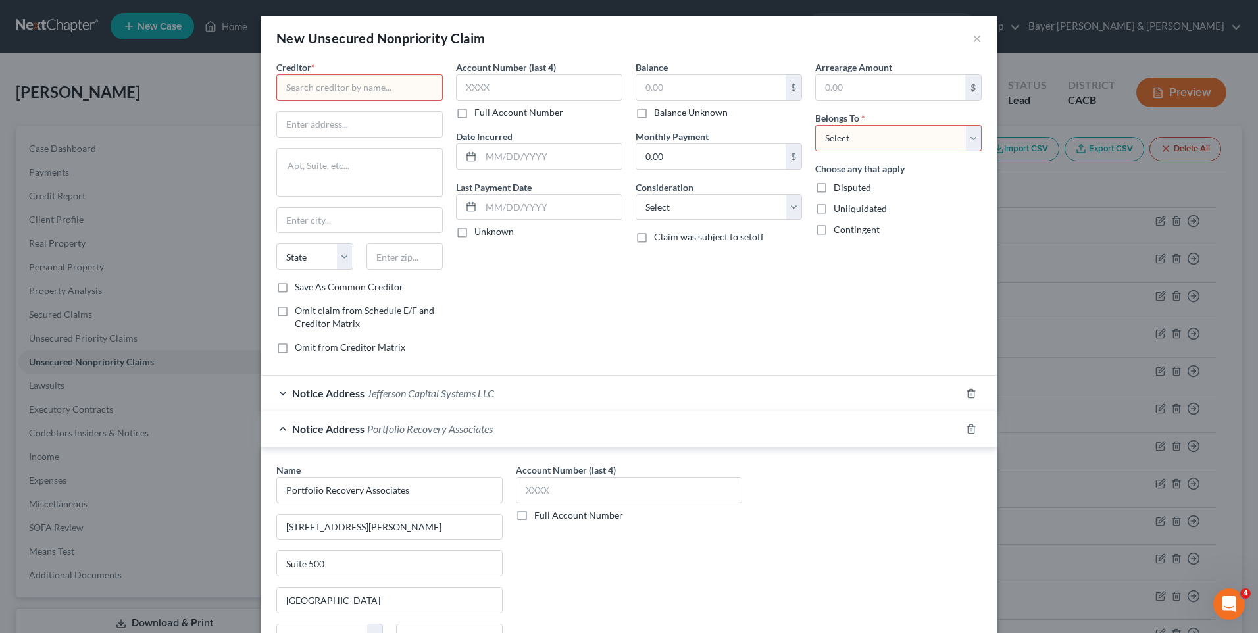
click at [354, 84] on input "text" at bounding box center [359, 87] width 166 height 26
click at [972, 40] on button "×" at bounding box center [976, 38] width 9 height 16
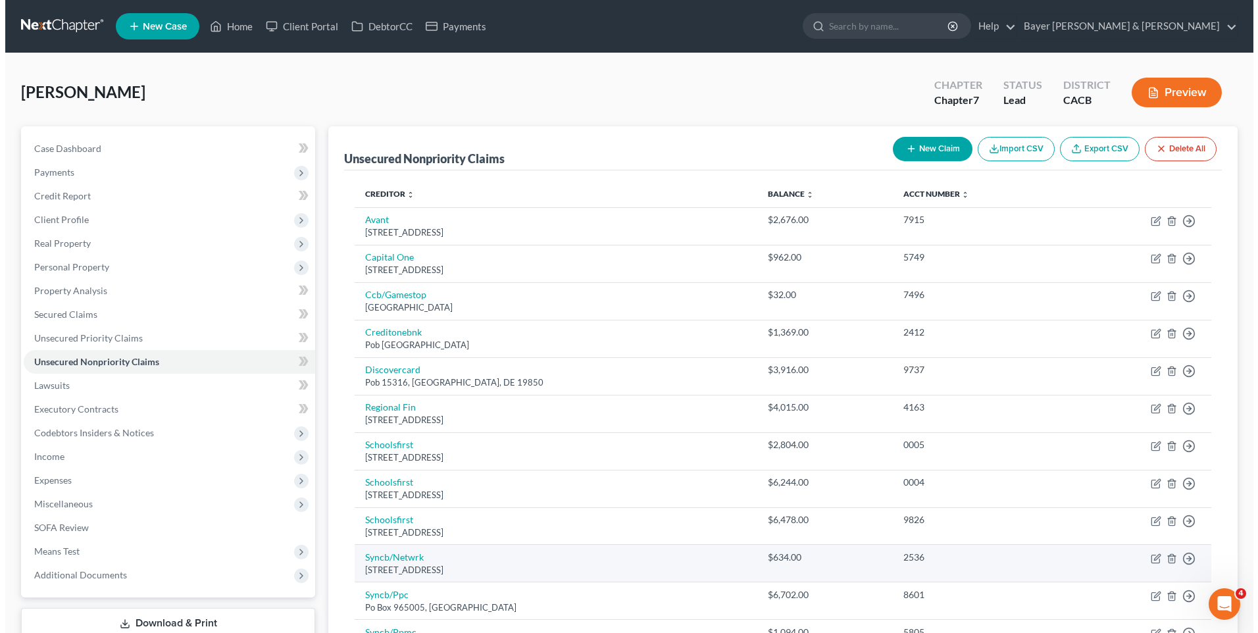
scroll to position [257, 0]
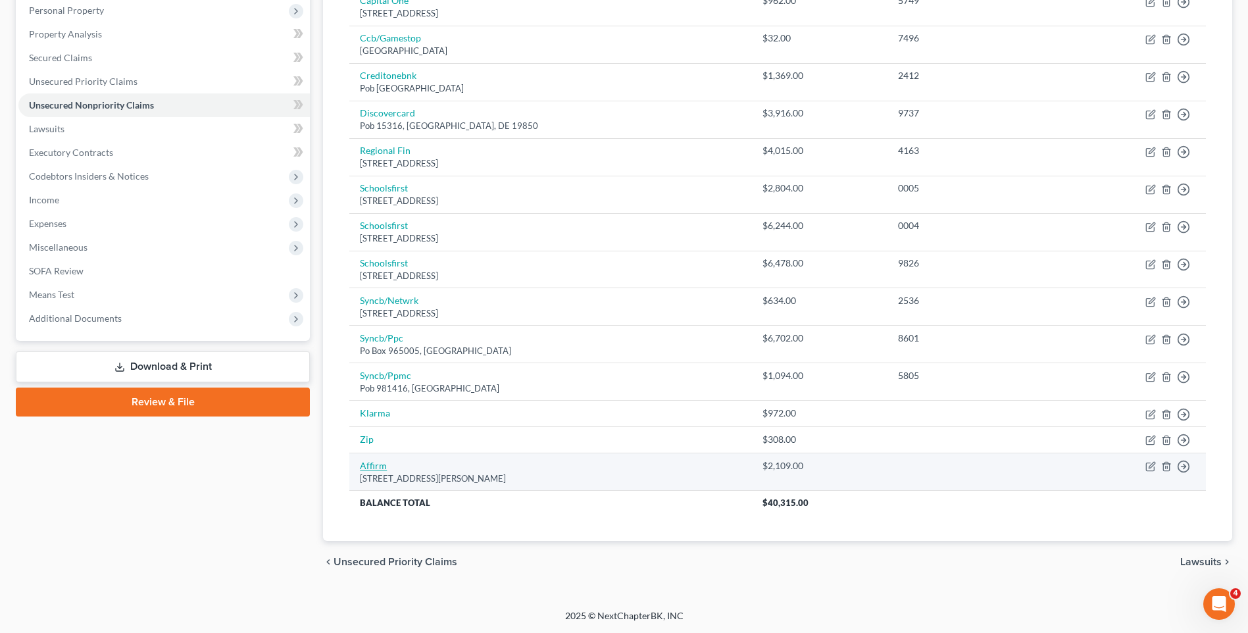
click at [380, 468] on link "Affirm" at bounding box center [373, 465] width 27 height 11
select select "39"
select select "14"
select select "0"
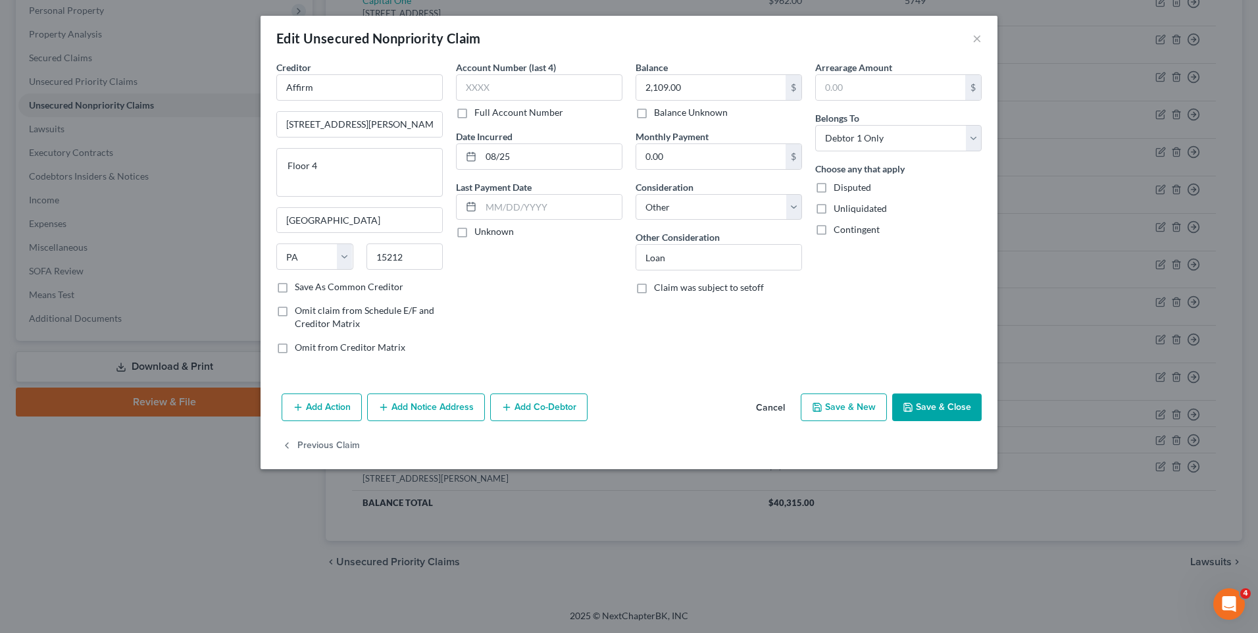
click at [419, 412] on button "Add Notice Address" at bounding box center [426, 407] width 118 height 28
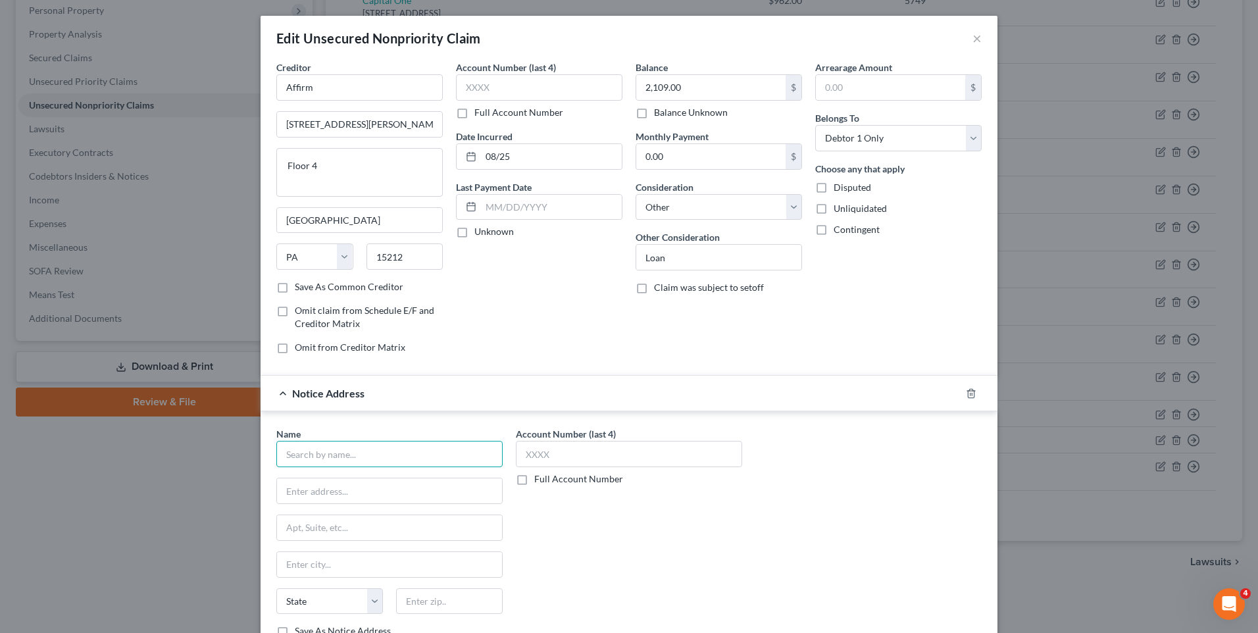
click at [390, 455] on input "text" at bounding box center [389, 454] width 226 height 26
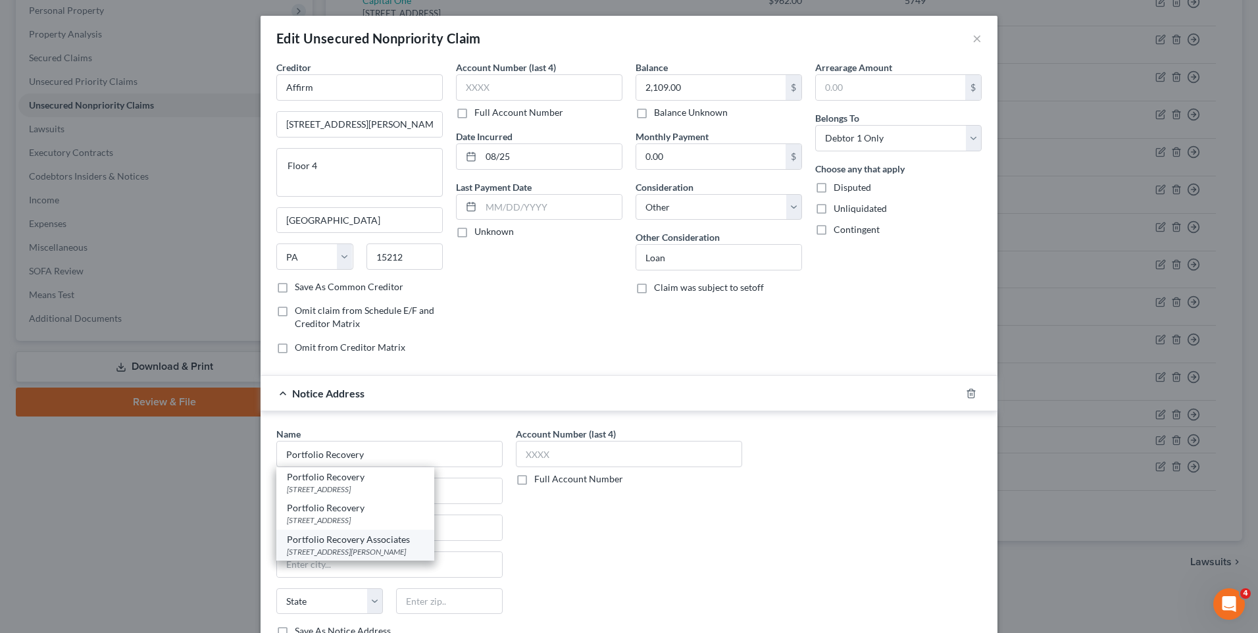
click at [406, 547] on div "[STREET_ADDRESS][PERSON_NAME]" at bounding box center [355, 551] width 137 height 11
type input "Portfolio Recovery Associates"
type input "[STREET_ADDRESS][PERSON_NAME]"
type input "Suite 500"
type input "[GEOGRAPHIC_DATA]"
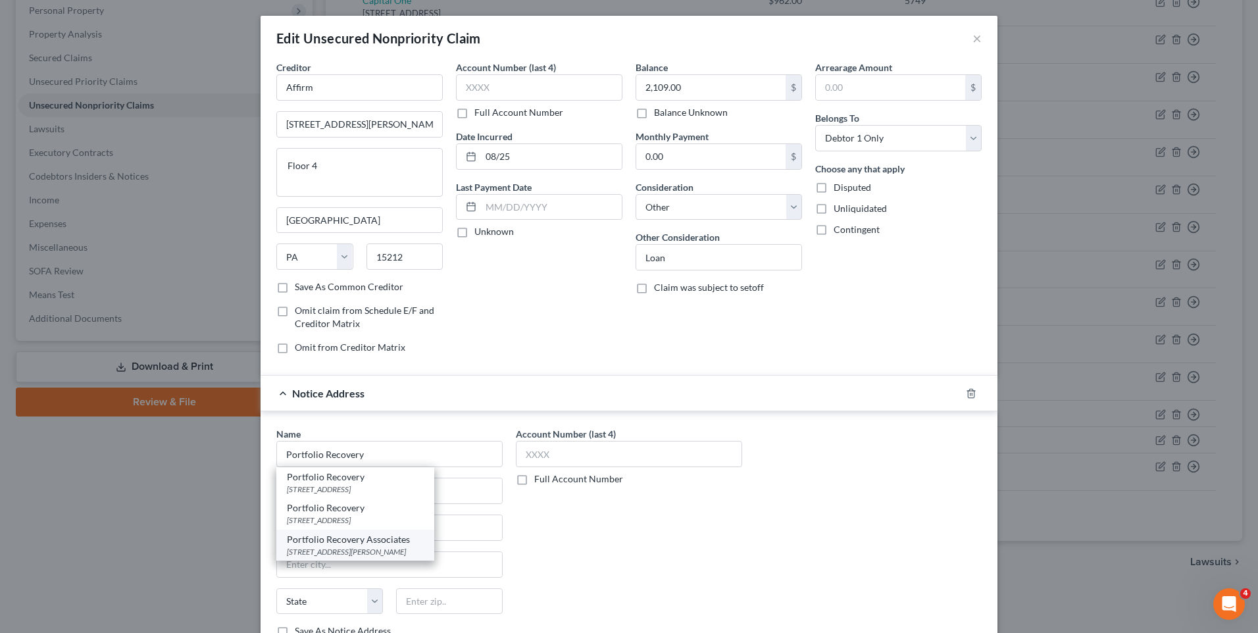
select select "4"
type input "92131-2447"
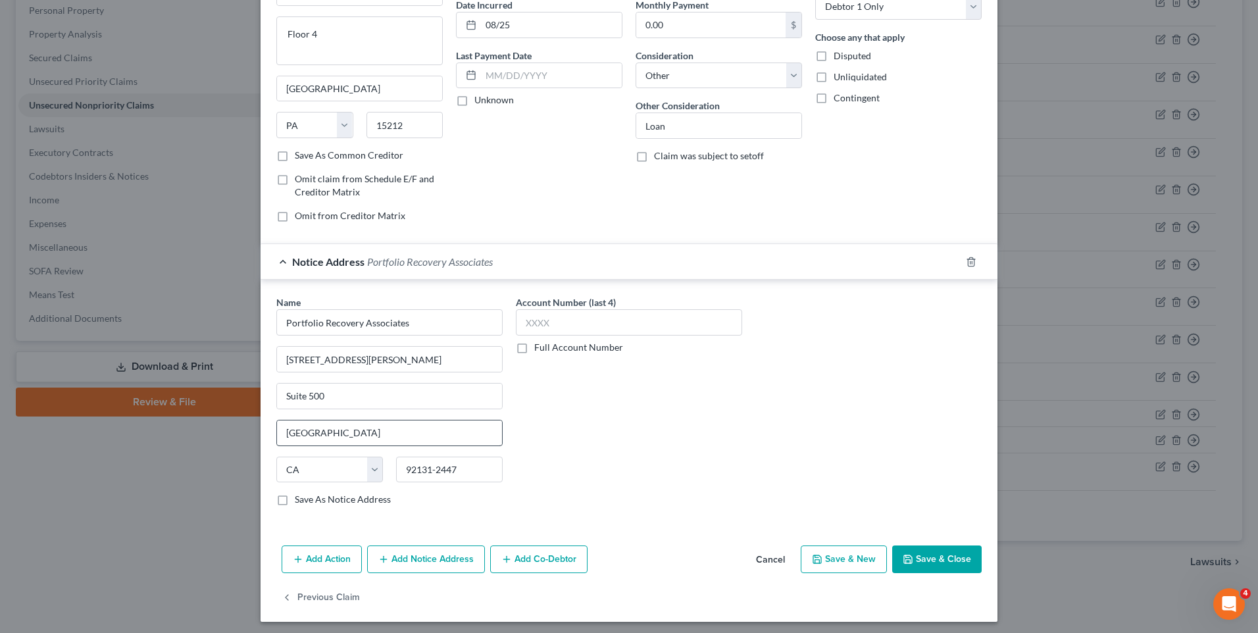
scroll to position [66, 0]
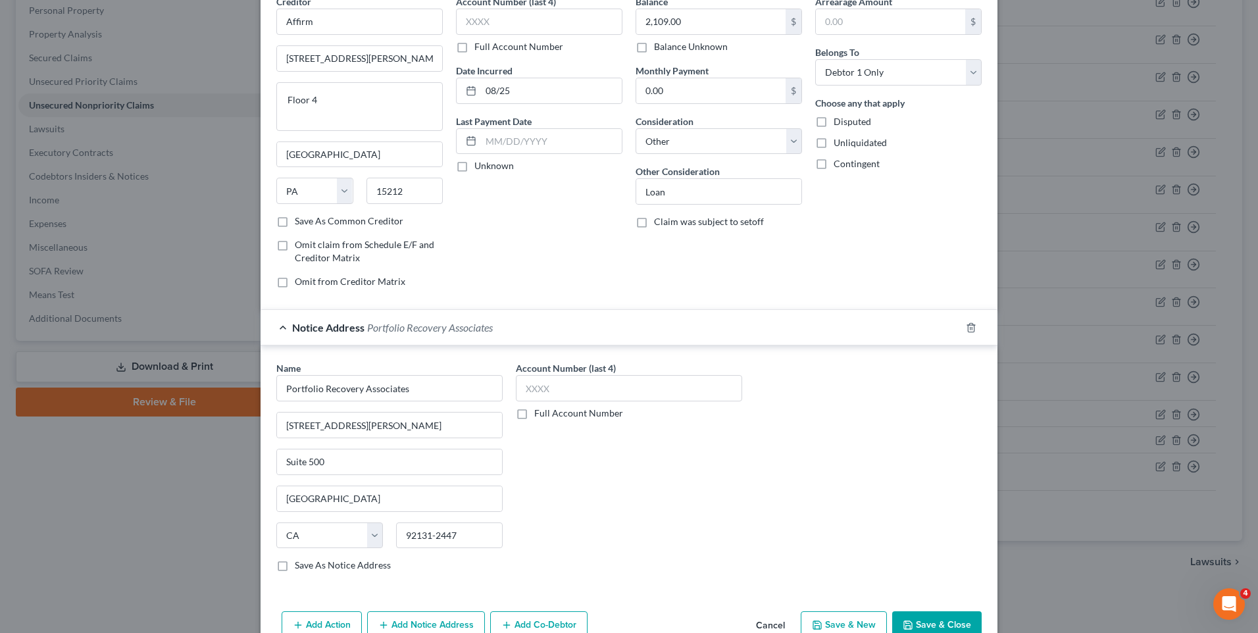
click at [447, 627] on button "Add Notice Address" at bounding box center [426, 625] width 118 height 28
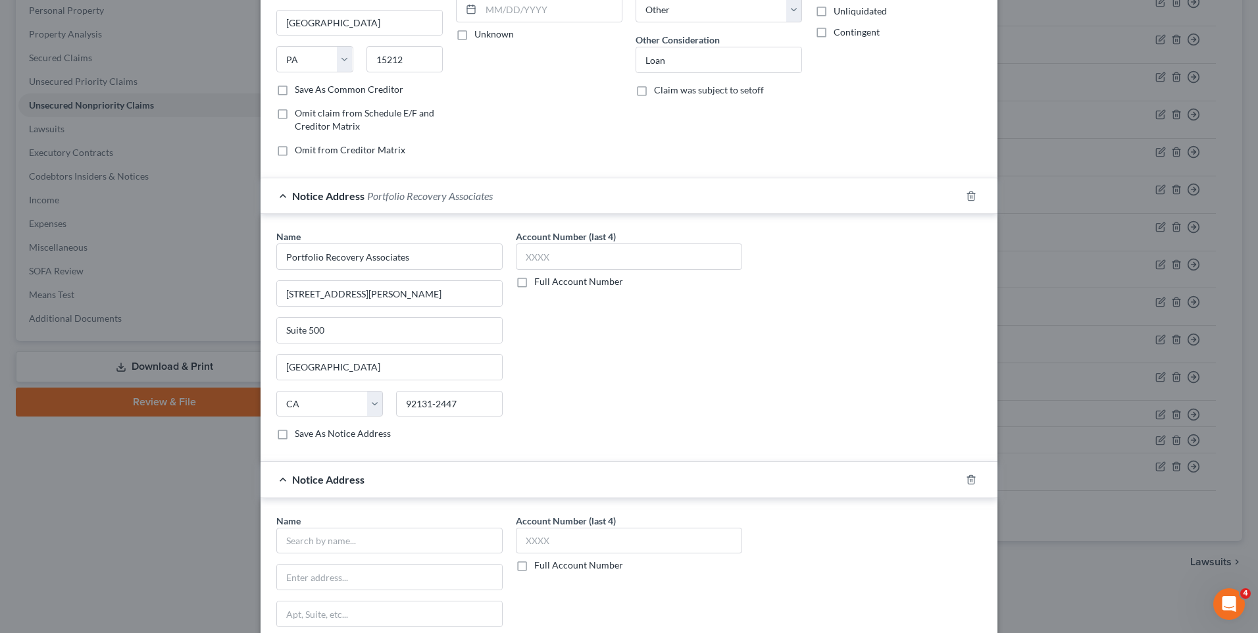
scroll to position [263, 0]
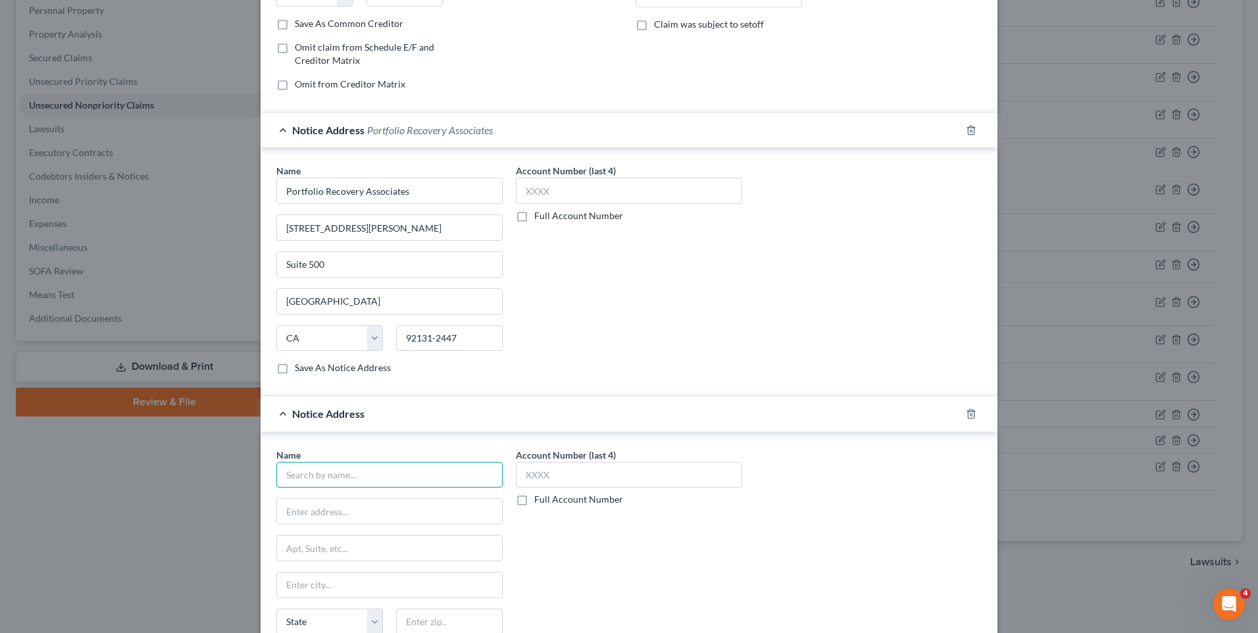
click at [337, 476] on input "text" at bounding box center [389, 475] width 226 height 26
click at [341, 509] on div "[PERSON_NAME], Atty [STREET_ADDRESS]" at bounding box center [355, 509] width 137 height 11
type input "Jefferson Capital Systems LLC"
type input "[PERSON_NAME], Atty"
type input "PO Box 17210"
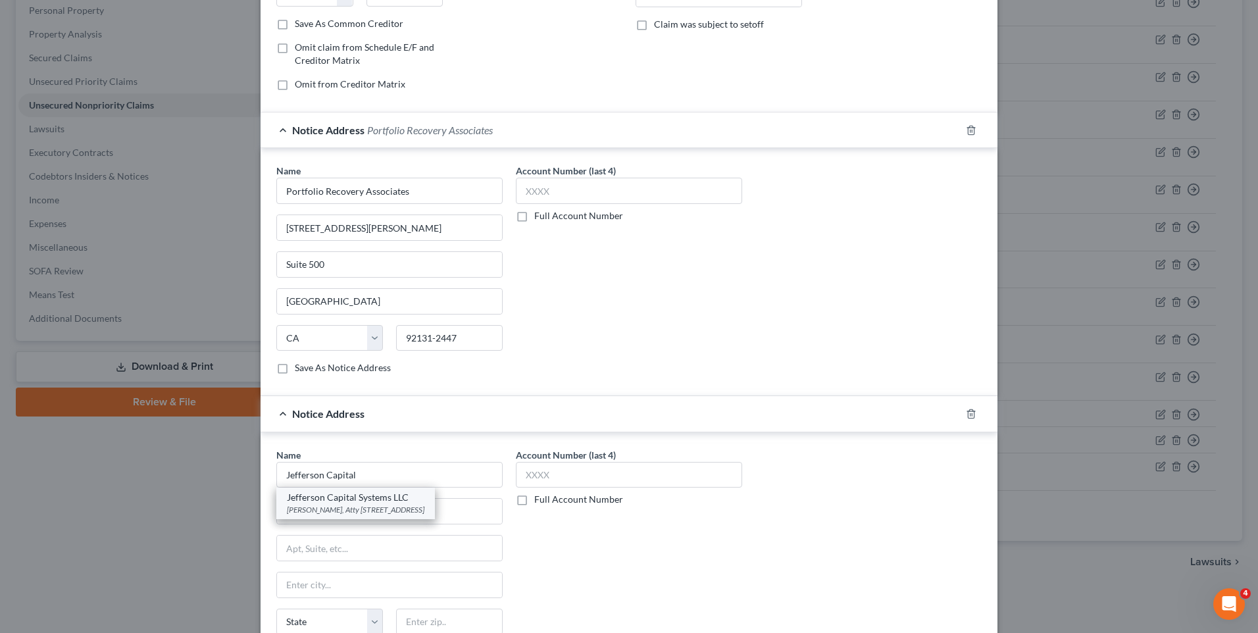
type input "Golden"
select select "5"
type input "80402"
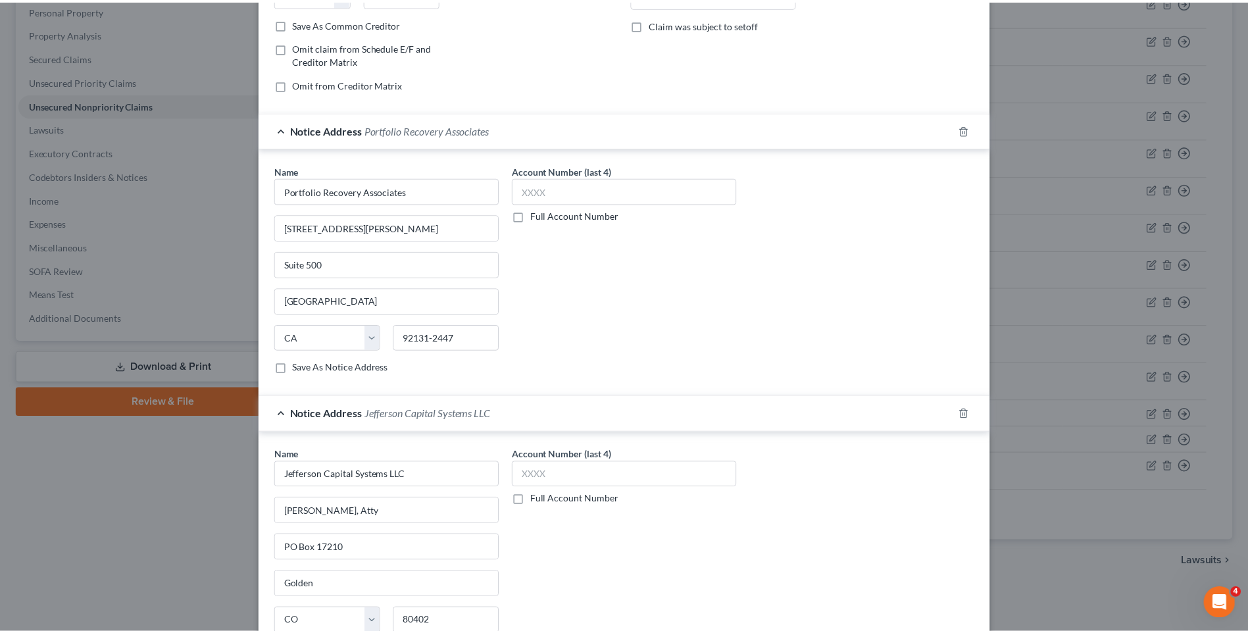
scroll to position [420, 0]
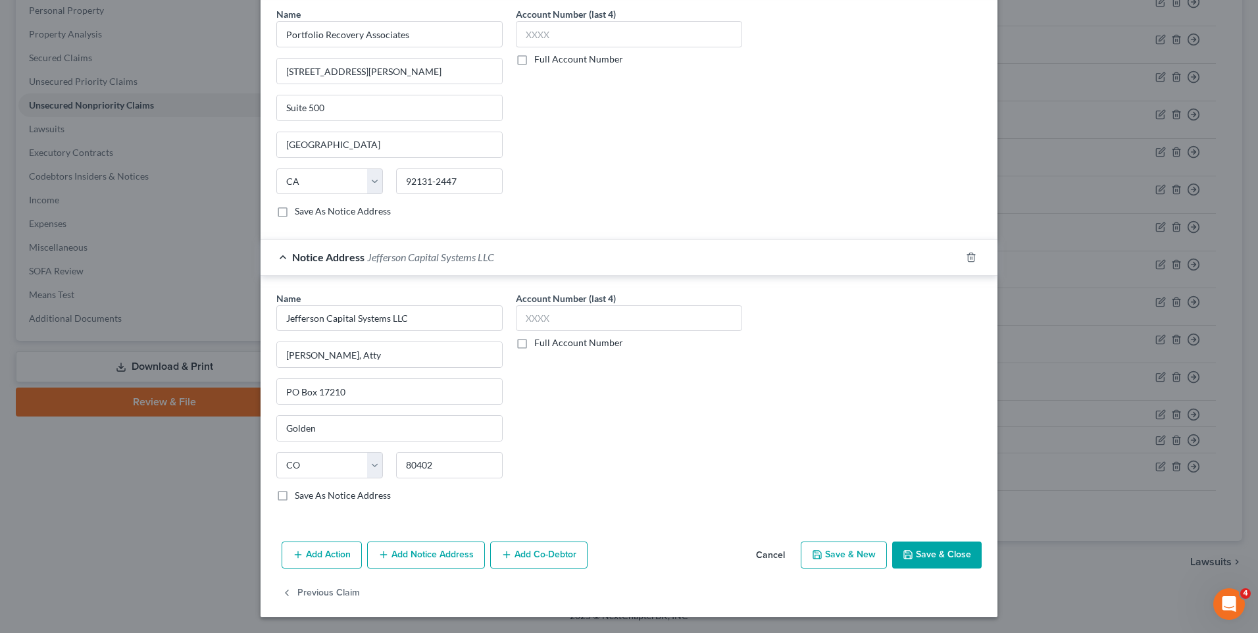
click at [943, 557] on button "Save & Close" at bounding box center [936, 555] width 89 height 28
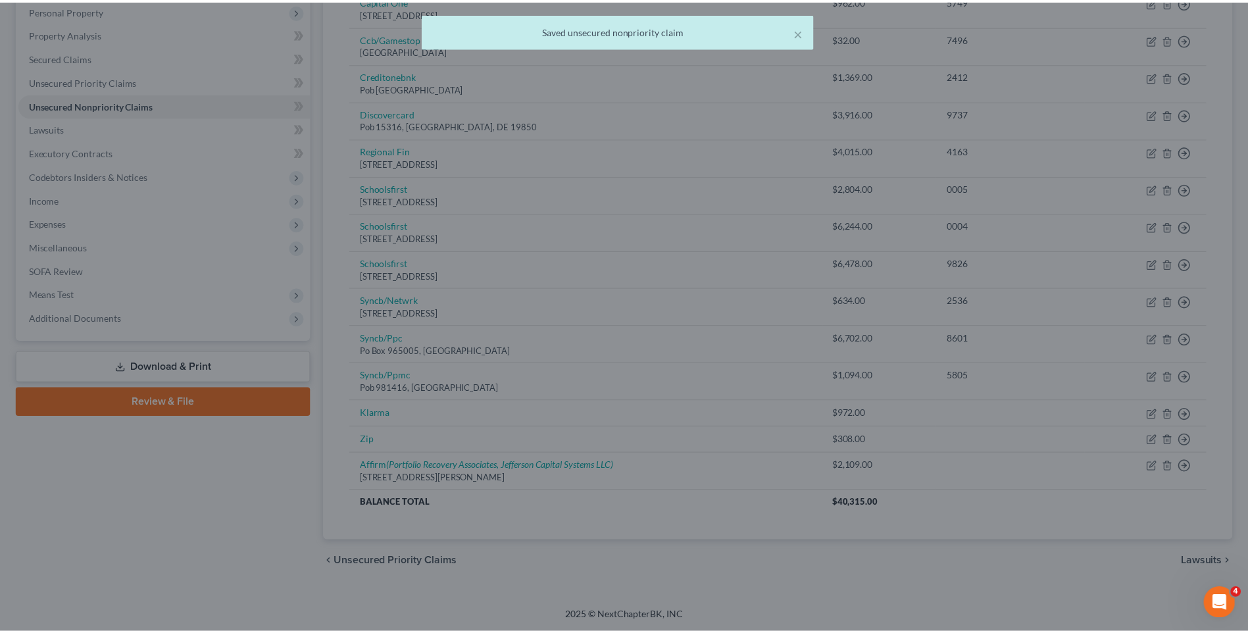
scroll to position [0, 0]
